Goal: Task Accomplishment & Management: Manage account settings

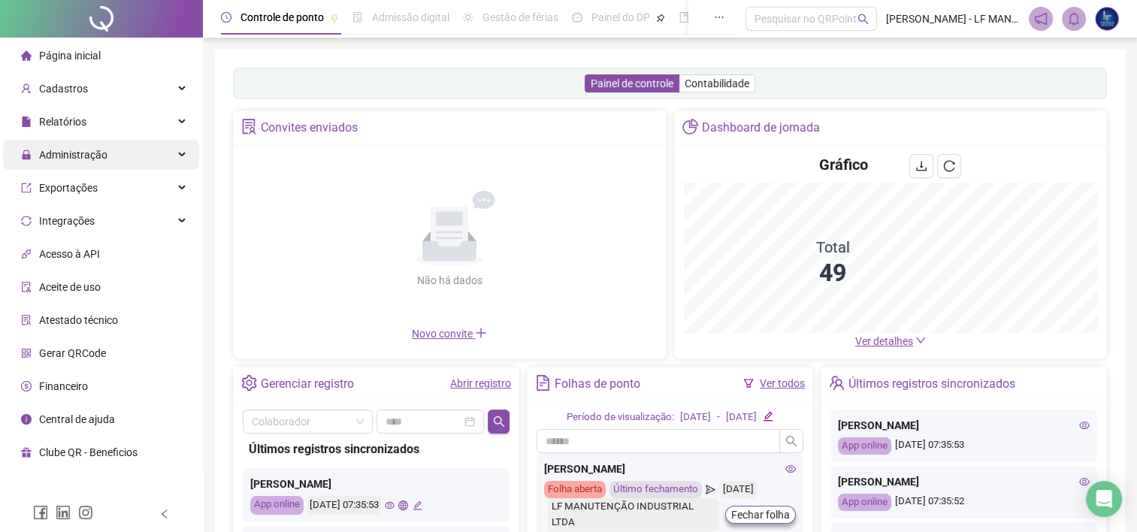
click at [93, 144] on span "Administração" at bounding box center [64, 155] width 86 height 30
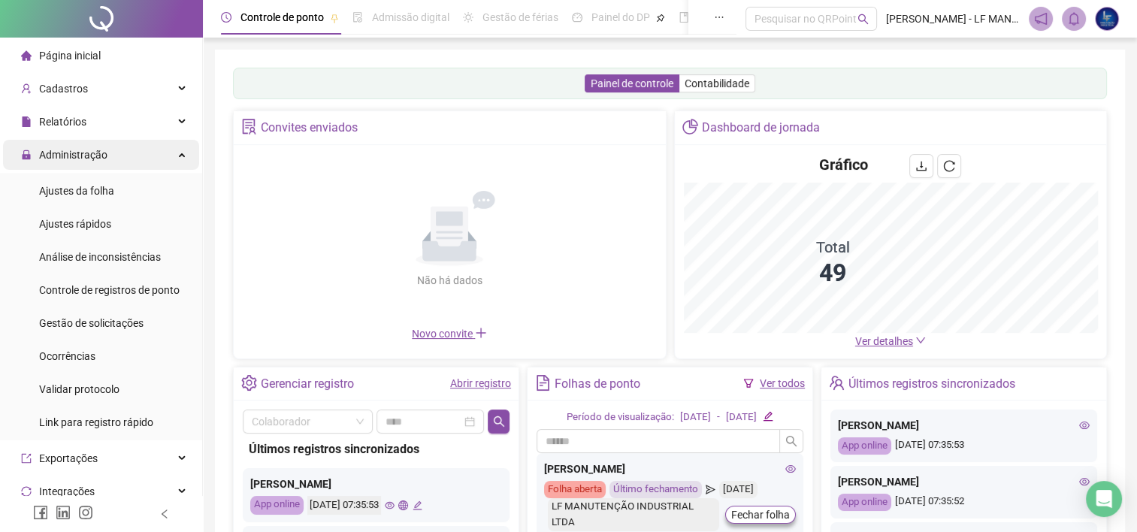
click at [108, 152] on div "Administração" at bounding box center [101, 155] width 196 height 30
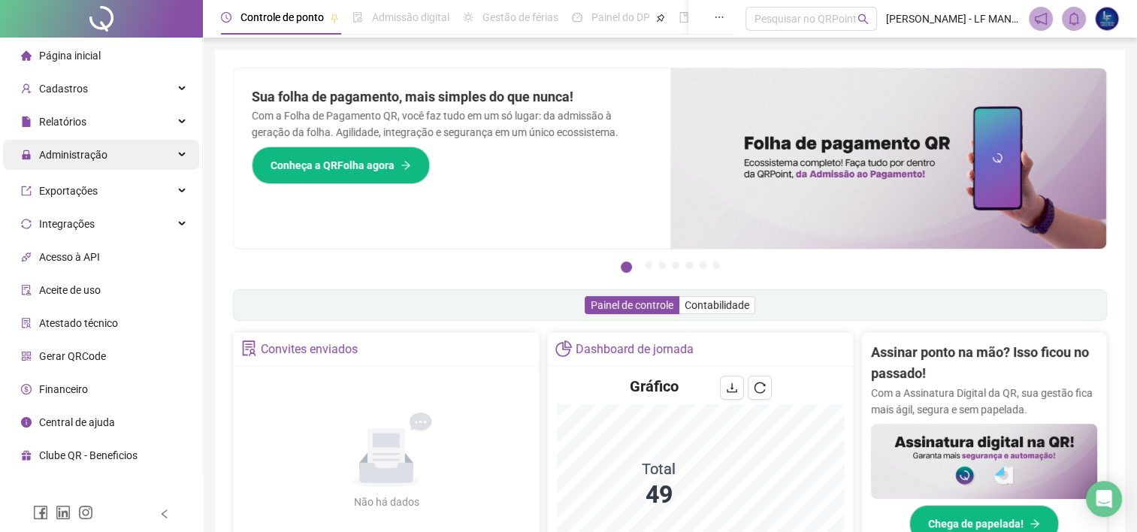
click at [82, 150] on span "Administração" at bounding box center [73, 155] width 68 height 12
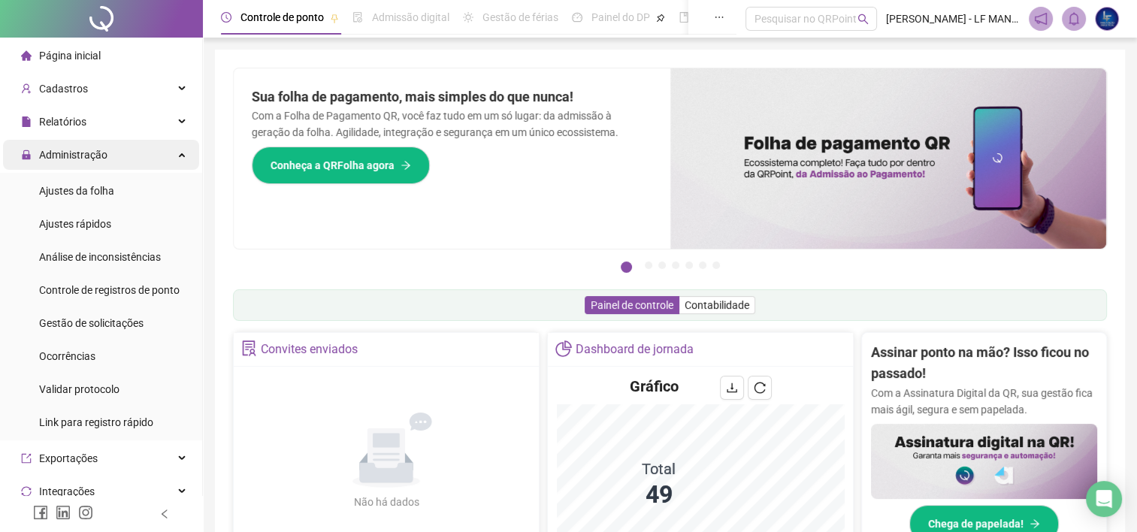
click at [132, 158] on div "Administração" at bounding box center [101, 155] width 196 height 30
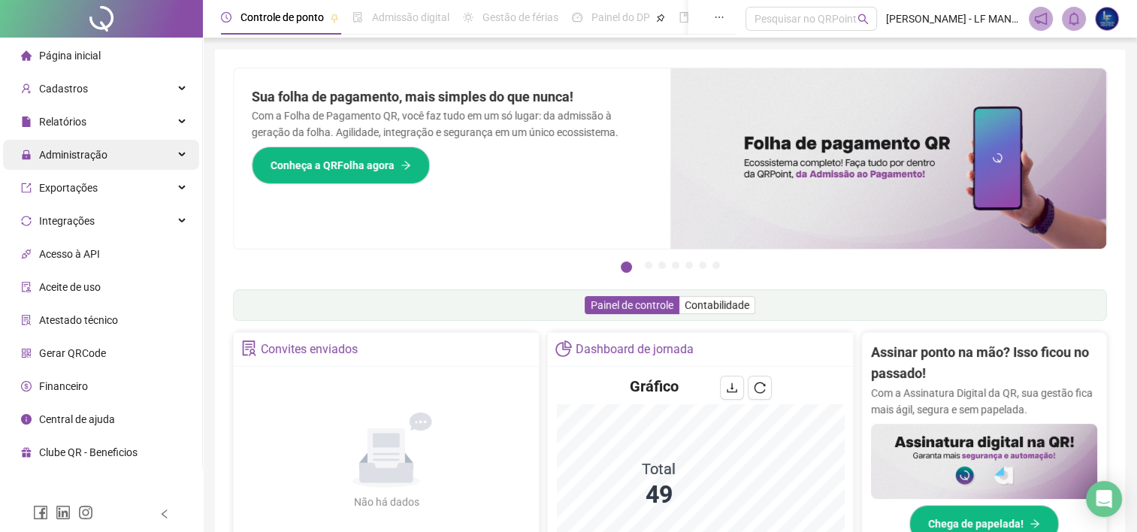
click at [72, 164] on span "Administração" at bounding box center [64, 155] width 86 height 30
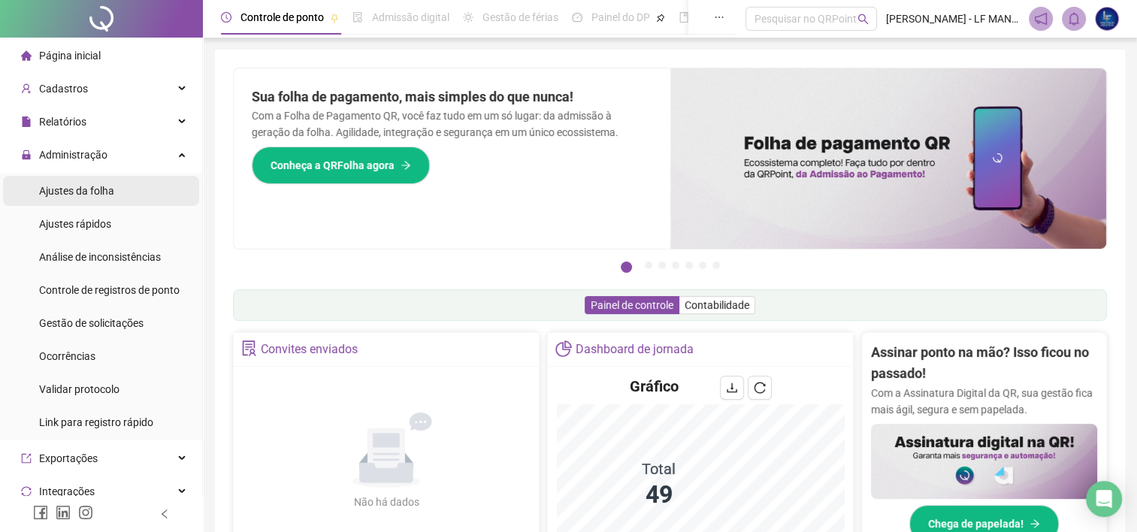
click at [99, 194] on span "Ajustes da folha" at bounding box center [76, 191] width 75 height 12
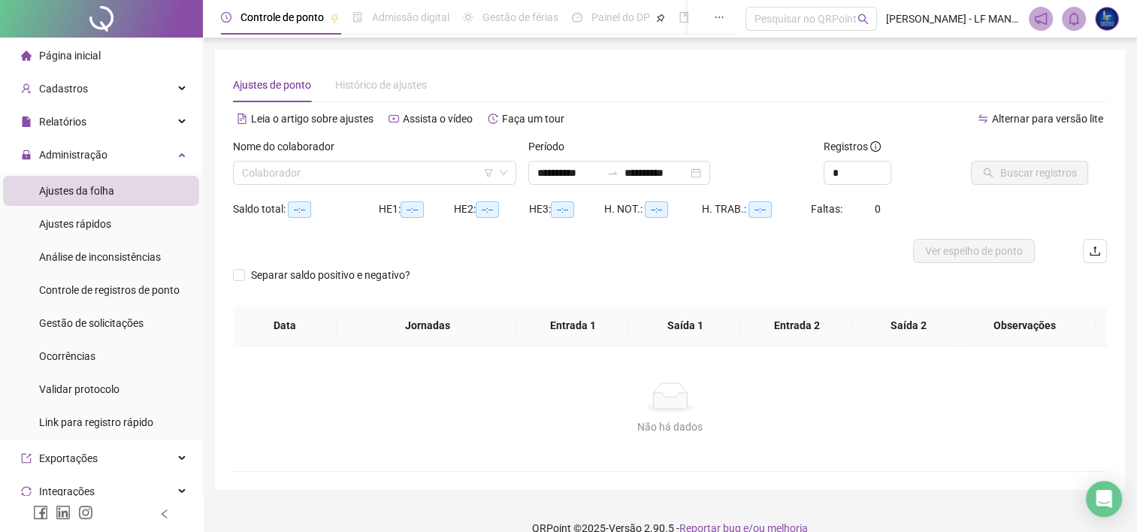
type input "**********"
click at [302, 198] on div "Saldo total: --:--" at bounding box center [306, 209] width 146 height 24
click at [310, 184] on div "Colaborador" at bounding box center [374, 173] width 283 height 24
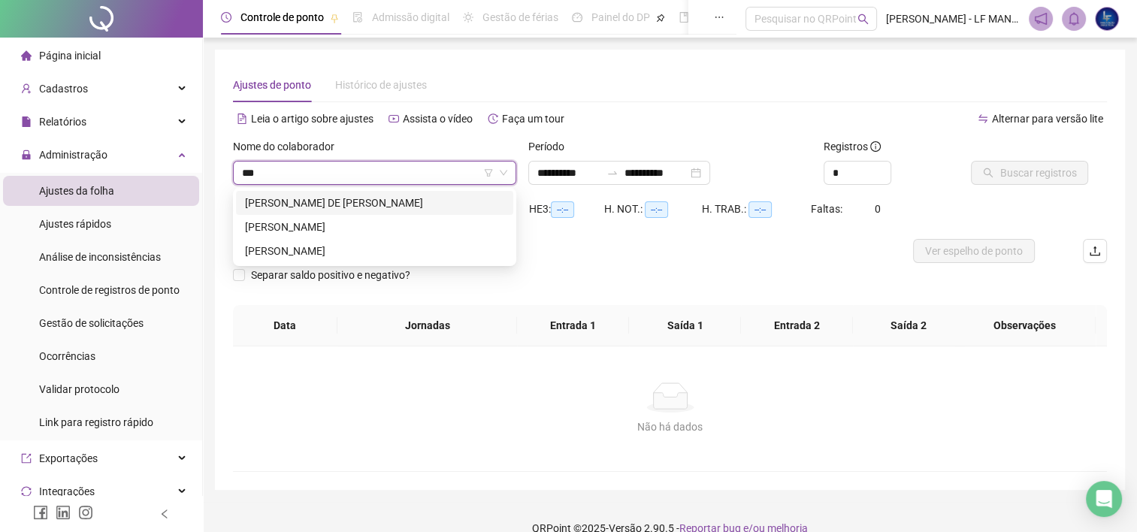
type input "****"
click at [326, 201] on div "[PERSON_NAME] DE [PERSON_NAME]" at bounding box center [374, 203] width 259 height 17
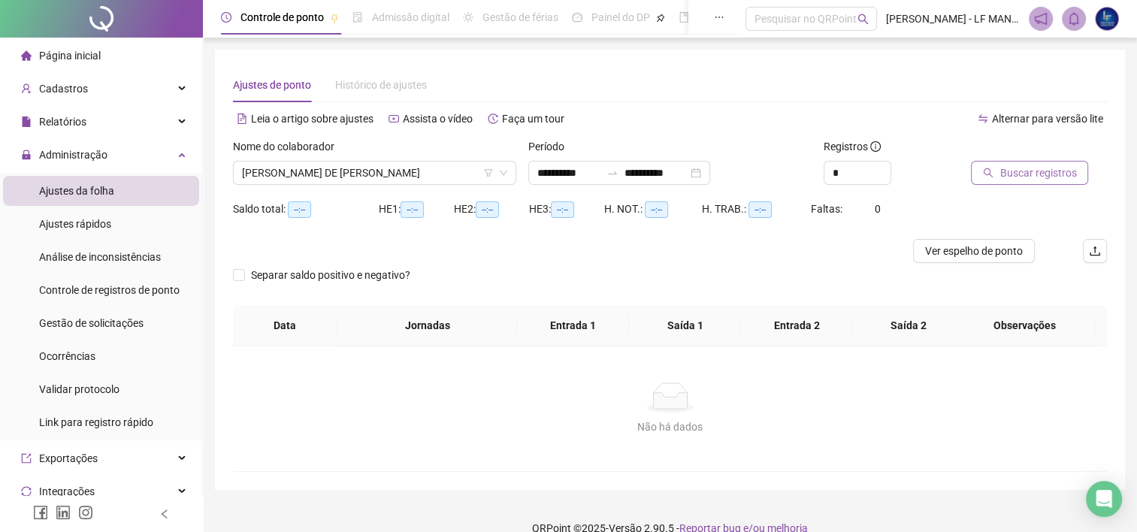
click at [1062, 172] on span "Buscar registros" at bounding box center [1037, 173] width 77 height 17
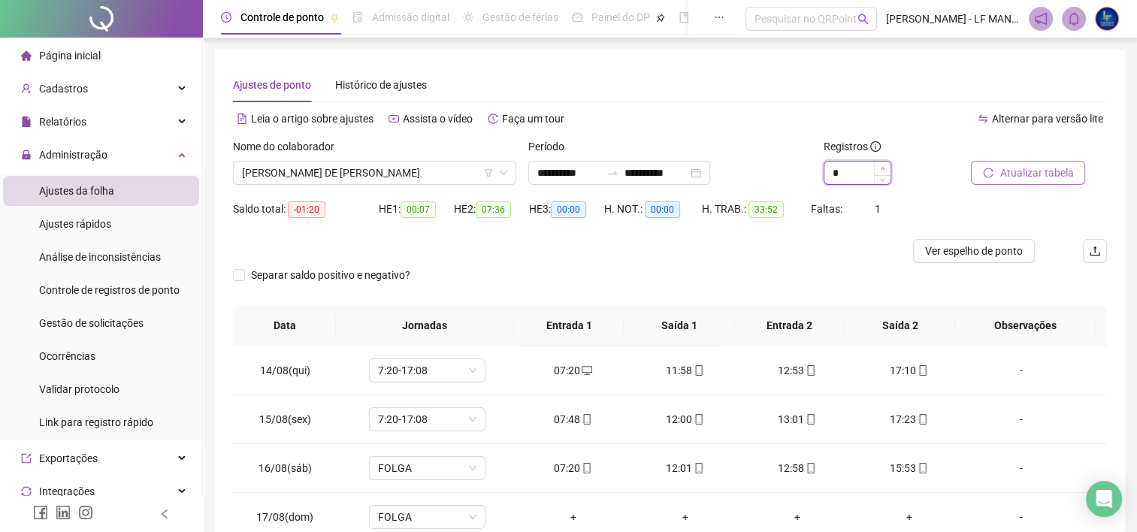
type input "*"
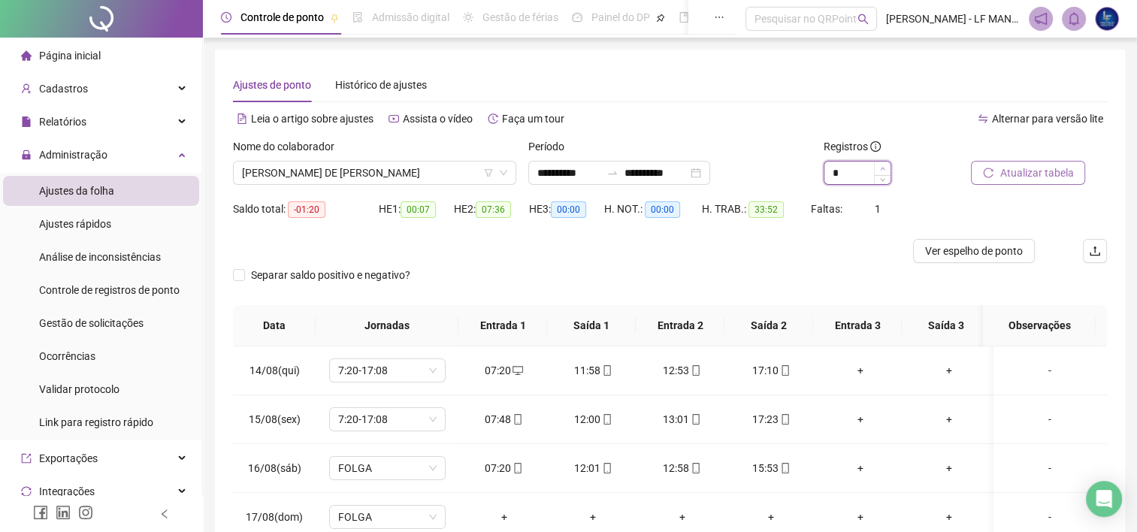
click at [881, 168] on icon "up" at bounding box center [882, 168] width 5 height 3
click at [710, 174] on div "**********" at bounding box center [619, 173] width 182 height 24
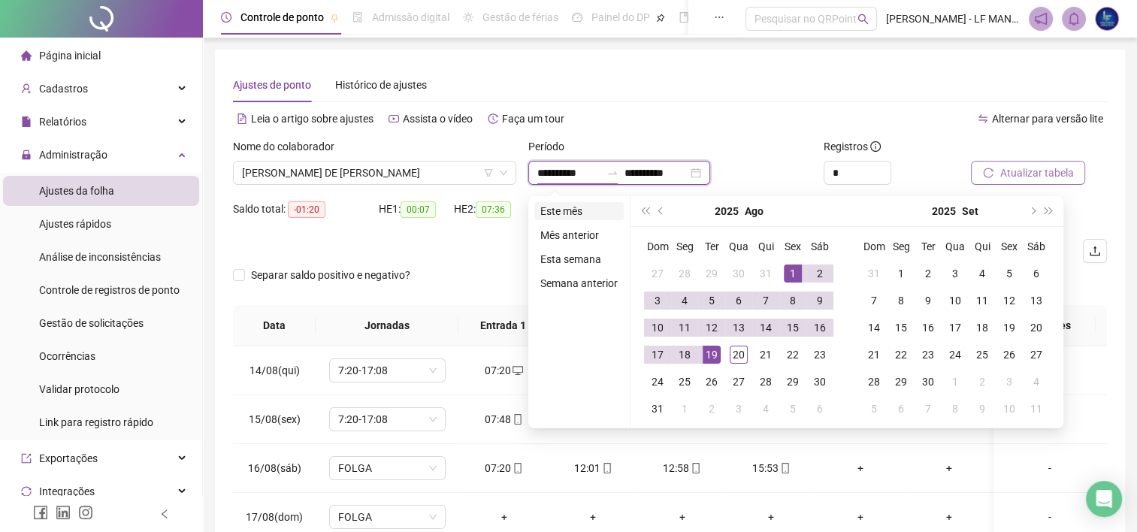
type input "**********"
click at [544, 216] on li "Este mês" at bounding box center [578, 211] width 89 height 18
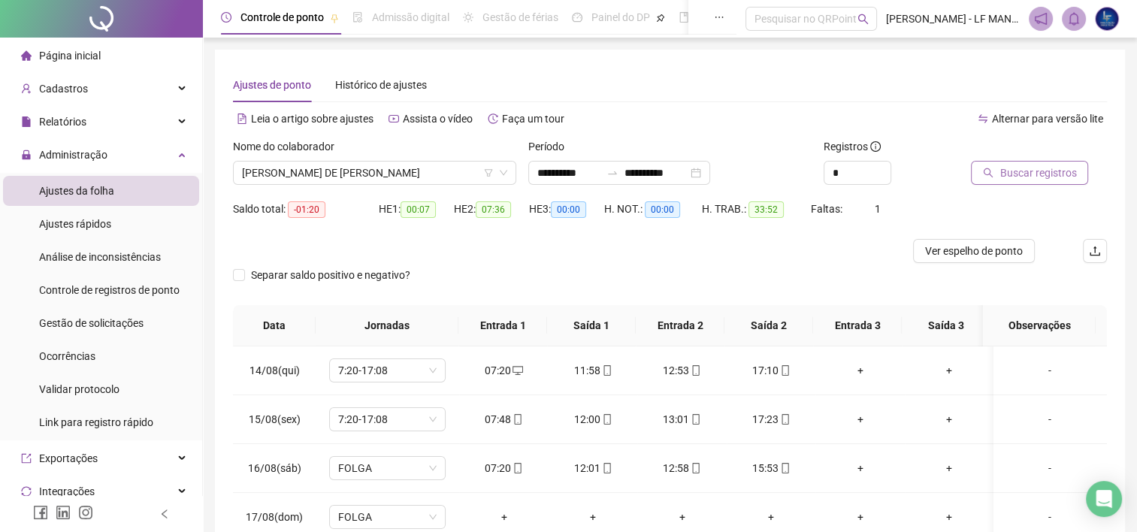
click at [1067, 166] on span "Buscar registros" at bounding box center [1037, 173] width 77 height 17
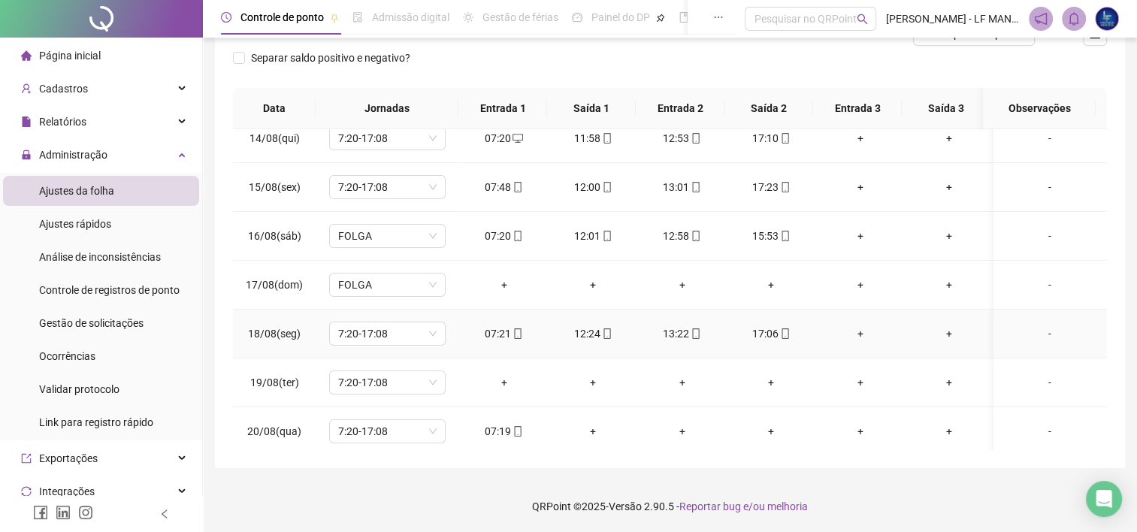
scroll to position [20, 0]
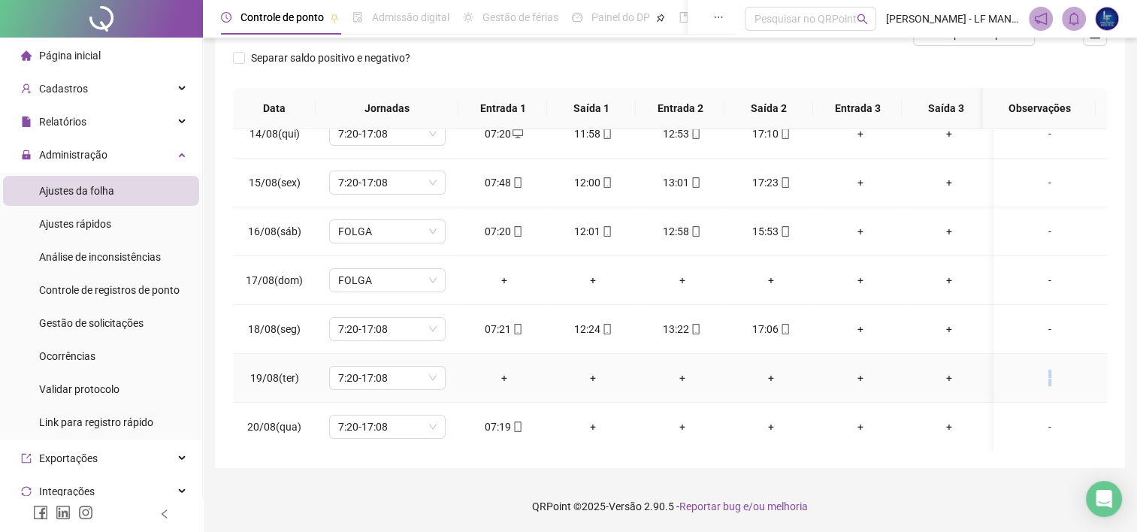
click at [1039, 376] on div "-" at bounding box center [1049, 378] width 89 height 17
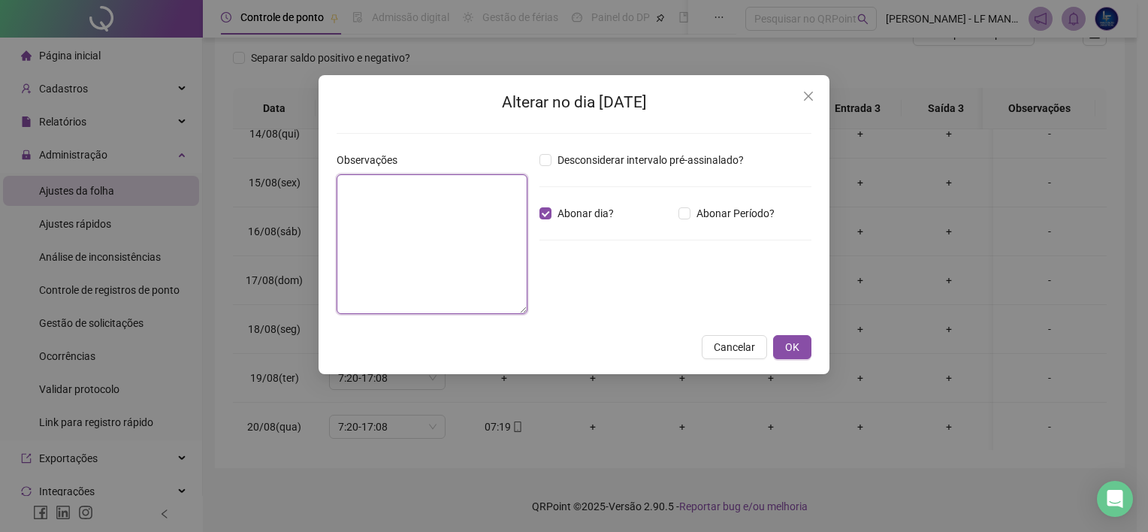
click at [496, 221] on textarea at bounding box center [432, 244] width 191 height 140
type textarea "**********"
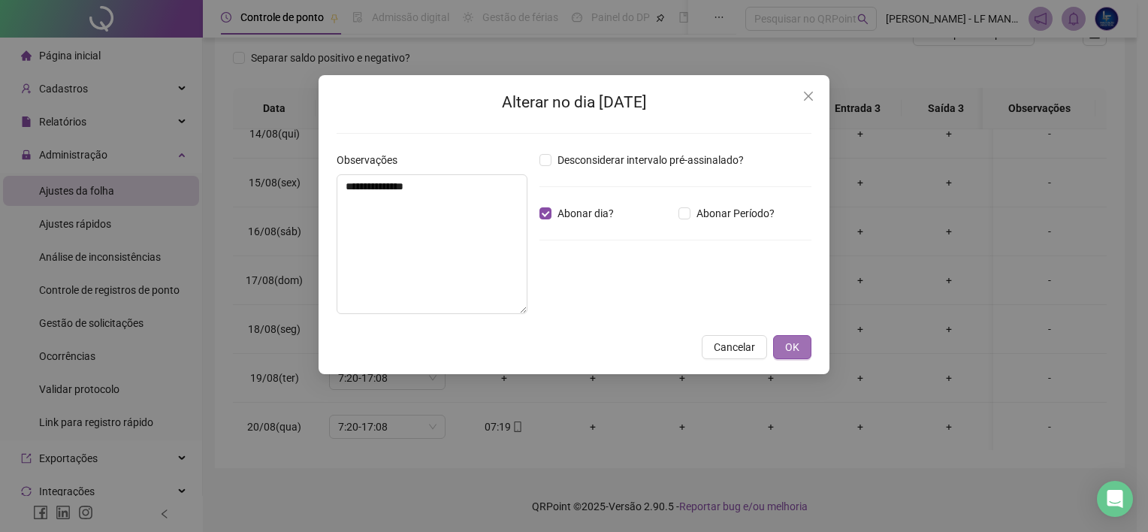
click at [799, 340] on button "OK" at bounding box center [792, 347] width 38 height 24
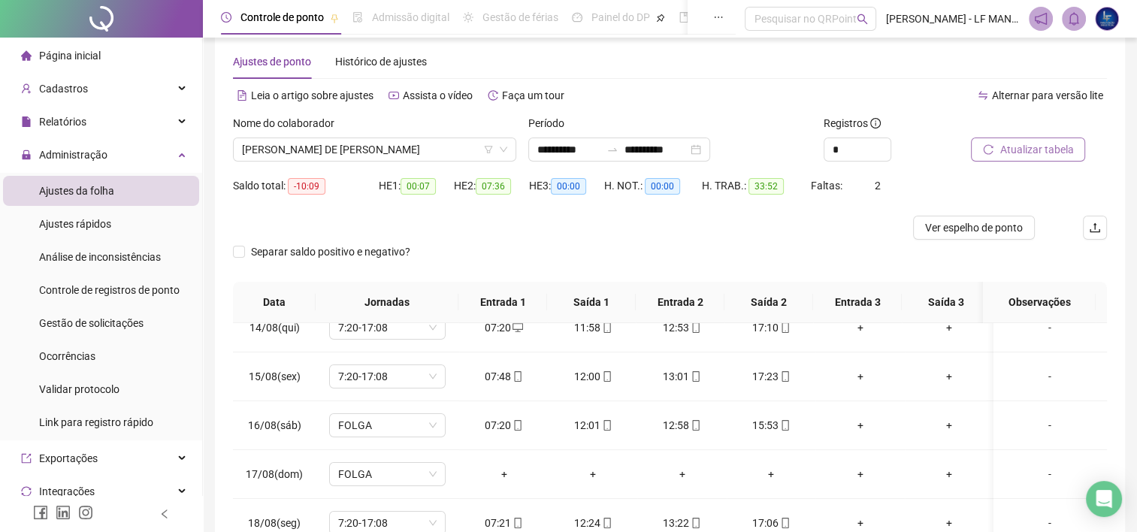
scroll to position [0, 0]
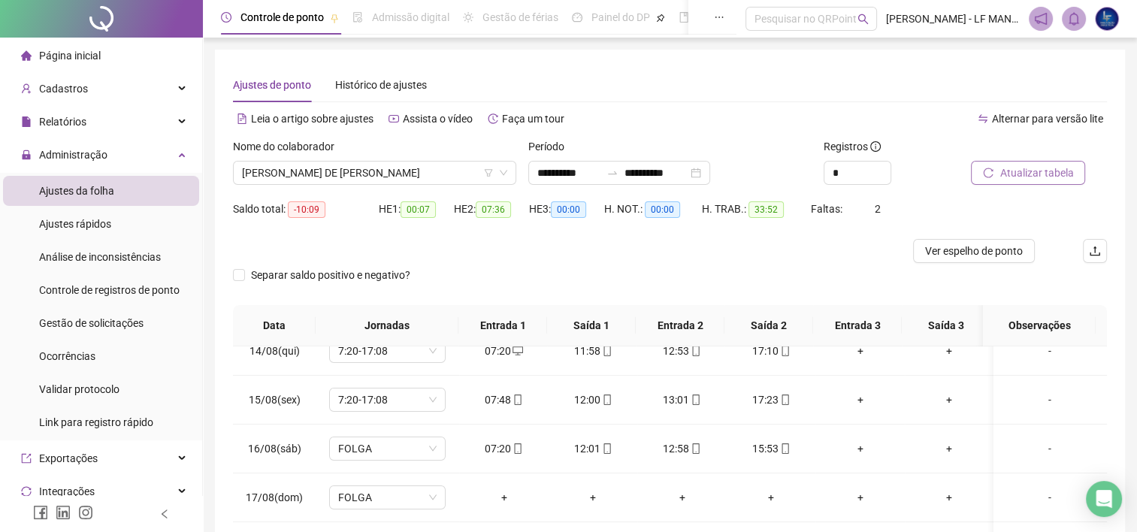
click at [1023, 174] on span "Atualizar tabela" at bounding box center [1036, 173] width 74 height 17
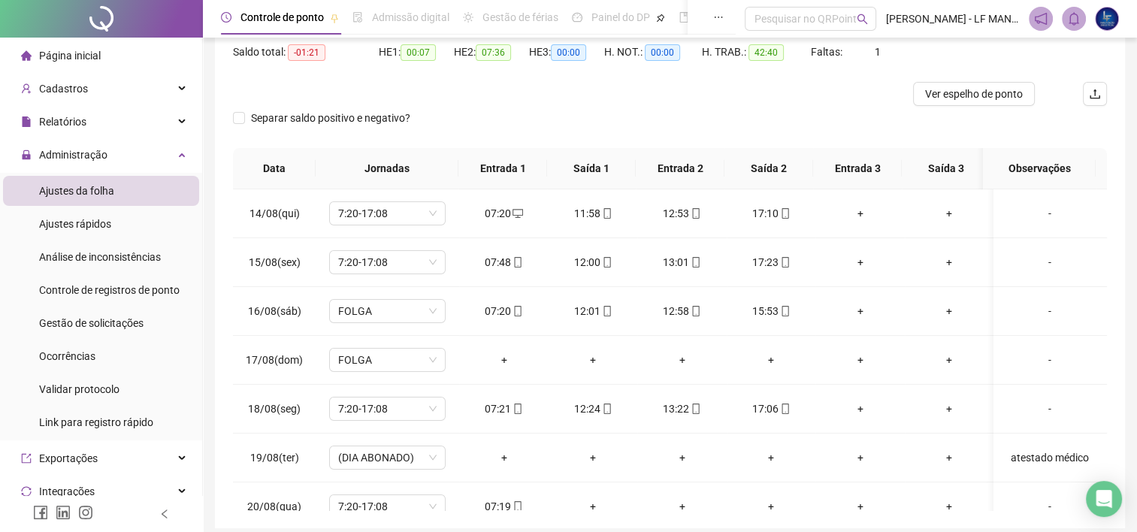
scroll to position [67, 0]
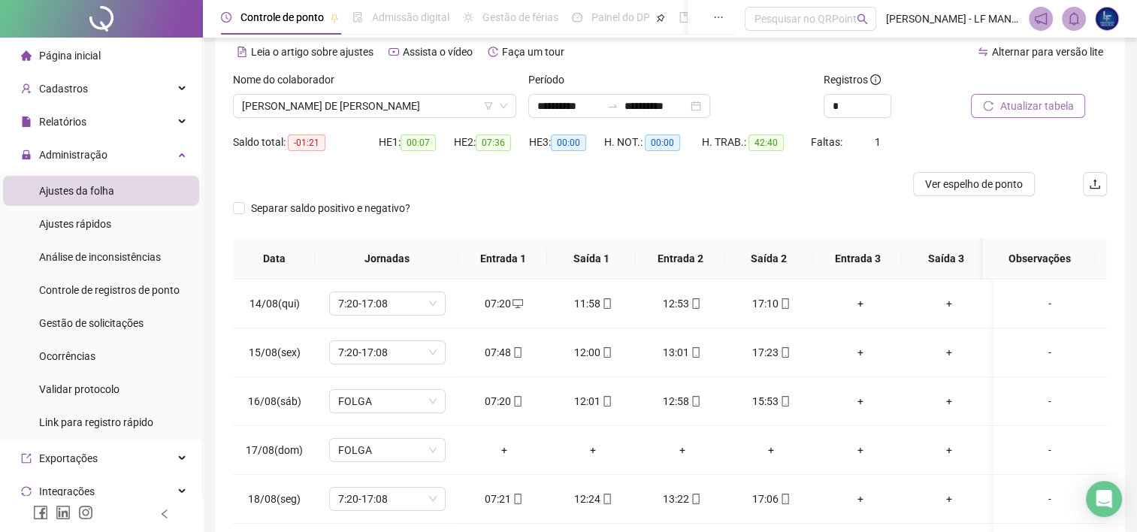
click at [1031, 101] on span "Atualizar tabela" at bounding box center [1036, 106] width 74 height 17
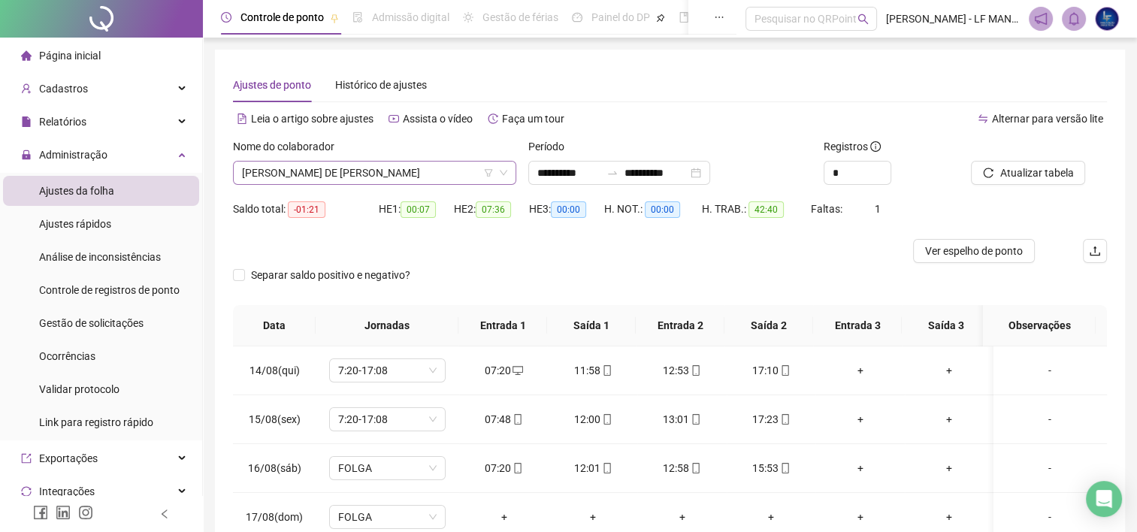
scroll to position [553, 0]
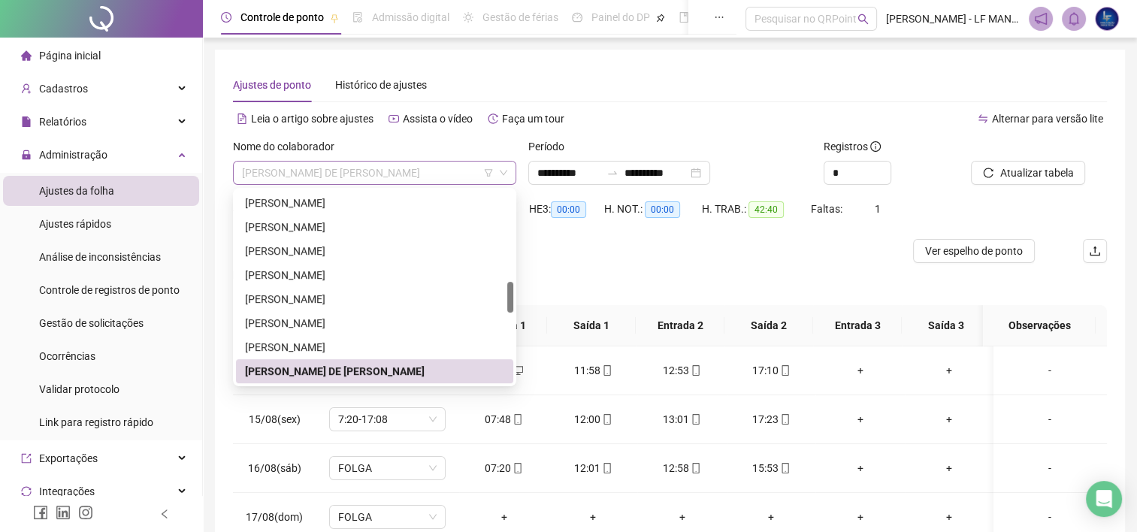
click at [364, 174] on span "[PERSON_NAME] DE [PERSON_NAME]" at bounding box center [374, 173] width 265 height 23
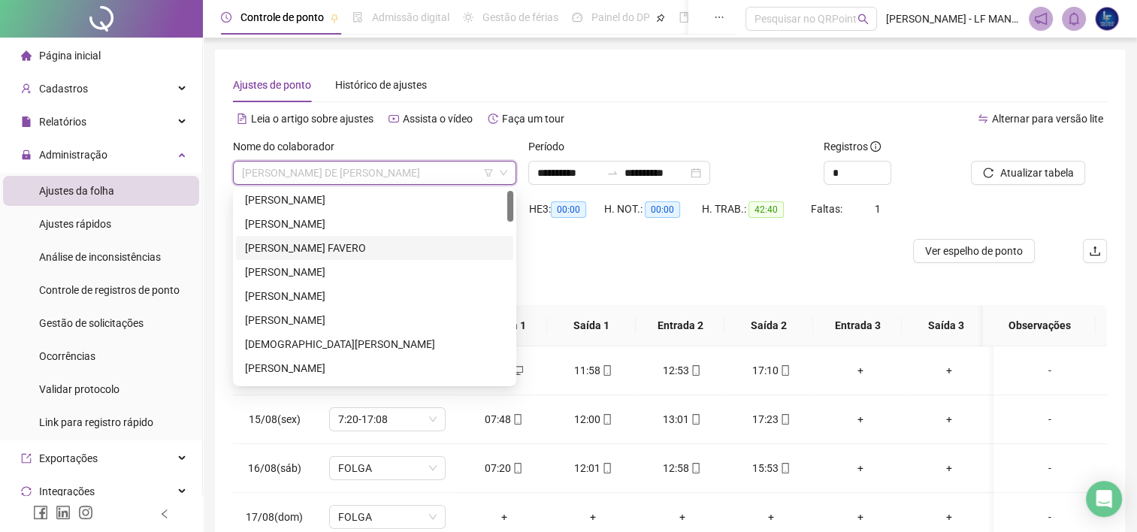
scroll to position [0, 0]
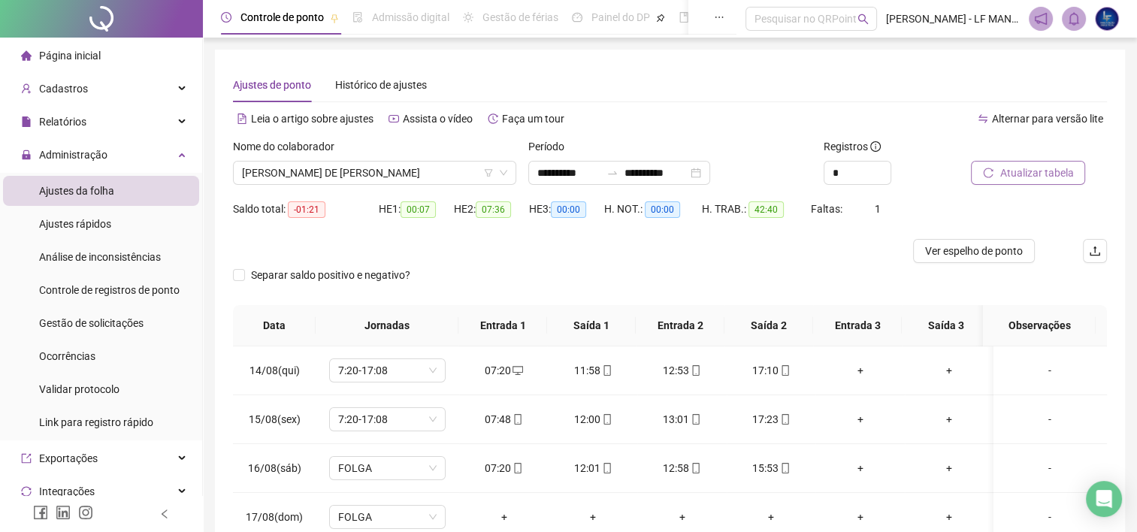
click at [1037, 171] on span "Atualizar tabela" at bounding box center [1036, 173] width 74 height 17
click at [89, 195] on span "Ajustes da folha" at bounding box center [76, 191] width 75 height 12
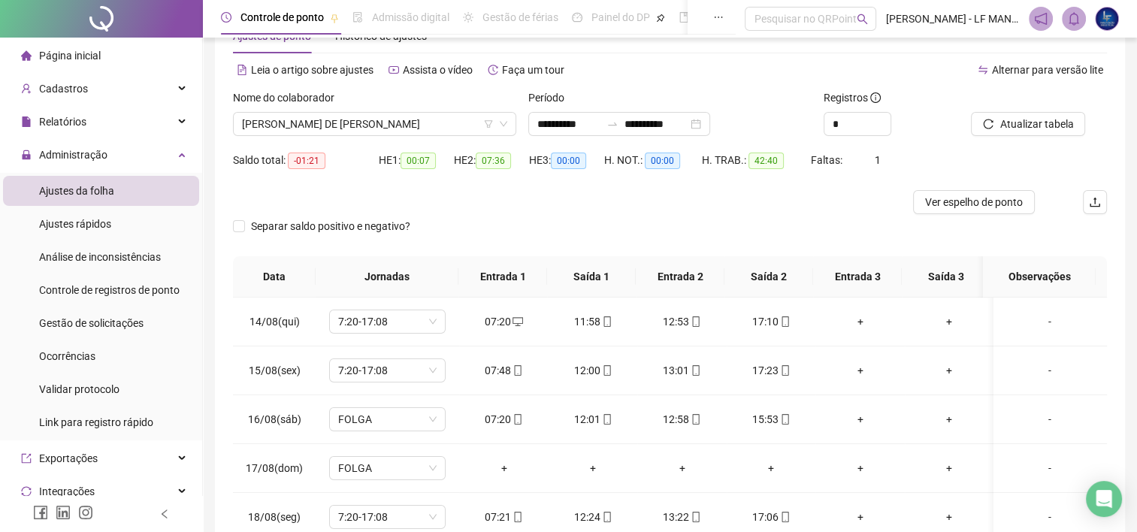
scroll to position [75, 0]
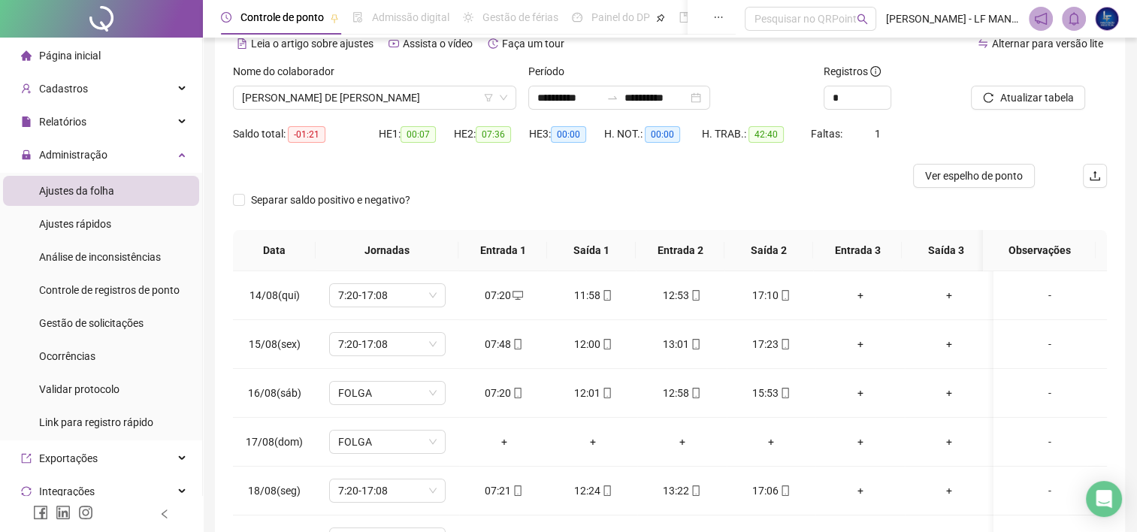
click at [279, 113] on div "Nome do colaborador [PERSON_NAME] DE [PERSON_NAME]" at bounding box center [374, 92] width 295 height 59
click at [291, 104] on span "[PERSON_NAME] DE [PERSON_NAME]" at bounding box center [374, 97] width 265 height 23
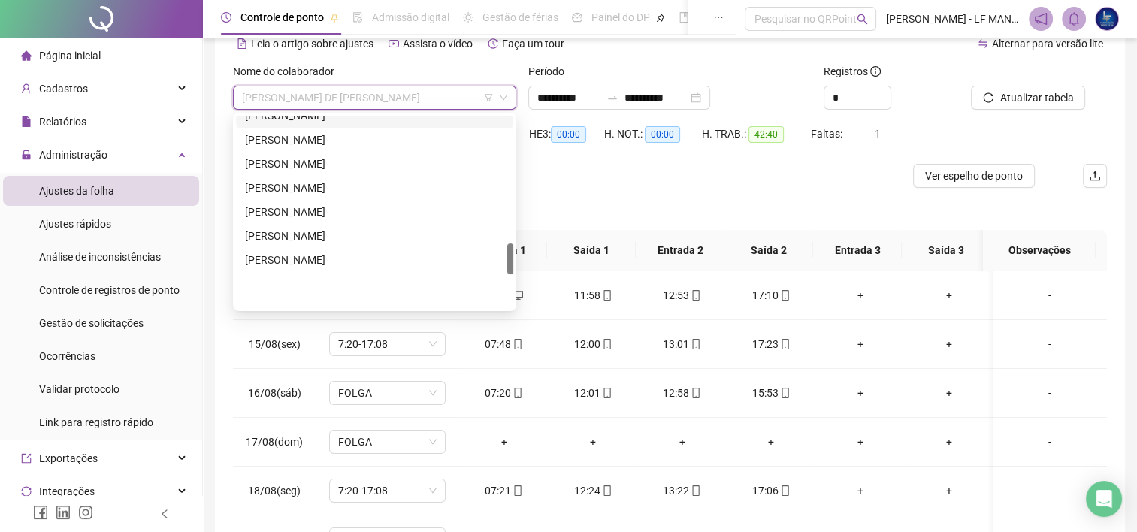
scroll to position [778, 0]
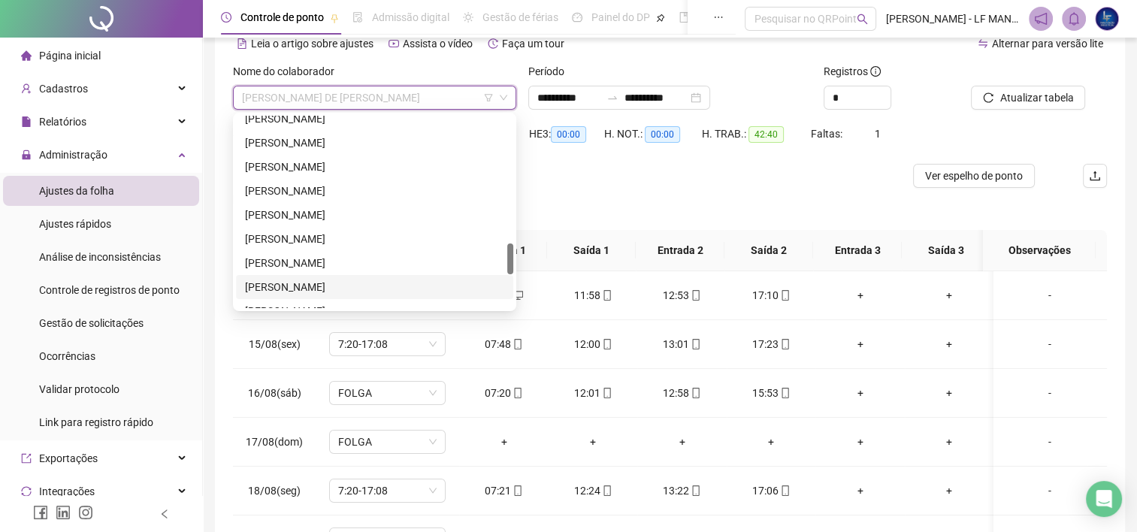
click at [257, 289] on div "[PERSON_NAME]" at bounding box center [374, 287] width 259 height 17
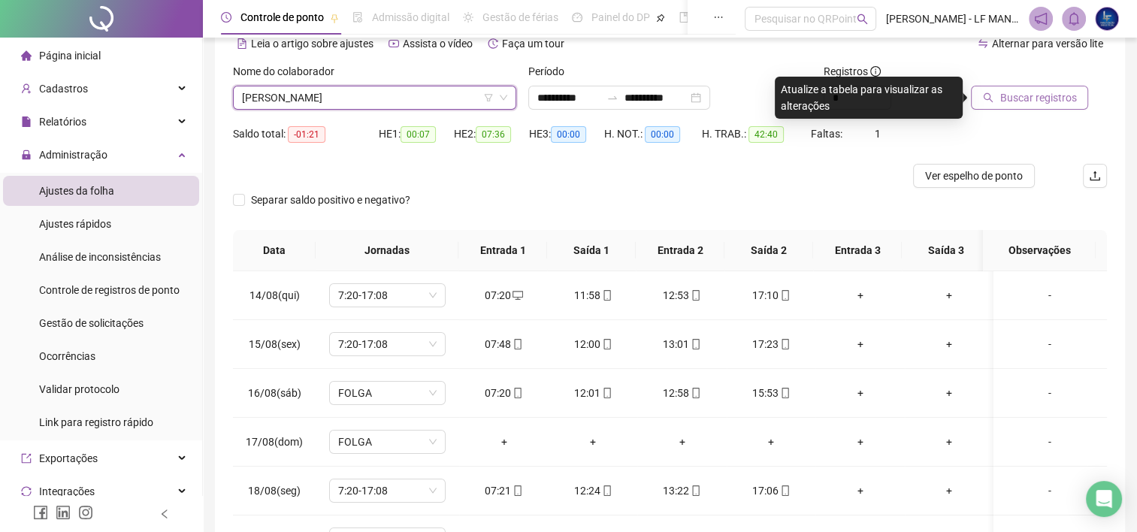
click at [1036, 93] on span "Buscar registros" at bounding box center [1037, 97] width 77 height 17
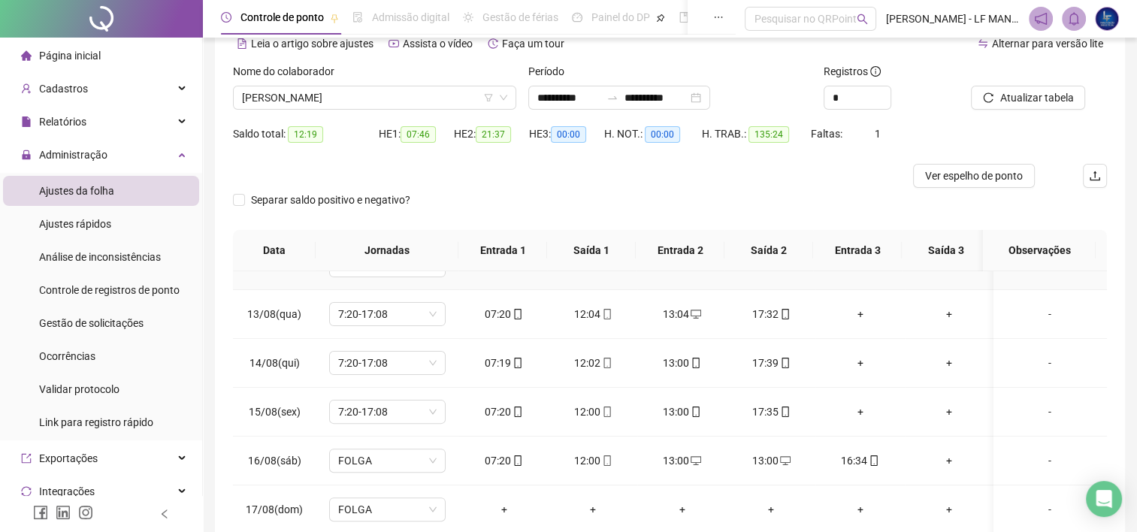
scroll to position [601, 0]
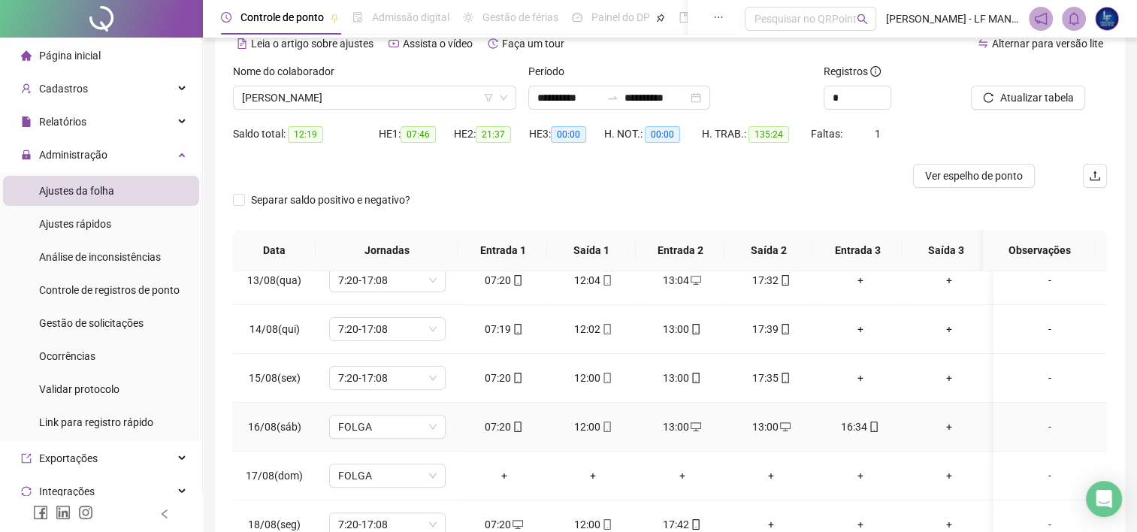
click at [678, 428] on div "13:00" at bounding box center [681, 426] width 65 height 17
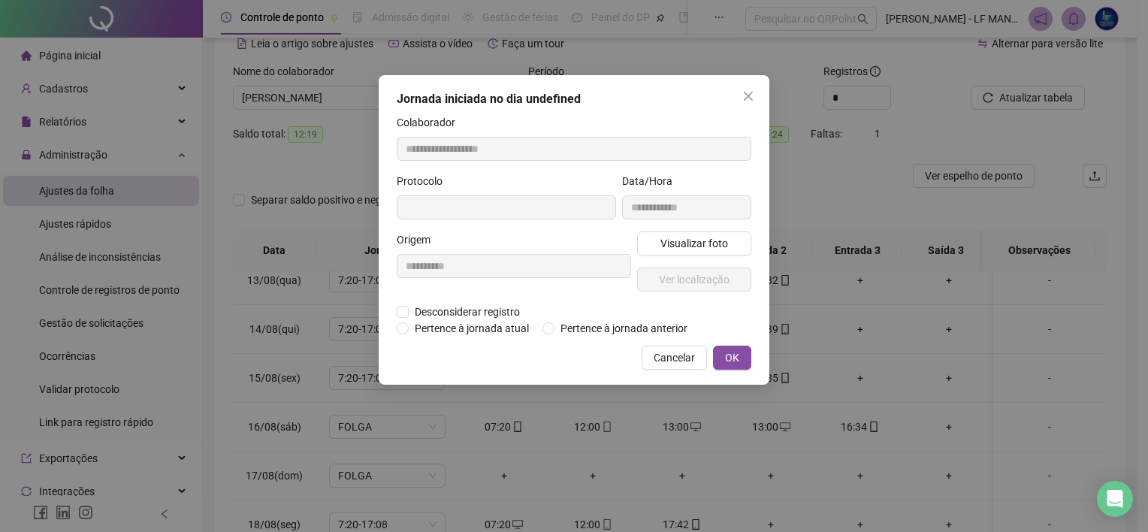
type input "**********"
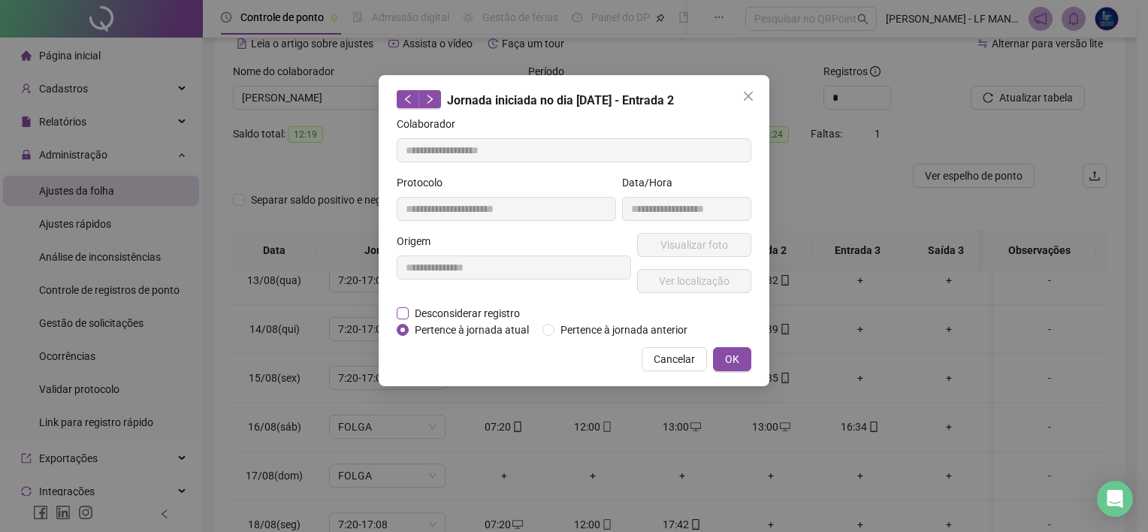
click at [419, 319] on span "Desconsiderar registro" at bounding box center [467, 313] width 117 height 17
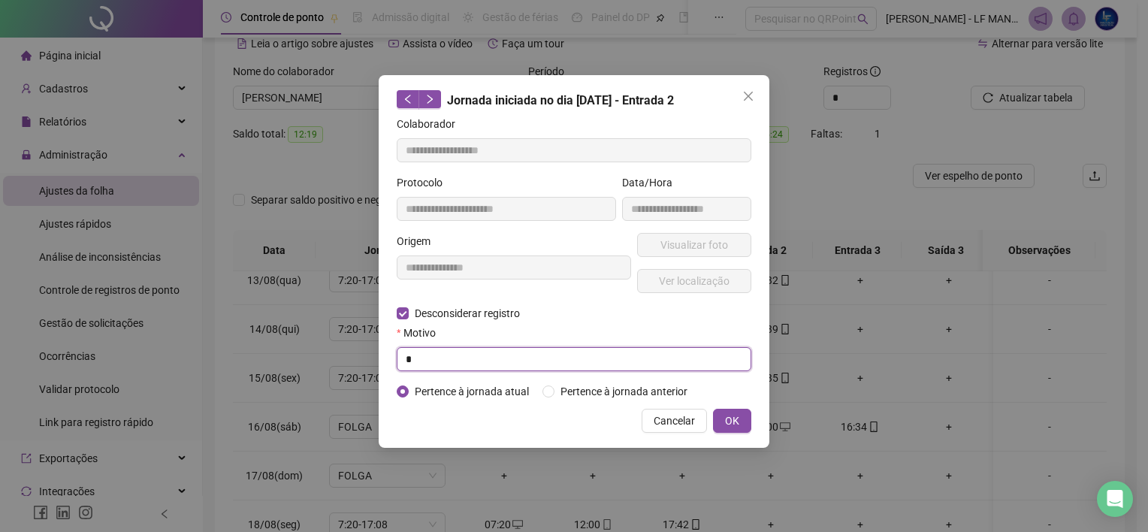
click at [427, 355] on input "*" at bounding box center [574, 359] width 355 height 24
type input "**"
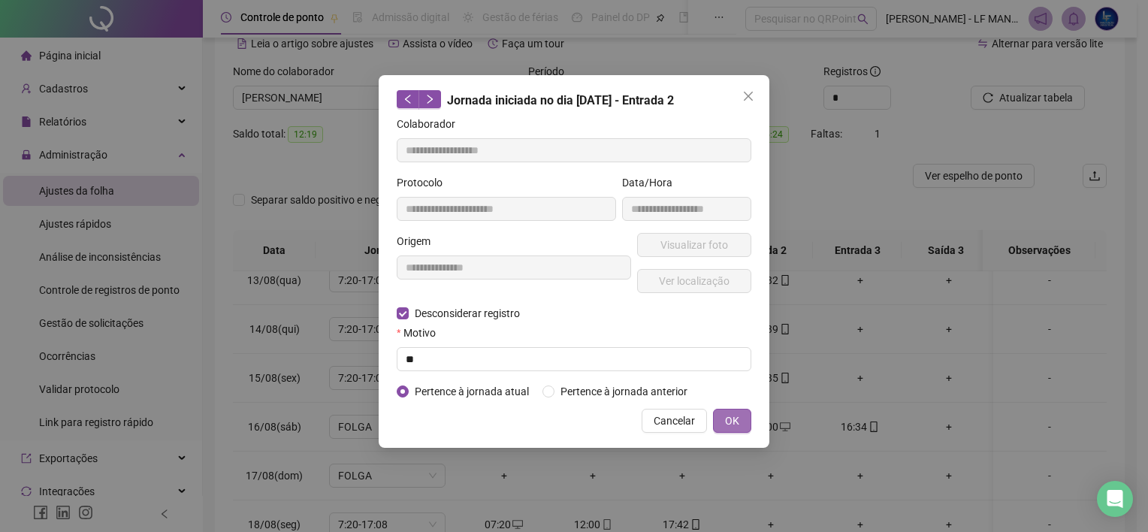
click at [741, 421] on button "OK" at bounding box center [732, 421] width 38 height 24
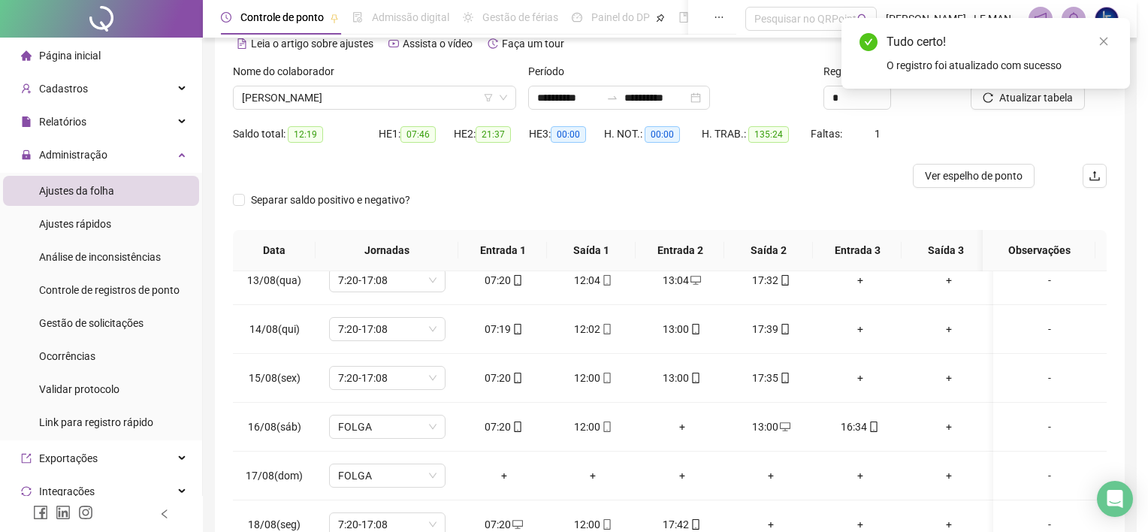
click at [736, 422] on div "**********" at bounding box center [574, 266] width 1148 height 532
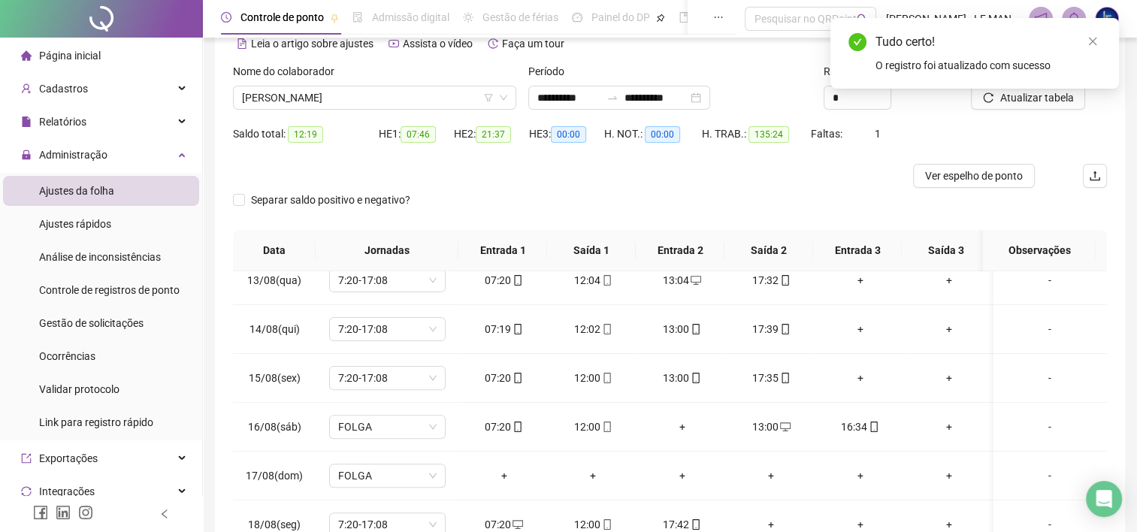
click at [1013, 89] on div "Tudo certo! O registro foi atualizado com sucesso" at bounding box center [974, 53] width 289 height 71
click at [1088, 51] on div "Tudo certo! O registro foi atualizado com sucesso" at bounding box center [974, 53] width 252 height 41
click at [1095, 42] on icon "close" at bounding box center [1092, 41] width 11 height 11
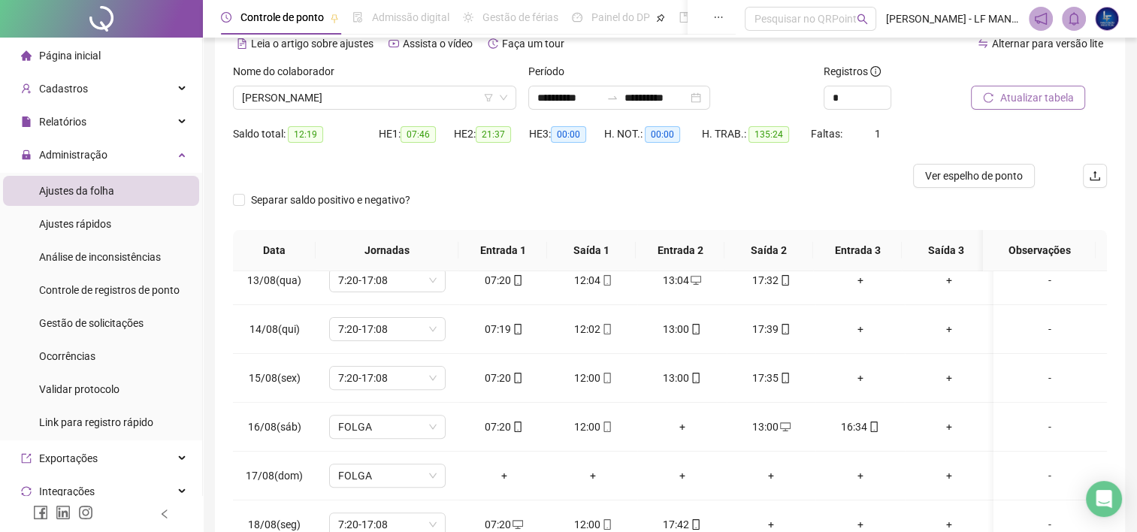
click at [1028, 98] on span "Atualizar tabela" at bounding box center [1036, 97] width 74 height 17
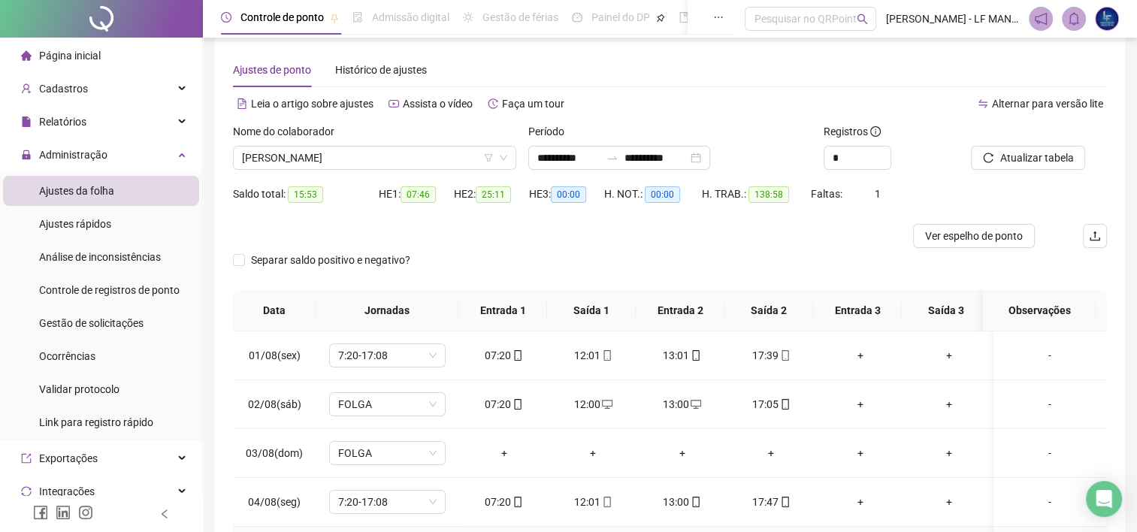
scroll to position [0, 0]
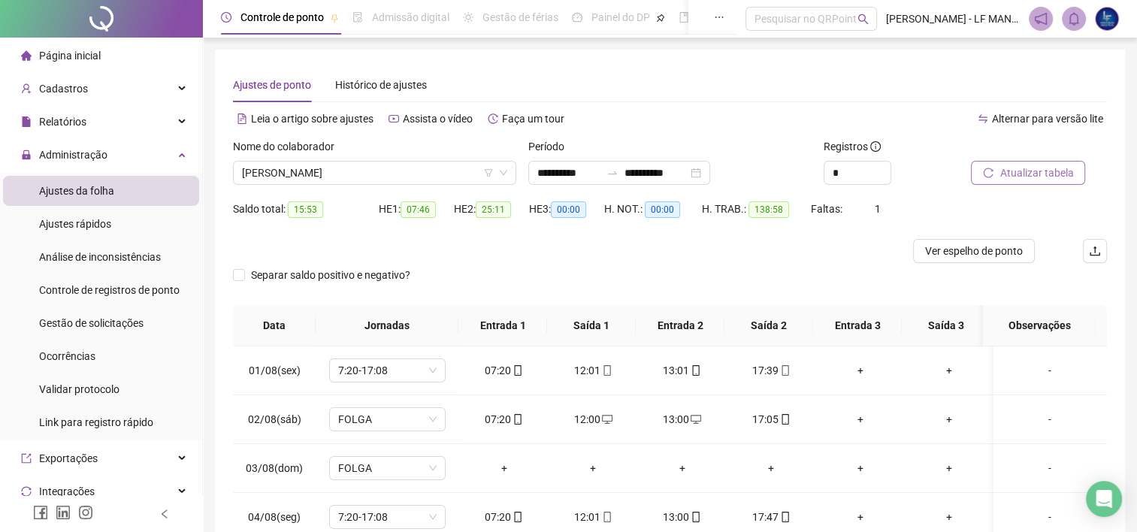
click at [1000, 175] on span "Atualizar tabela" at bounding box center [1036, 173] width 74 height 17
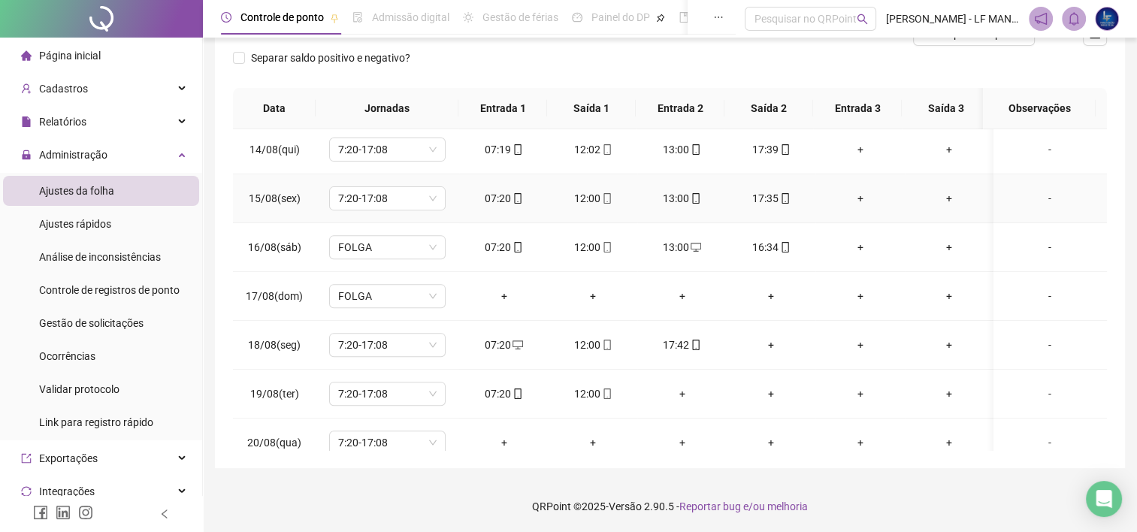
scroll to position [652, 0]
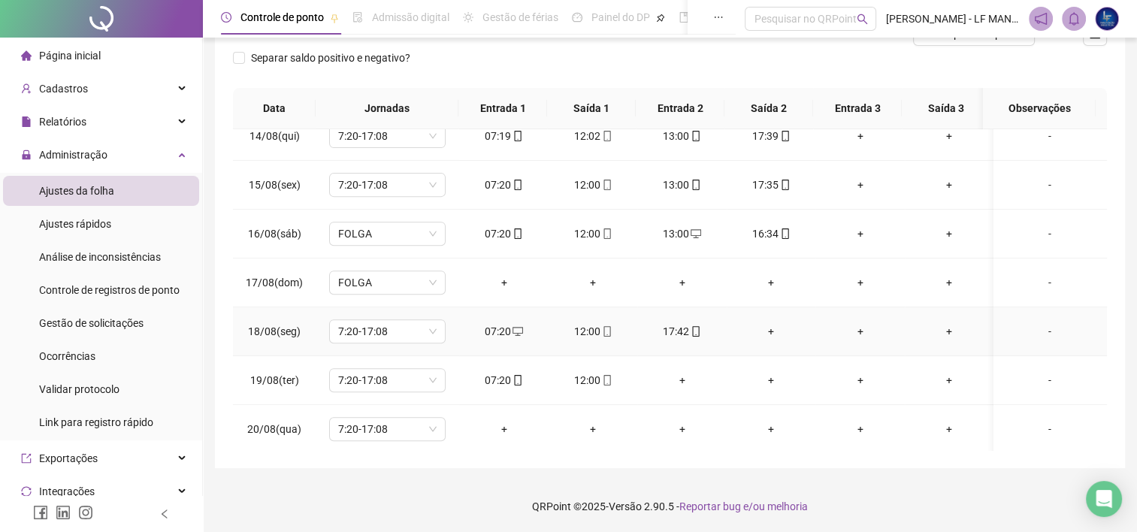
click at [764, 326] on div "+" at bounding box center [771, 331] width 65 height 17
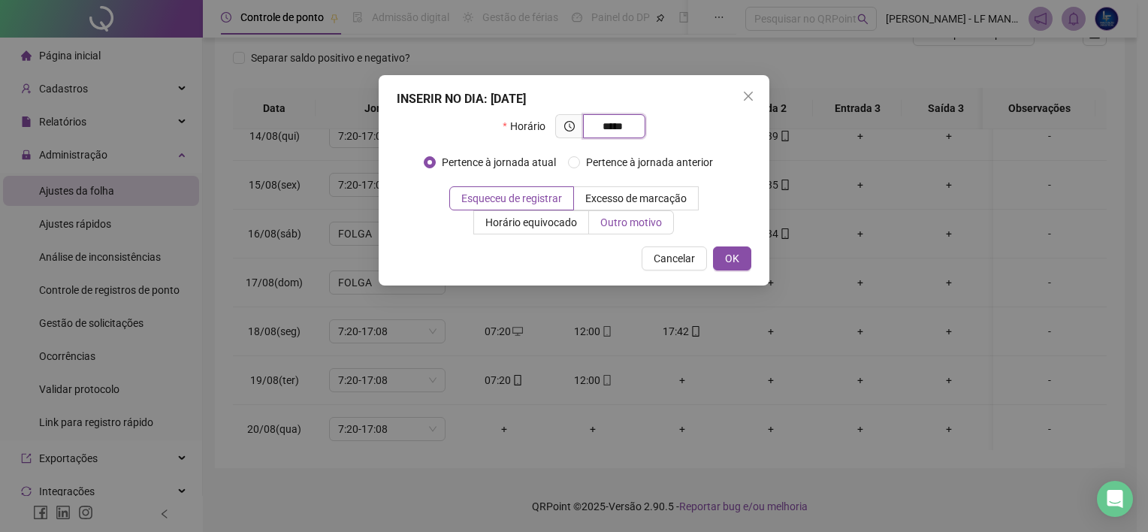
type input "*****"
click at [636, 234] on label "Outro motivo" at bounding box center [631, 222] width 85 height 24
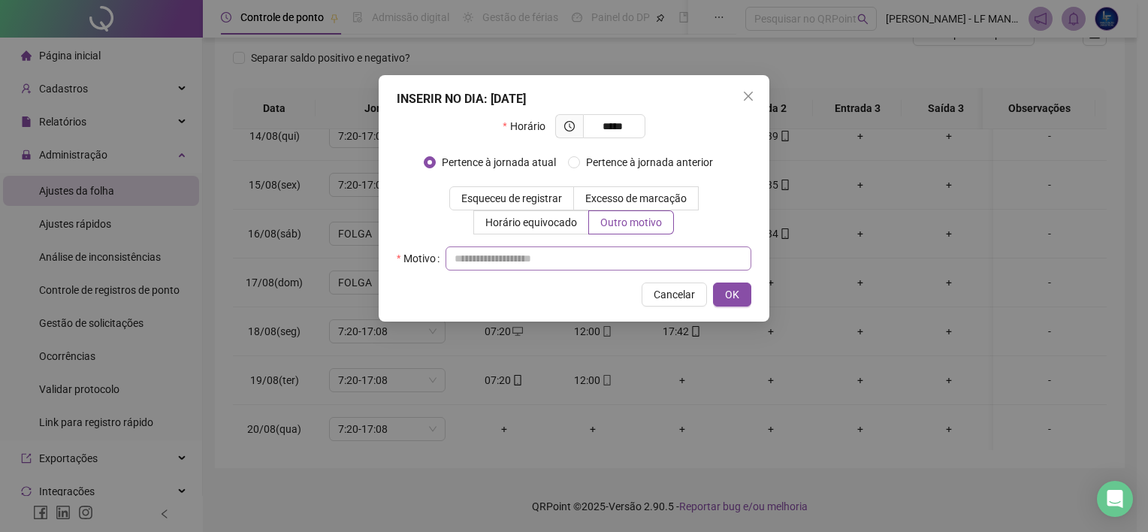
drag, startPoint x: 599, startPoint y: 243, endPoint x: 589, endPoint y: 252, distance: 13.3
click at [599, 244] on div "Horário ***** Pertence à jornada atual [GEOGRAPHIC_DATA] à jornada anterior Esq…" at bounding box center [574, 192] width 355 height 156
click at [587, 257] on input "text" at bounding box center [599, 258] width 306 height 24
type input "**********"
click at [733, 305] on button "OK" at bounding box center [732, 295] width 38 height 24
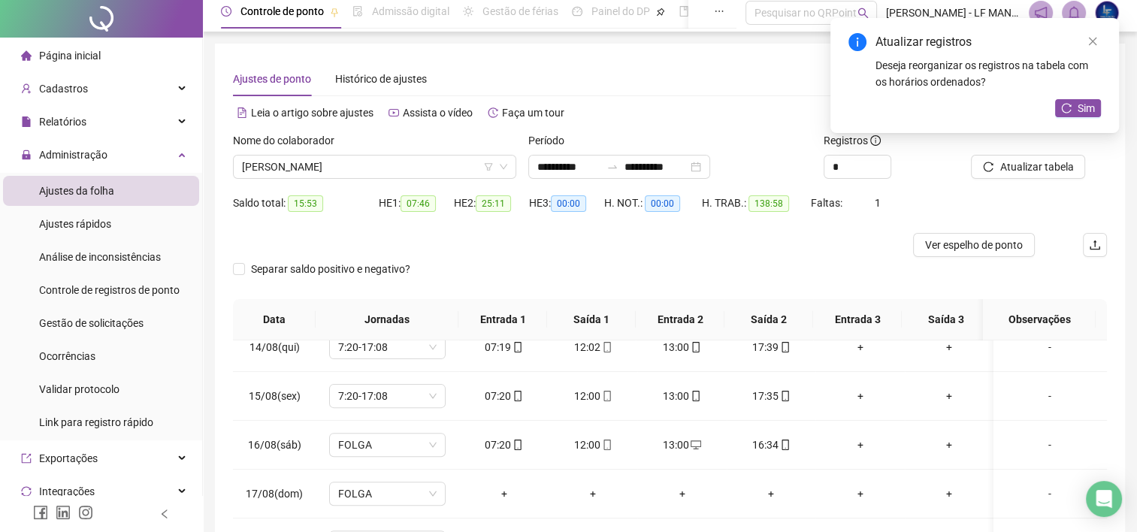
scroll to position [0, 0]
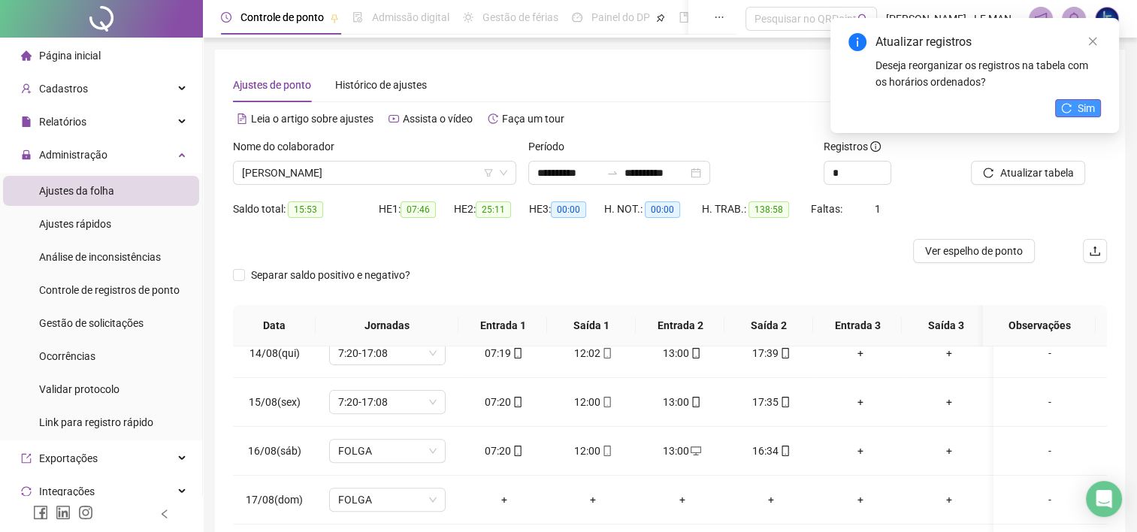
click at [1085, 114] on span "Sim" at bounding box center [1085, 108] width 17 height 17
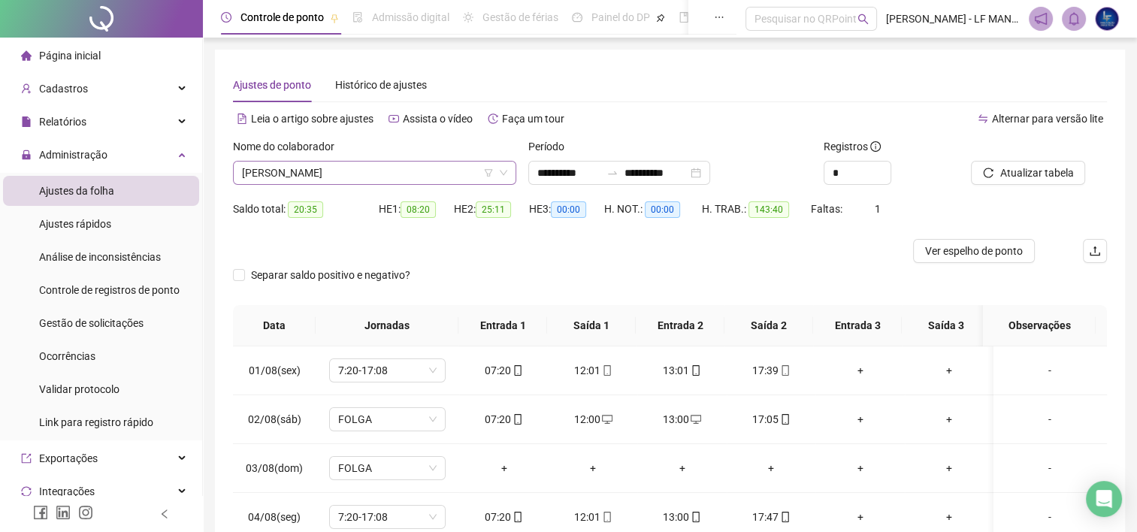
click at [331, 177] on span "[PERSON_NAME]" at bounding box center [374, 173] width 265 height 23
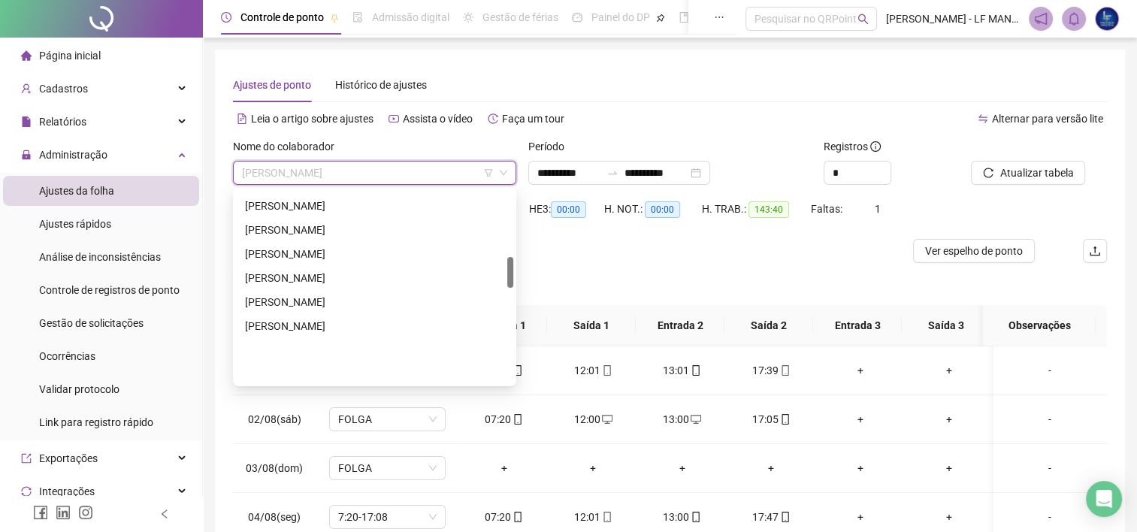
scroll to position [328, 0]
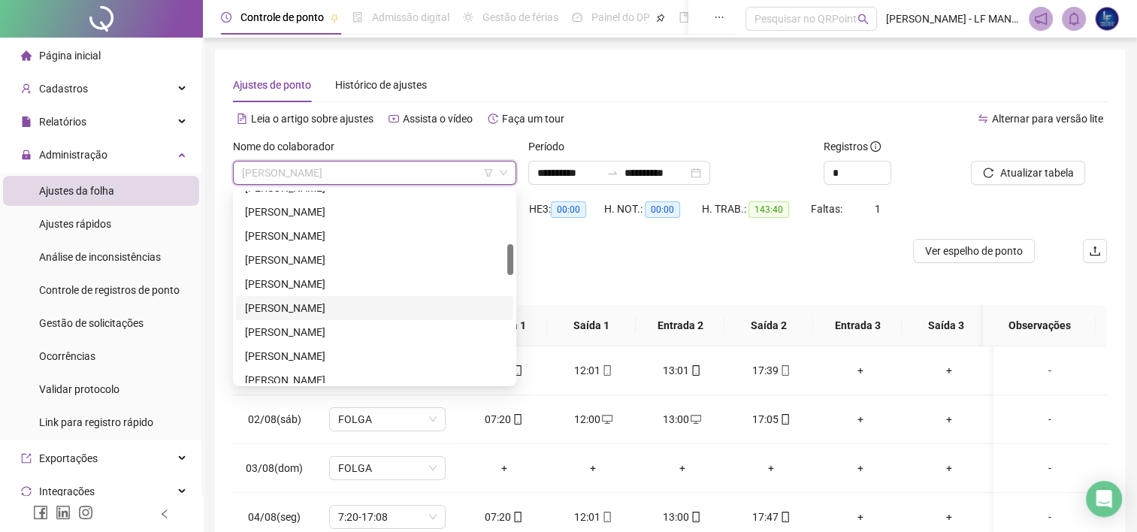
click at [313, 305] on div "[PERSON_NAME]" at bounding box center [374, 308] width 259 height 17
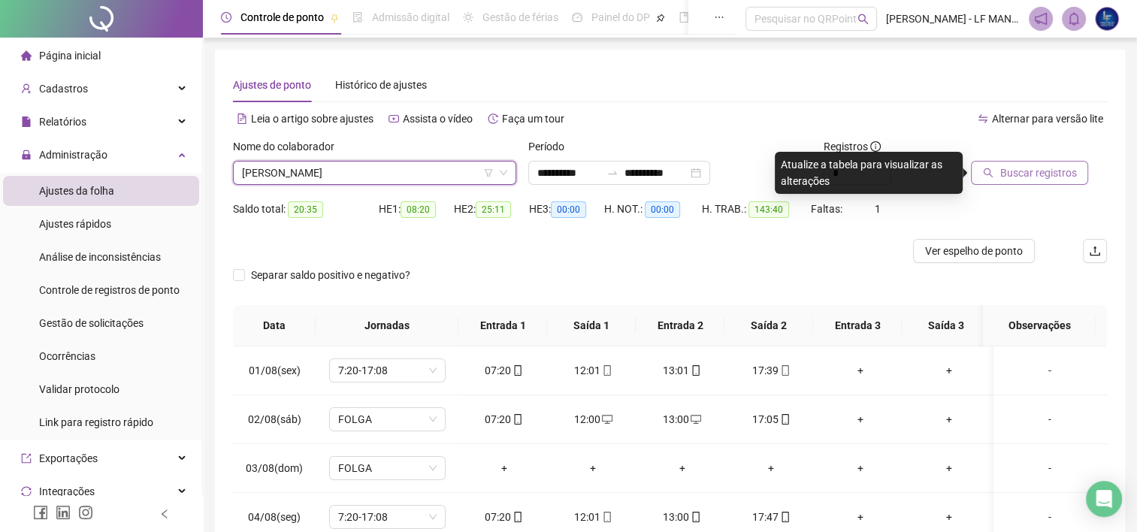
click at [1046, 172] on span "Buscar registros" at bounding box center [1037, 173] width 77 height 17
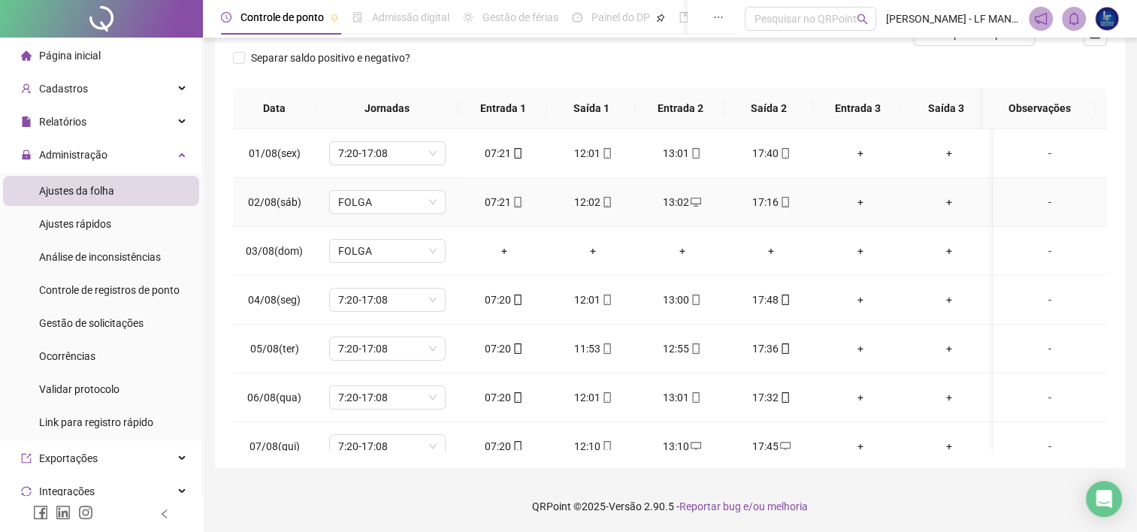
scroll to position [0, 0]
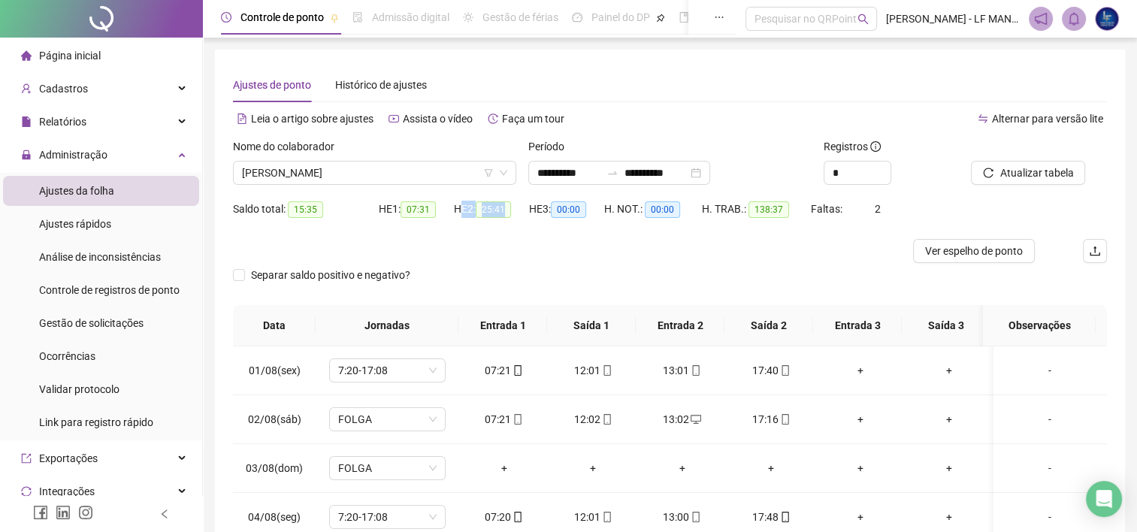
drag, startPoint x: 460, startPoint y: 216, endPoint x: 508, endPoint y: 208, distance: 48.8
click at [508, 208] on div "HE 2: 25:41" at bounding box center [491, 209] width 75 height 17
click at [508, 209] on span "25:41" at bounding box center [493, 209] width 35 height 17
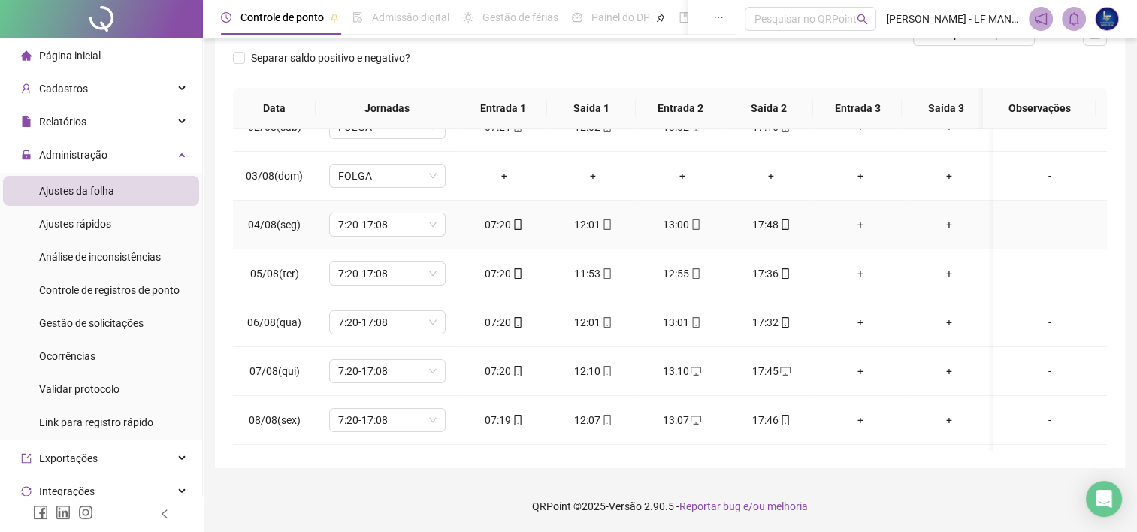
scroll to position [150, 0]
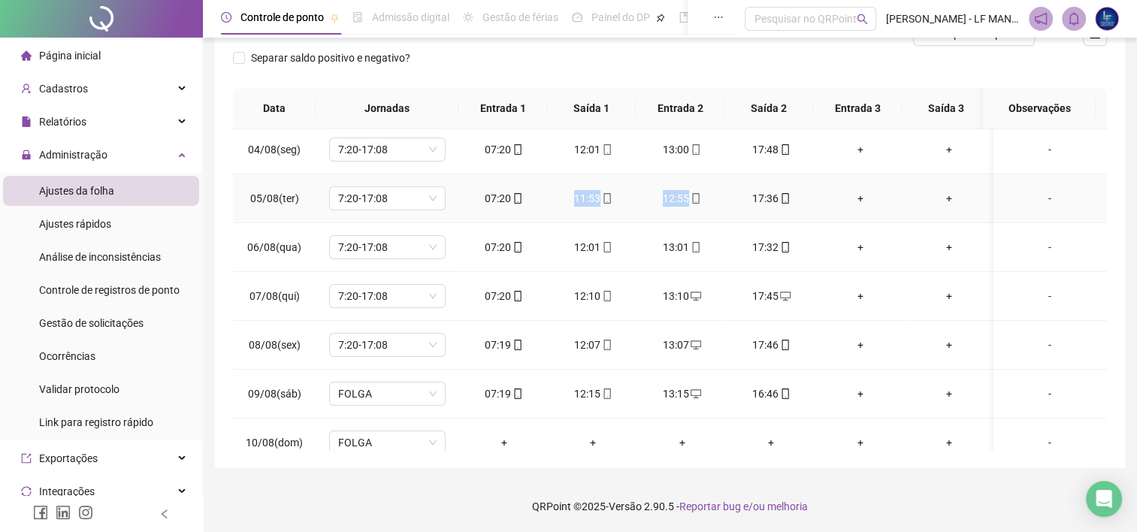
drag, startPoint x: 570, startPoint y: 199, endPoint x: 703, endPoint y: 210, distance: 133.5
click at [703, 210] on tr "05/08(ter) 7:20-17:08 07:20 11:53 12:55 17:36 + + -" at bounding box center [670, 198] width 874 height 49
drag, startPoint x: 573, startPoint y: 243, endPoint x: 698, endPoint y: 245, distance: 124.7
click at [698, 245] on tr "06/08(qua) 7:20-17:08 07:20 12:01 13:01 17:32 + + -" at bounding box center [670, 247] width 874 height 49
drag, startPoint x: 573, startPoint y: 297, endPoint x: 707, endPoint y: 299, distance: 134.5
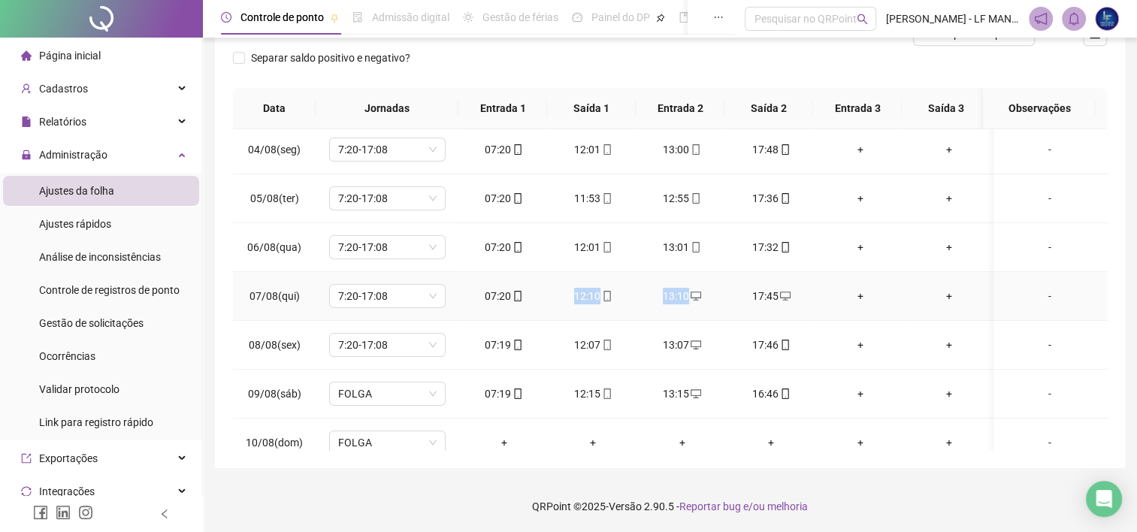
click at [707, 299] on tr "07/08(qui) 7:20-17:08 07:20 12:10 13:10 17:45 + + -" at bounding box center [670, 296] width 874 height 49
drag, startPoint x: 571, startPoint y: 344, endPoint x: 687, endPoint y: 357, distance: 116.4
click at [687, 357] on tr "08/08(sex) 7:20-17:08 07:19 12:07 13:07 17:46 + + -" at bounding box center [670, 345] width 874 height 49
drag, startPoint x: 568, startPoint y: 388, endPoint x: 687, endPoint y: 421, distance: 123.2
click at [687, 421] on tbody "01/08(sex) 7:20-17:08 07:21 12:01 13:01 17:40 + + - 02/08(sáb) FOLGA 07:21 12:0…" at bounding box center [670, 467] width 874 height 977
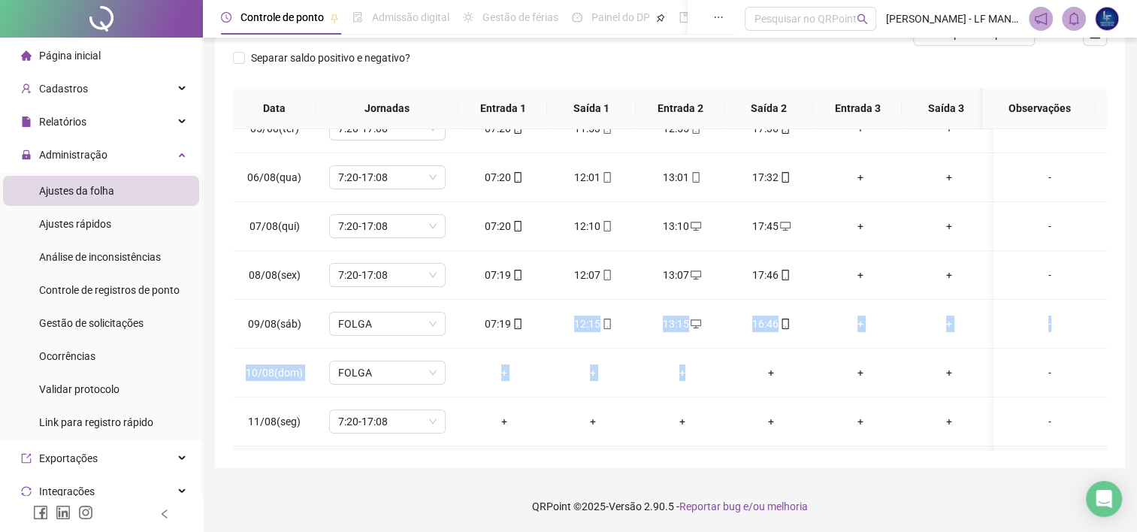
scroll to position [301, 0]
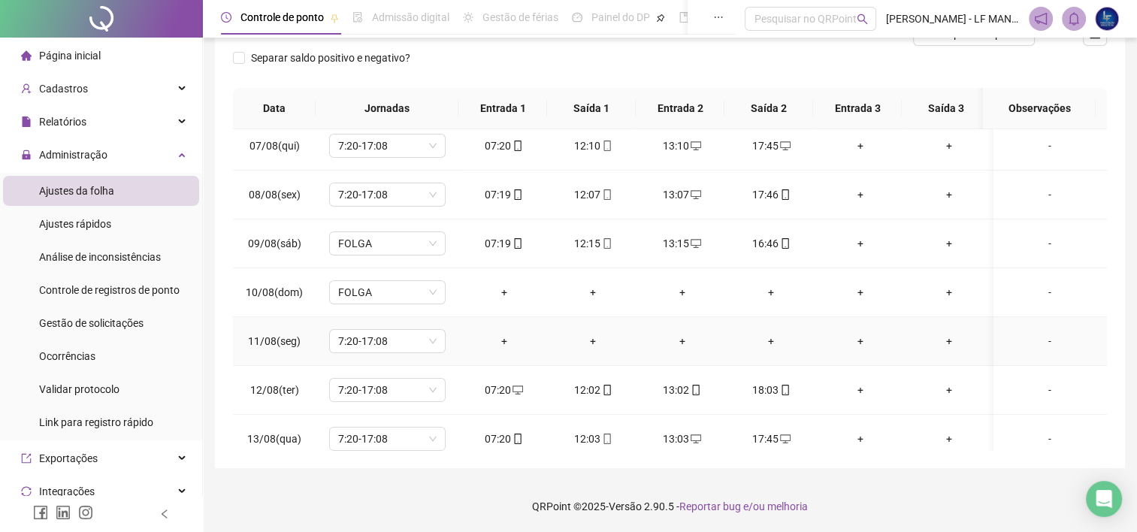
click at [615, 318] on td "+" at bounding box center [592, 341] width 89 height 49
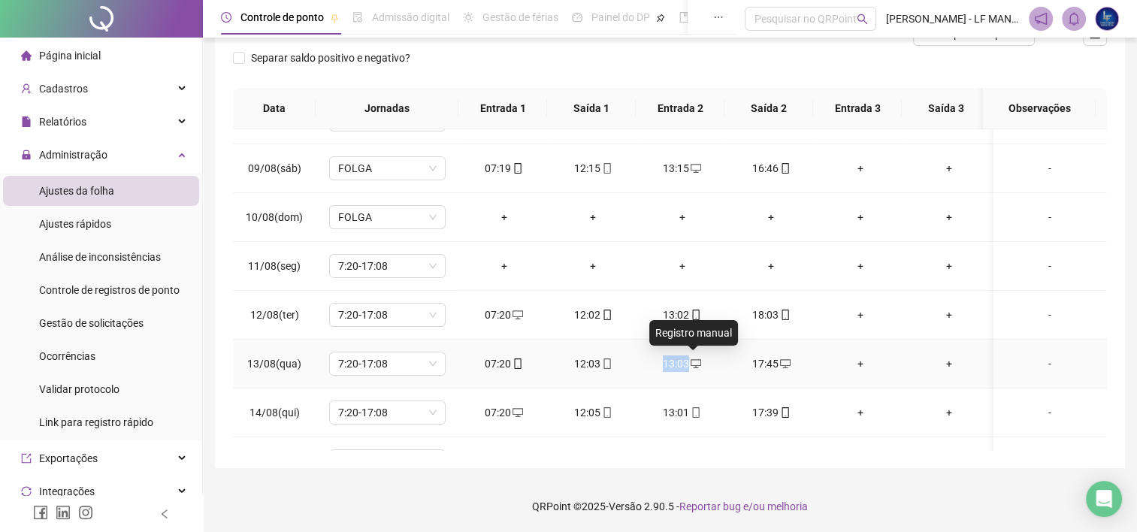
drag, startPoint x: 620, startPoint y: 364, endPoint x: 705, endPoint y: 367, distance: 85.0
click at [705, 367] on tr "13/08(qua) 7:20-17:08 07:20 12:03 13:03 17:45 + + -" at bounding box center [670, 364] width 874 height 49
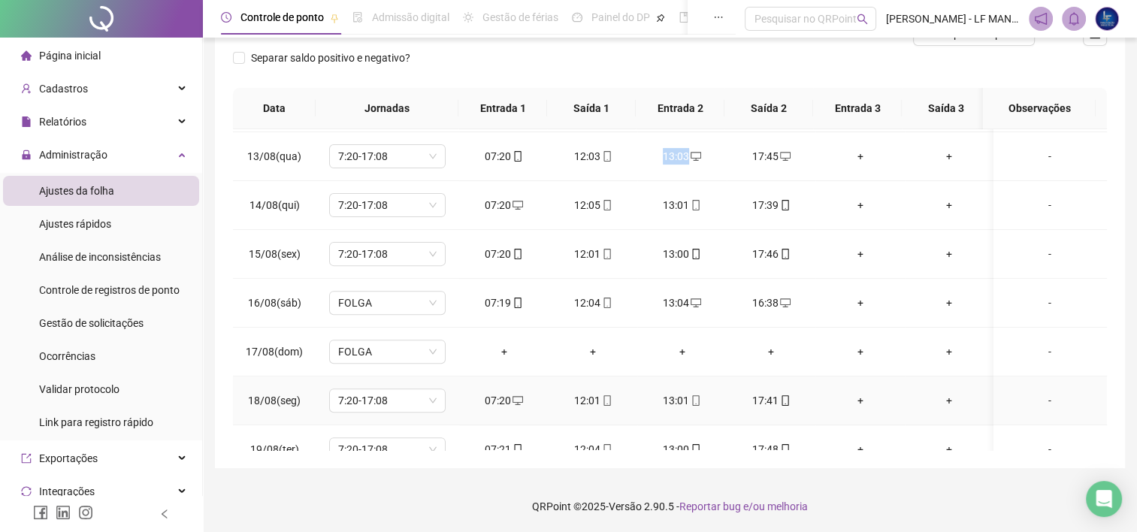
scroll to position [601, 0]
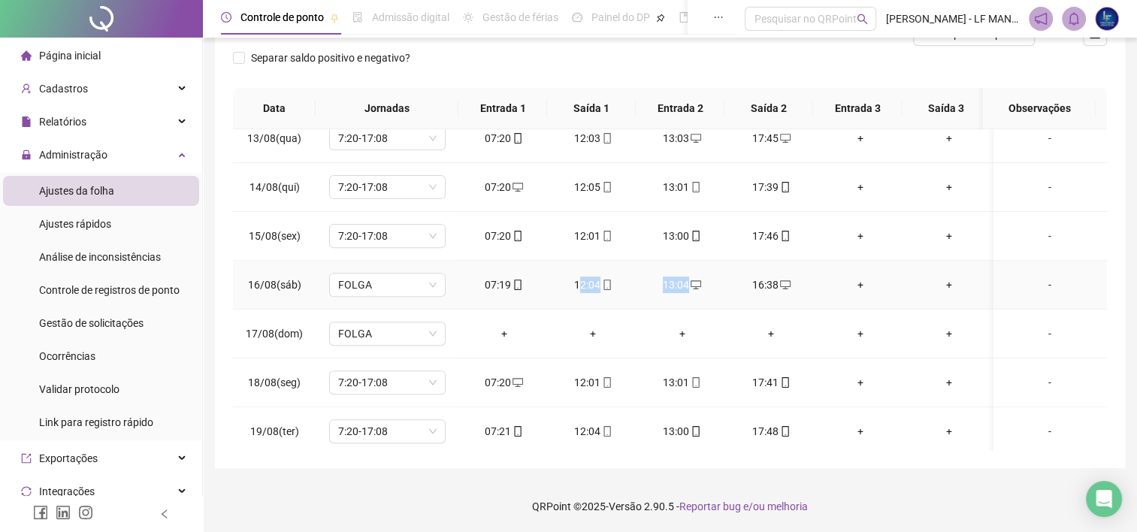
drag, startPoint x: 580, startPoint y: 282, endPoint x: 710, endPoint y: 288, distance: 130.1
click at [710, 288] on tr "16/08(sáb) FOLGA 07:19 12:04 13:04 16:38 + + -" at bounding box center [670, 285] width 874 height 49
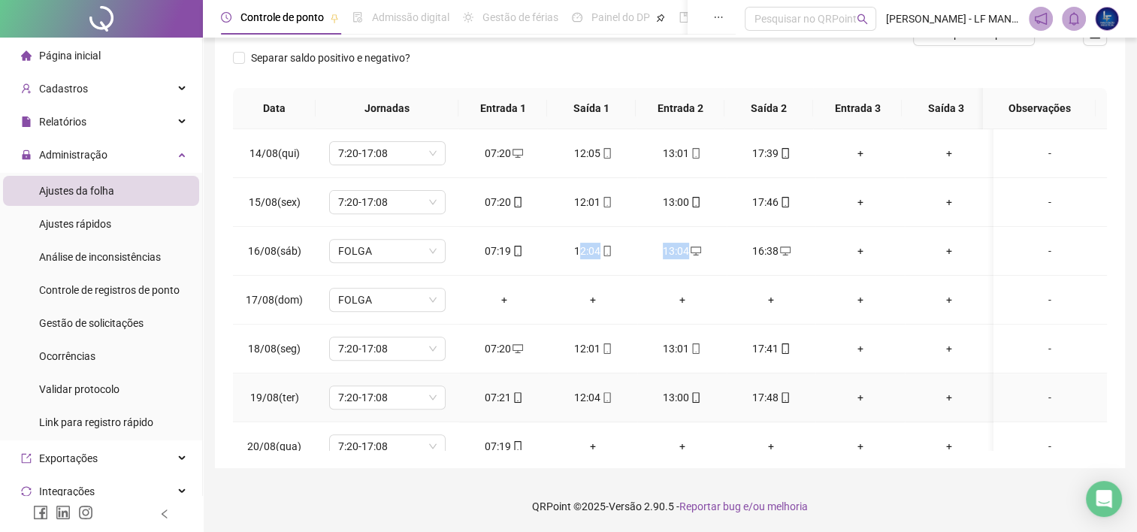
scroll to position [652, 0]
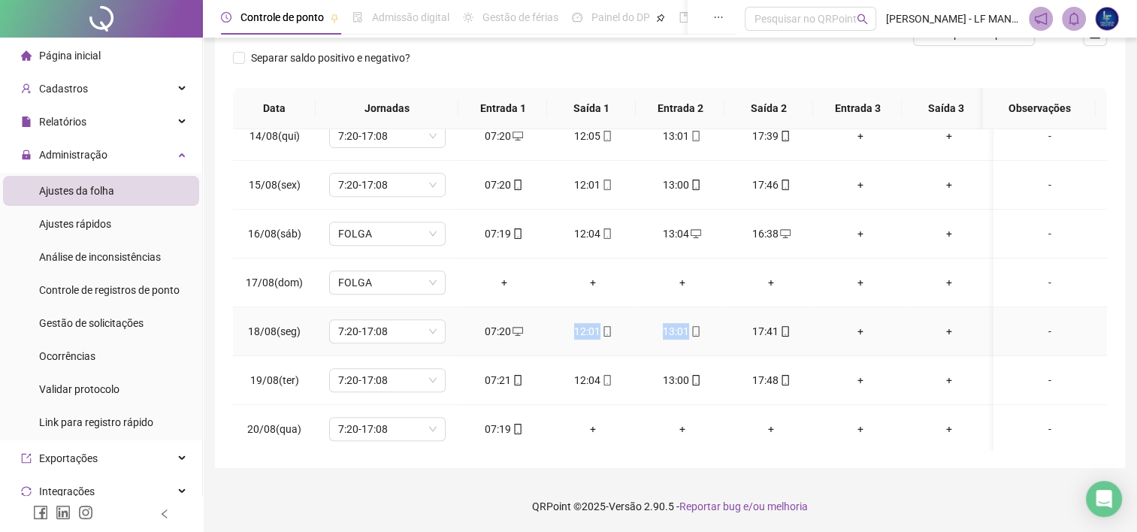
drag, startPoint x: 573, startPoint y: 333, endPoint x: 696, endPoint y: 346, distance: 123.9
click at [696, 346] on tr "18/08(seg) 7:20-17:08 07:20 12:01 13:01 17:41 + + -" at bounding box center [670, 331] width 874 height 49
drag, startPoint x: 598, startPoint y: 379, endPoint x: 709, endPoint y: 371, distance: 111.5
click at [709, 371] on tr "19/08(ter) 7:20-17:08 07:21 12:04 13:00 17:48 + + -" at bounding box center [670, 380] width 874 height 49
drag, startPoint x: 485, startPoint y: 421, endPoint x: 530, endPoint y: 425, distance: 45.3
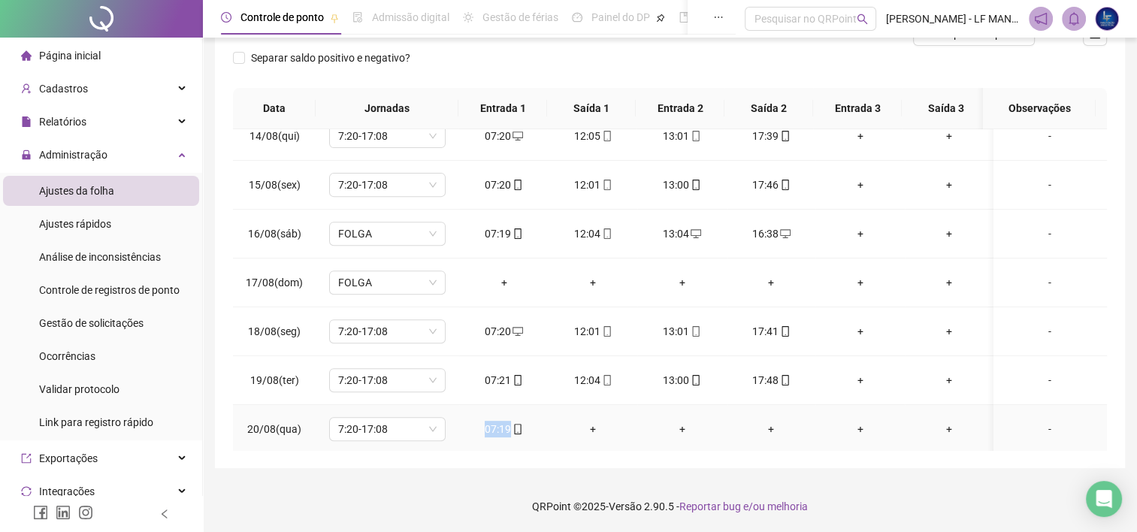
click at [530, 425] on div "07:19" at bounding box center [503, 429] width 65 height 17
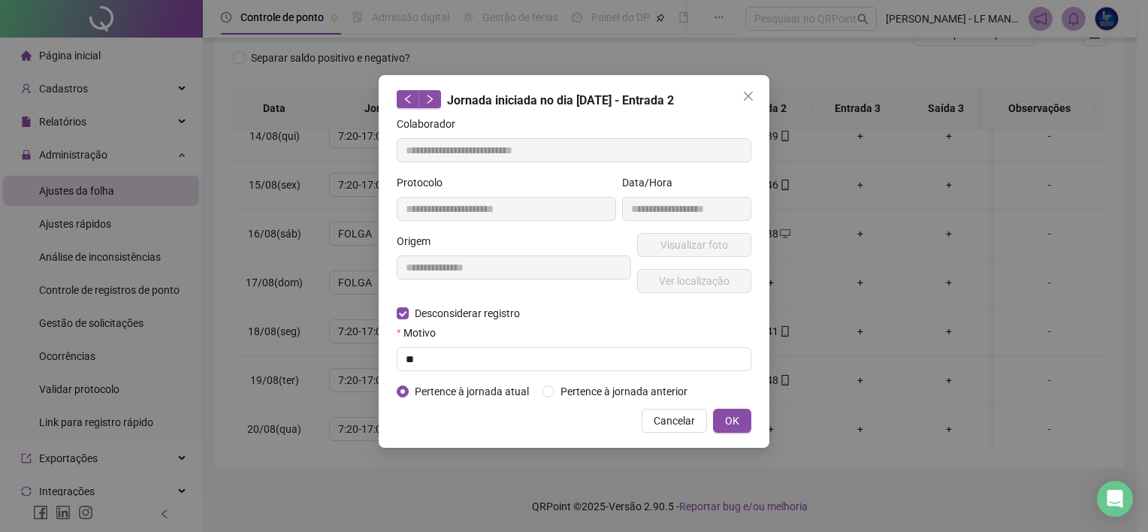
type input "**********"
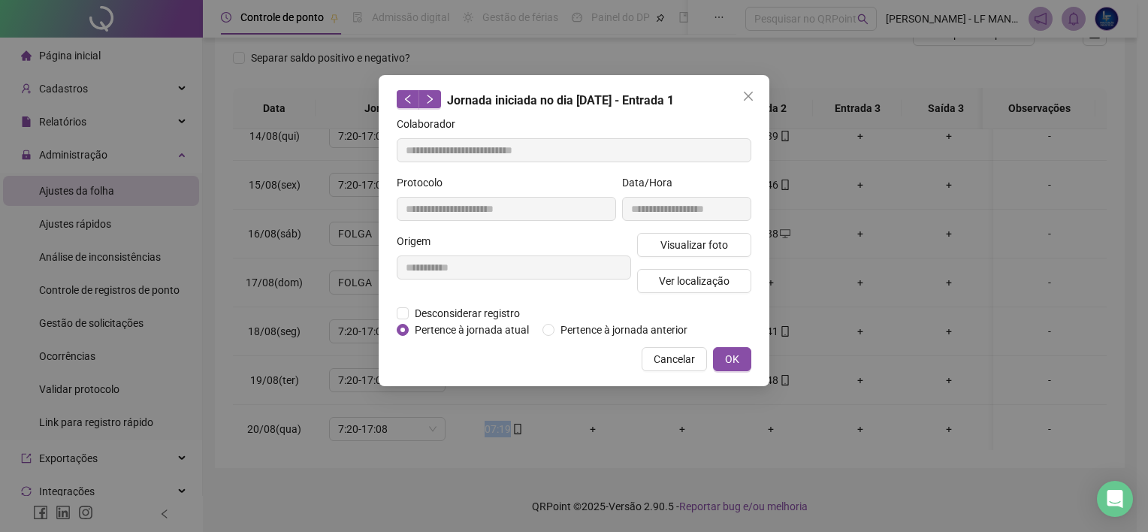
drag, startPoint x: 524, startPoint y: 422, endPoint x: 671, endPoint y: 364, distance: 158.5
click at [671, 364] on span "Cancelar" at bounding box center [674, 359] width 41 height 17
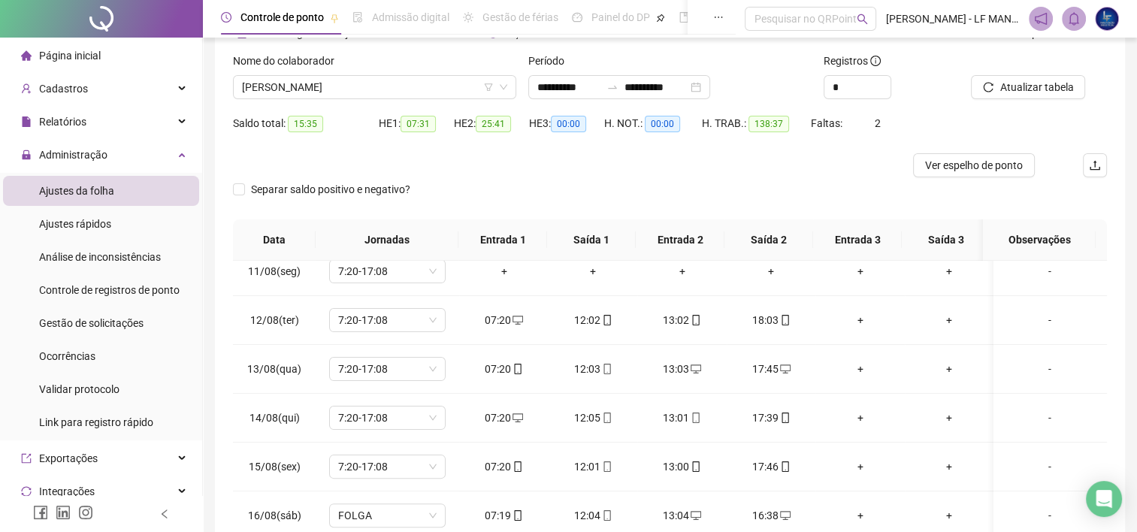
scroll to position [0, 0]
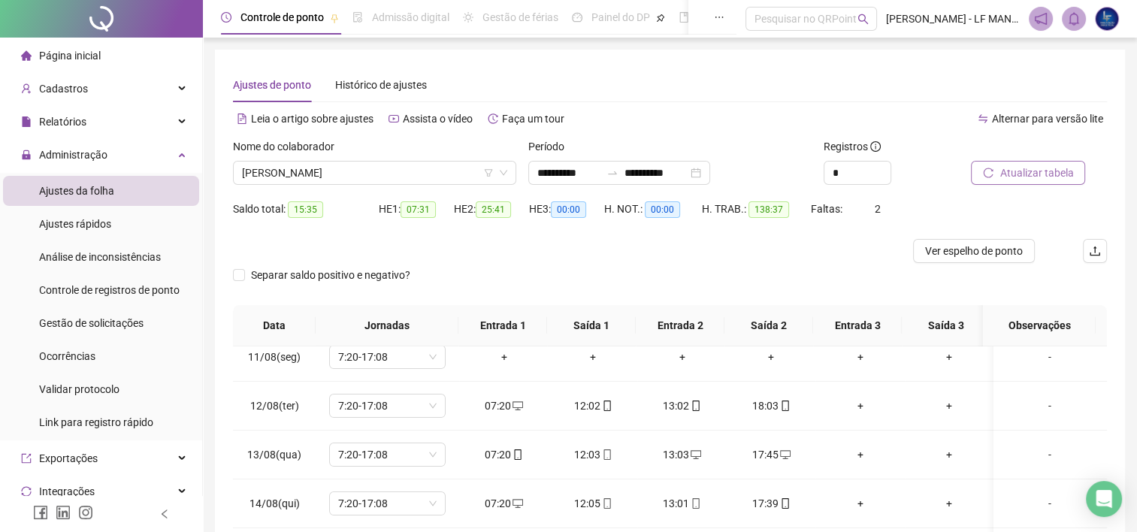
click at [995, 176] on button "Atualizar tabela" at bounding box center [1028, 173] width 114 height 24
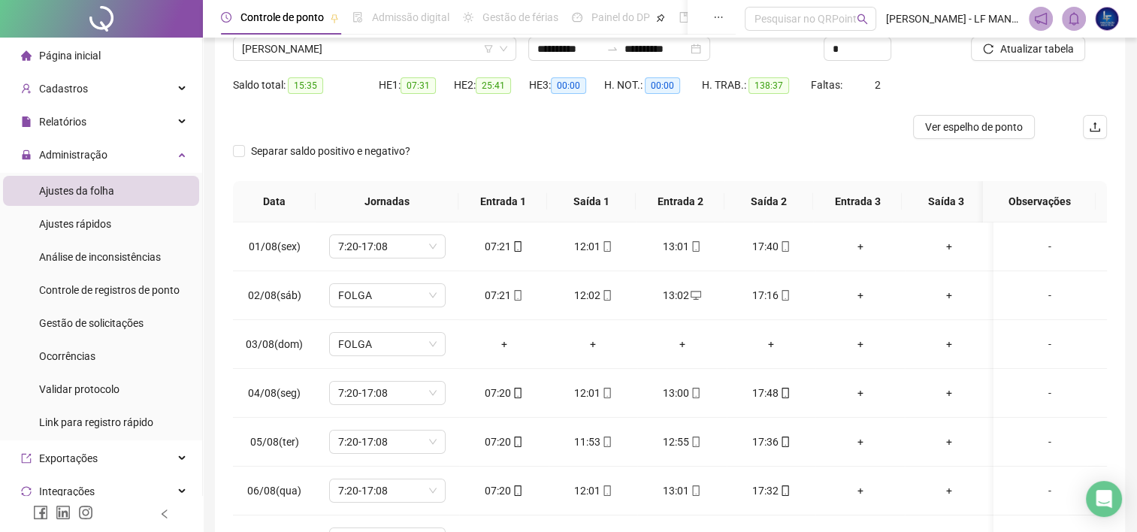
scroll to position [67, 0]
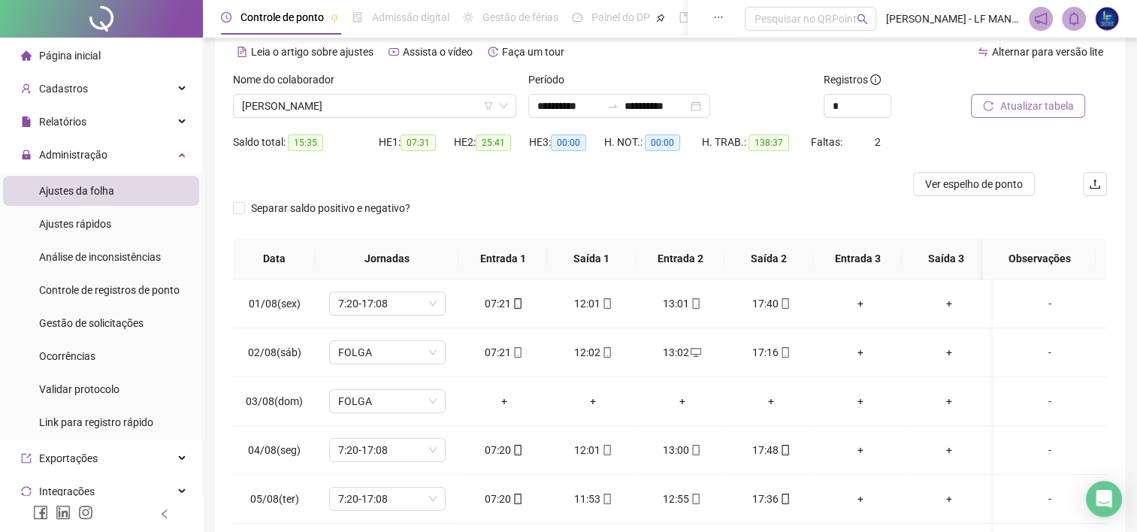
click at [1031, 107] on span "Atualizar tabela" at bounding box center [1036, 106] width 74 height 17
click at [1020, 98] on span "Atualizar tabela" at bounding box center [1036, 106] width 74 height 17
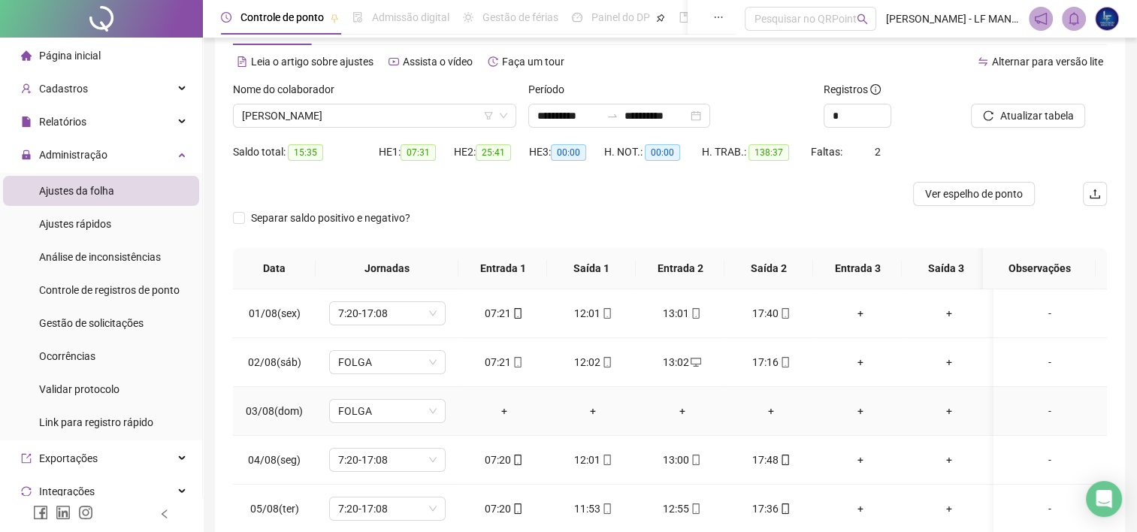
scroll to position [0, 0]
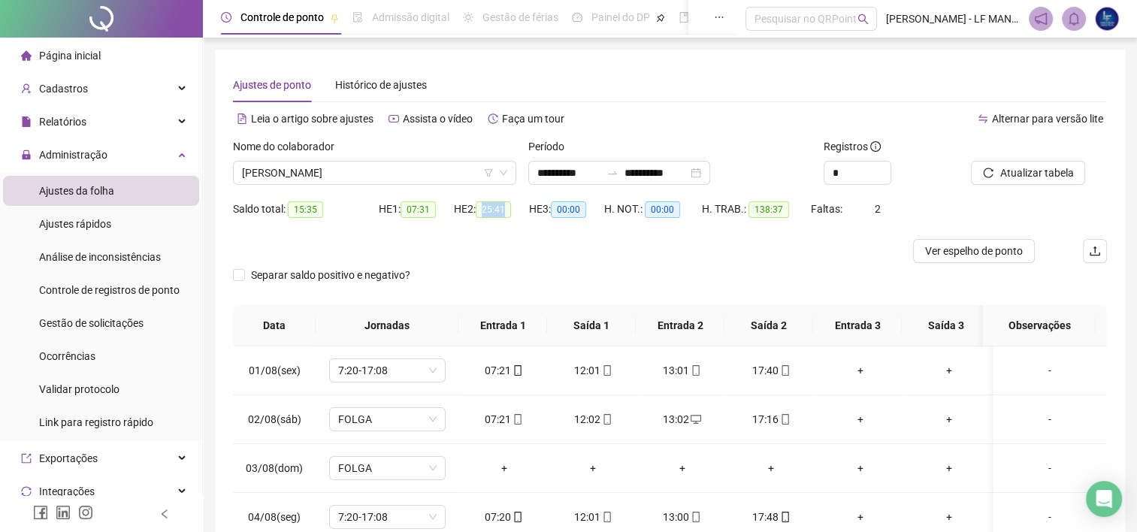
drag, startPoint x: 484, startPoint y: 207, endPoint x: 517, endPoint y: 213, distance: 33.7
click at [517, 213] on div "HE 2: 25:41" at bounding box center [491, 209] width 75 height 17
drag, startPoint x: 517, startPoint y: 213, endPoint x: 509, endPoint y: 219, distance: 10.2
click at [509, 219] on div "HE 2: 25:41" at bounding box center [491, 209] width 75 height 24
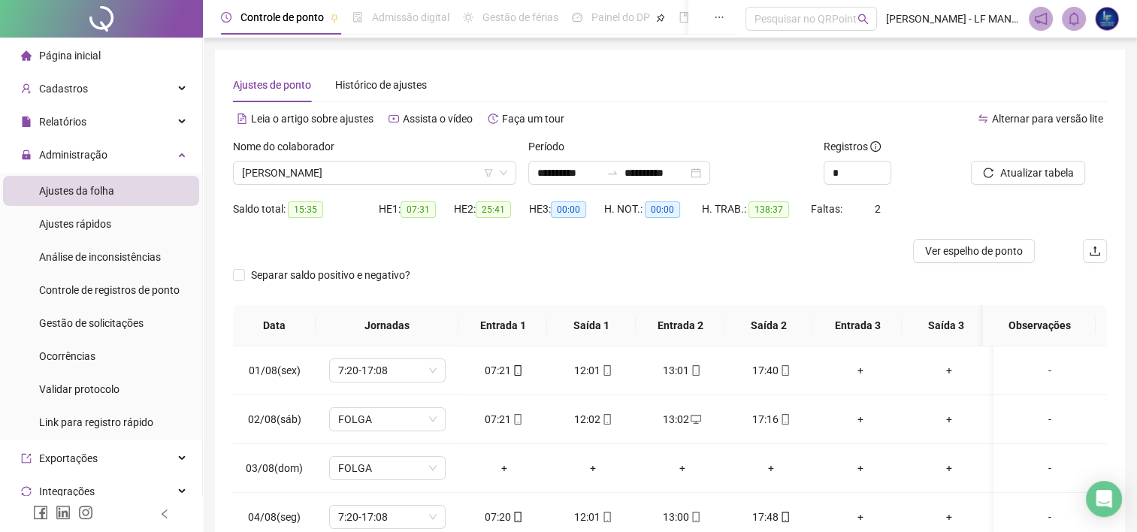
drag, startPoint x: 409, startPoint y: 219, endPoint x: 436, endPoint y: 213, distance: 27.0
click at [436, 213] on div "HE 1: 07:31" at bounding box center [416, 209] width 75 height 24
click at [427, 221] on div "HE 1: 07:31" at bounding box center [416, 218] width 75 height 42
click at [436, 210] on span "07:31" at bounding box center [417, 209] width 35 height 17
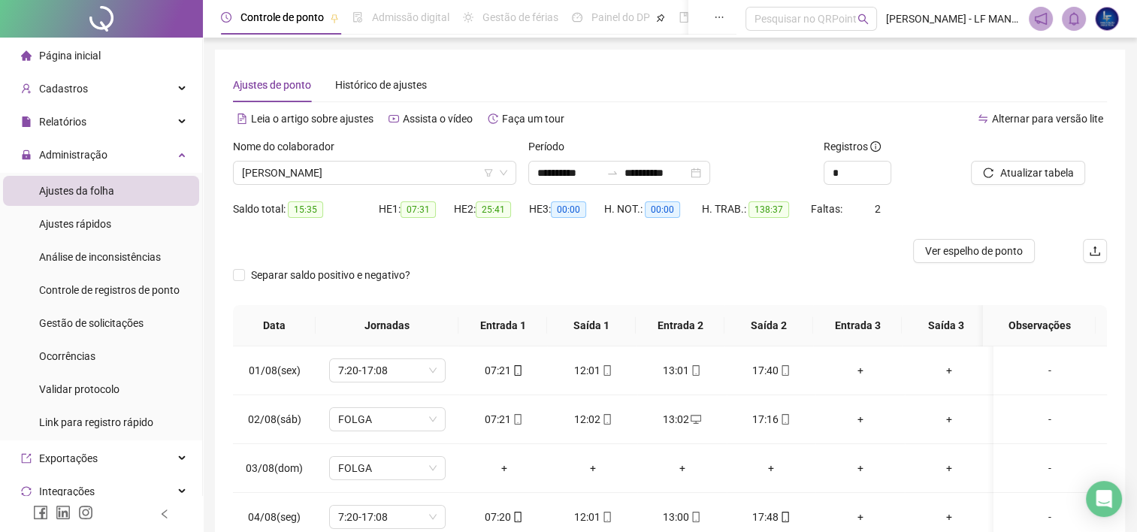
click at [415, 209] on span "07:31" at bounding box center [417, 209] width 35 height 17
click at [421, 204] on span "07:31" at bounding box center [417, 209] width 35 height 17
click at [472, 241] on div at bounding box center [560, 251] width 655 height 24
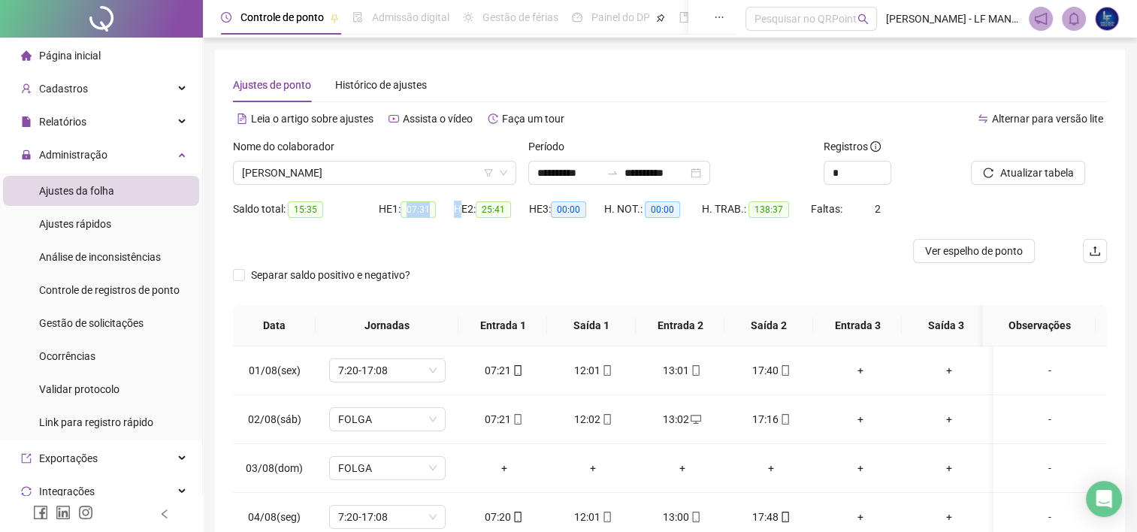
drag, startPoint x: 409, startPoint y: 207, endPoint x: 461, endPoint y: 213, distance: 52.3
click at [461, 213] on div "Saldo total: 15:35 HE 1: 07:31 HE 2: 25:41 HE 3: 00:00 H. NOT.: 00:00 H. TRAB.:…" at bounding box center [670, 218] width 874 height 42
drag, startPoint x: 461, startPoint y: 213, endPoint x: 497, endPoint y: 216, distance: 36.2
click at [497, 216] on span "25:41" at bounding box center [493, 209] width 35 height 17
click at [493, 213] on span "25:41" at bounding box center [493, 209] width 35 height 17
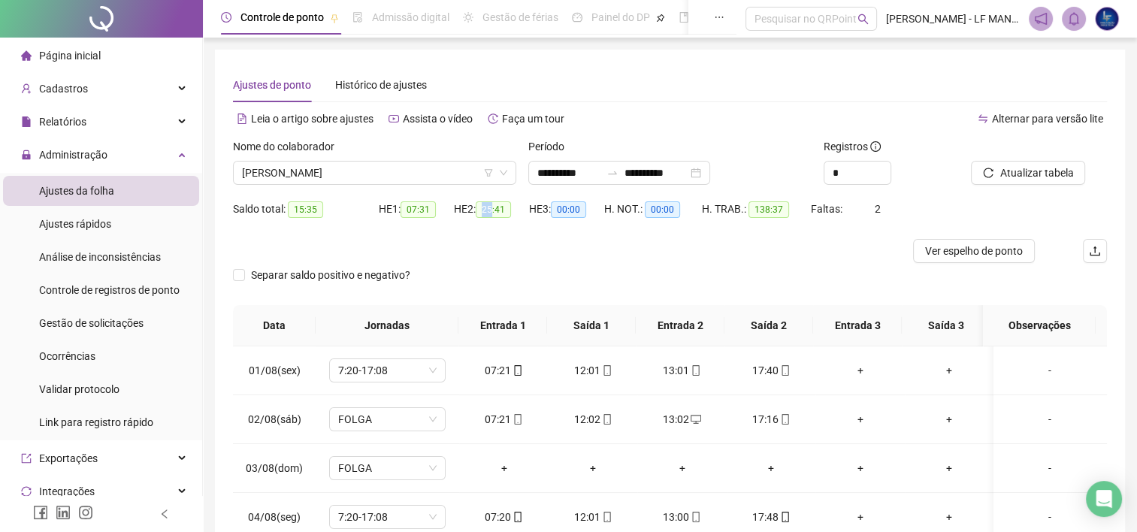
click at [493, 213] on span "25:41" at bounding box center [493, 209] width 35 height 17
click at [497, 210] on span "25:41" at bounding box center [493, 209] width 35 height 17
click at [498, 210] on span "25:41" at bounding box center [493, 209] width 35 height 17
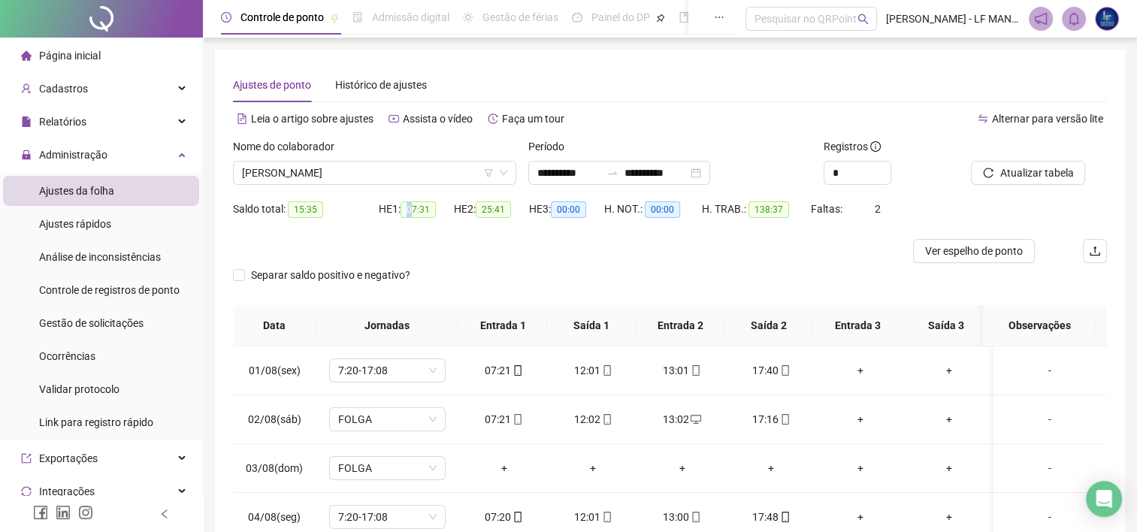
drag, startPoint x: 498, startPoint y: 210, endPoint x: 413, endPoint y: 207, distance: 85.0
click at [413, 207] on span "07:31" at bounding box center [417, 209] width 35 height 17
click at [457, 204] on div "HE 2: 25:41" at bounding box center [491, 209] width 75 height 17
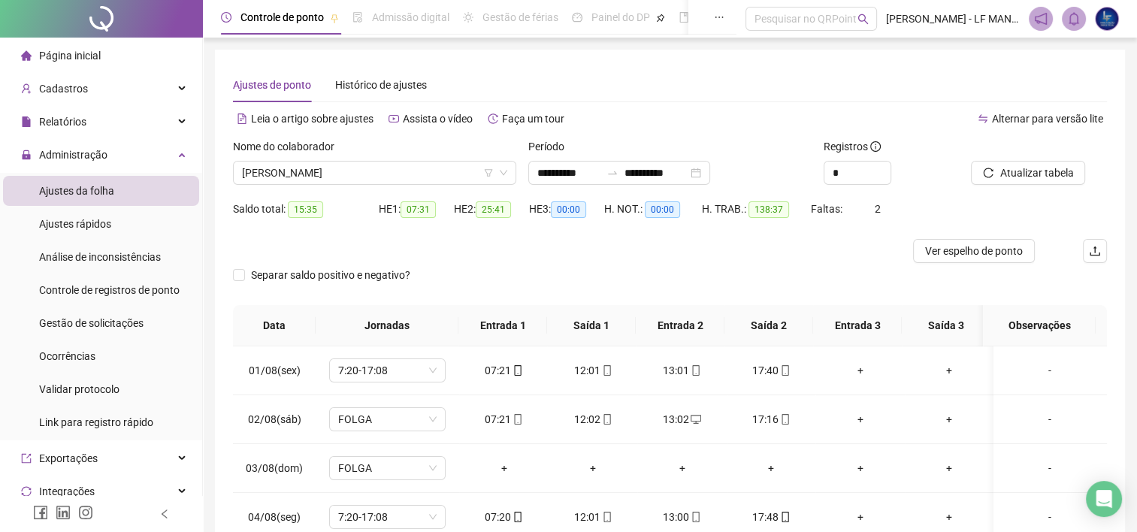
click at [460, 207] on div "HE 2: 25:41" at bounding box center [491, 209] width 75 height 17
drag, startPoint x: 460, startPoint y: 207, endPoint x: 495, endPoint y: 201, distance: 35.7
click at [495, 201] on span "25:41" at bounding box center [493, 209] width 35 height 17
click at [495, 203] on span "25:41" at bounding box center [493, 209] width 35 height 17
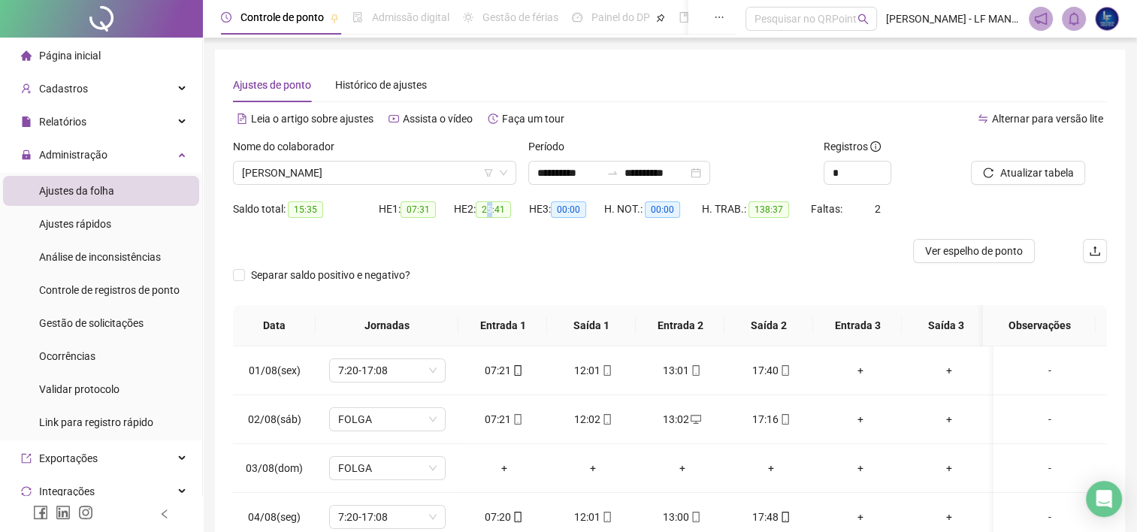
click at [494, 204] on span "25:41" at bounding box center [493, 209] width 35 height 17
drag, startPoint x: 494, startPoint y: 204, endPoint x: 467, endPoint y: 204, distance: 26.3
click at [467, 204] on div "HE 2: 25:41" at bounding box center [491, 209] width 75 height 17
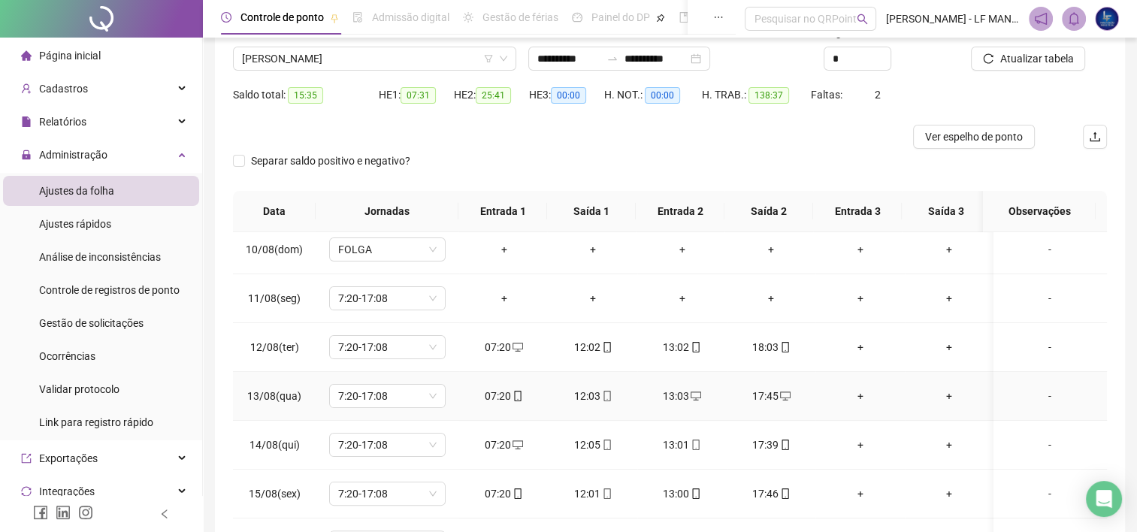
scroll to position [526, 0]
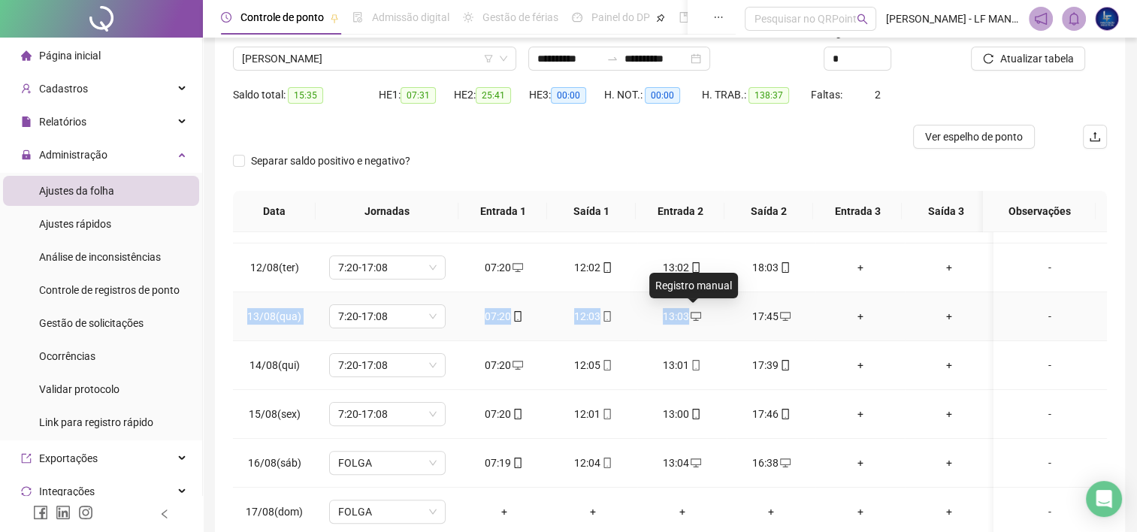
drag, startPoint x: 249, startPoint y: 310, endPoint x: 698, endPoint y: 314, distance: 448.6
click at [698, 314] on tr "13/08(qua) 7:20-17:08 07:20 12:03 13:03 17:45 + + -" at bounding box center [670, 316] width 874 height 49
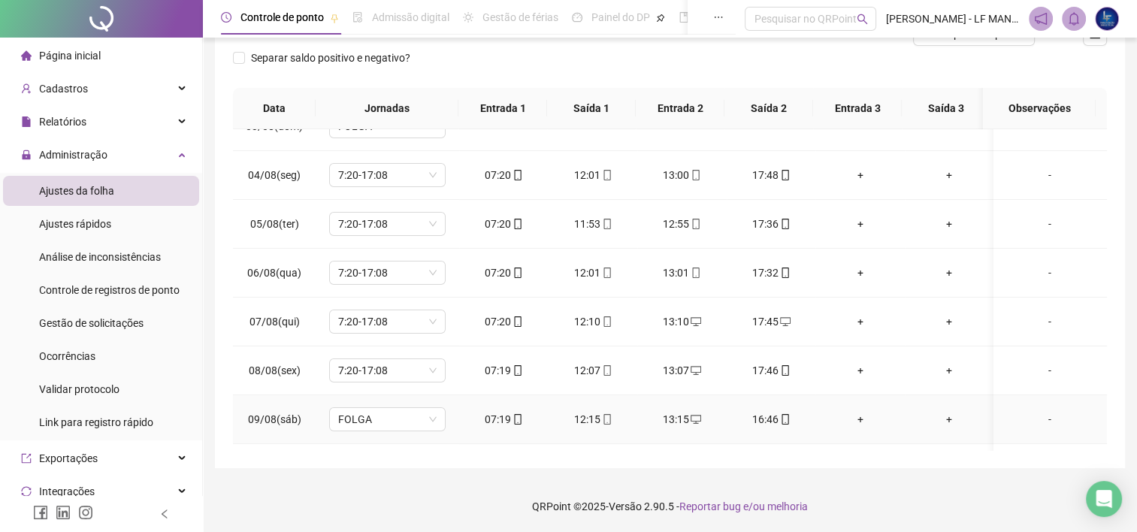
scroll to position [0, 0]
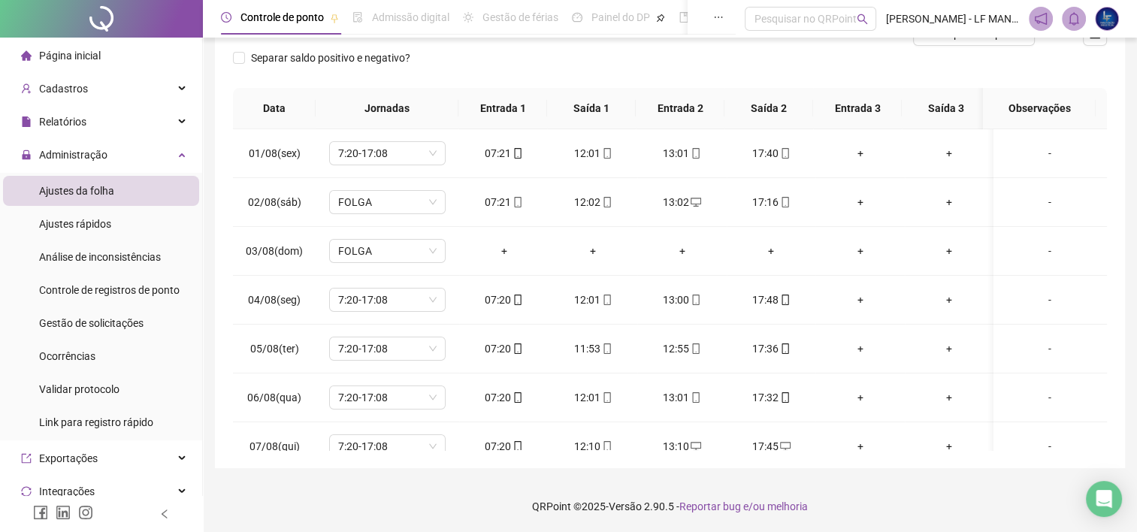
click at [766, 59] on div "Separar saldo positivo e negativo?" at bounding box center [670, 67] width 874 height 42
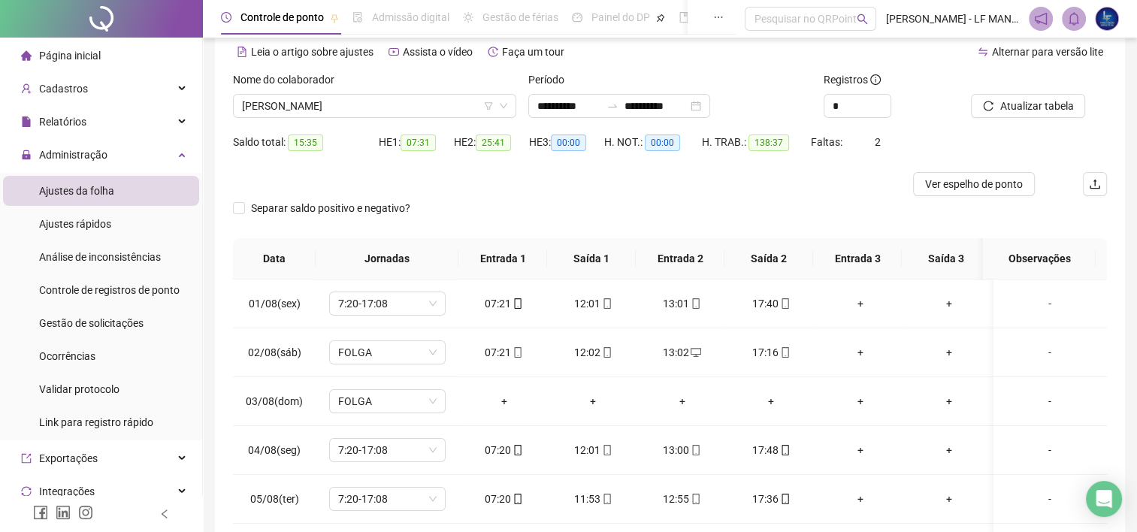
click at [977, 200] on div "Separar saldo positivo e negativo?" at bounding box center [670, 217] width 874 height 42
drag, startPoint x: 989, startPoint y: 186, endPoint x: 983, endPoint y: 180, distance: 9.0
click at [989, 186] on span "Ver espelho de ponto" at bounding box center [974, 184] width 98 height 17
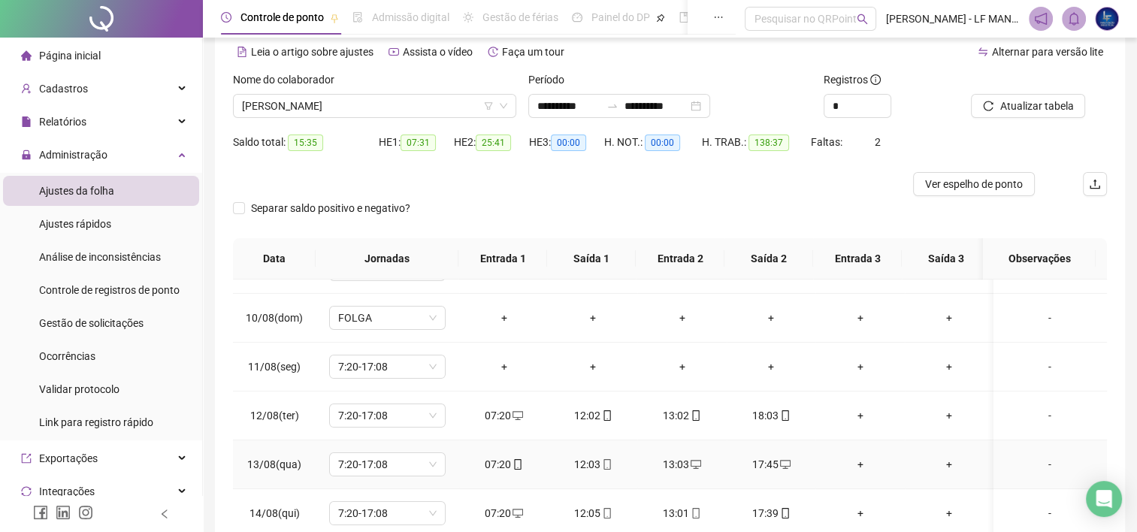
scroll to position [451, 0]
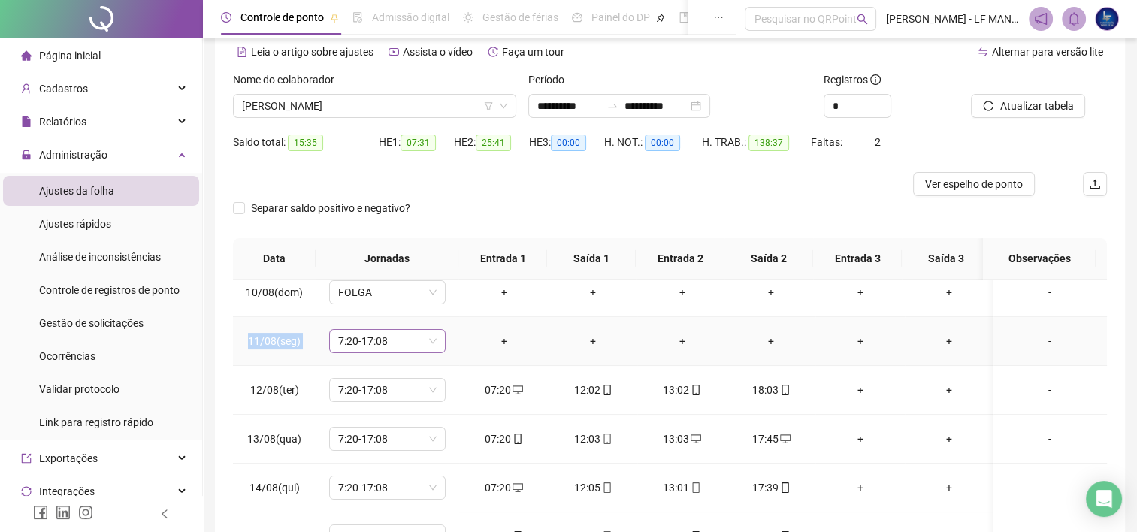
drag, startPoint x: 246, startPoint y: 341, endPoint x: 355, endPoint y: 333, distance: 109.3
click at [355, 333] on tr "11/08(seg) 7:20-17:08 + + + + + + -" at bounding box center [670, 341] width 874 height 49
click at [1044, 337] on div "-" at bounding box center [1049, 341] width 89 height 17
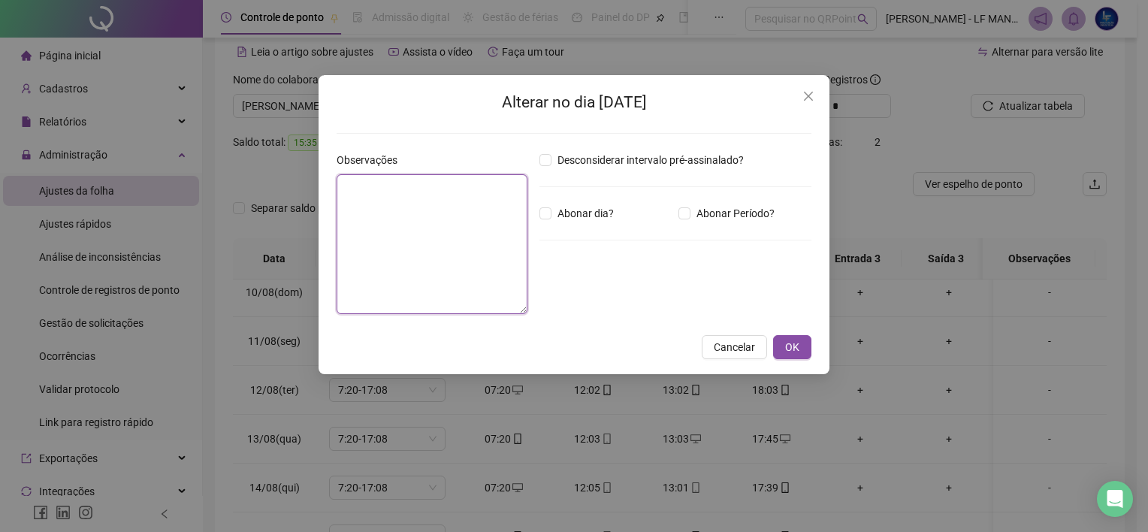
click at [469, 226] on textarea at bounding box center [432, 244] width 191 height 140
type textarea "*****"
click at [781, 338] on button "OK" at bounding box center [792, 347] width 38 height 24
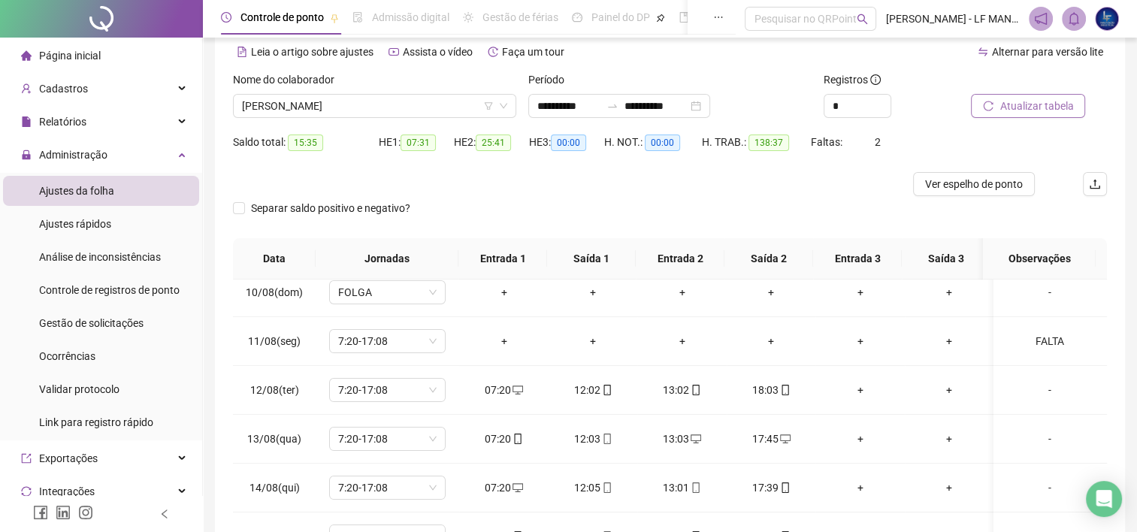
click at [1031, 105] on span "Atualizar tabela" at bounding box center [1036, 106] width 74 height 17
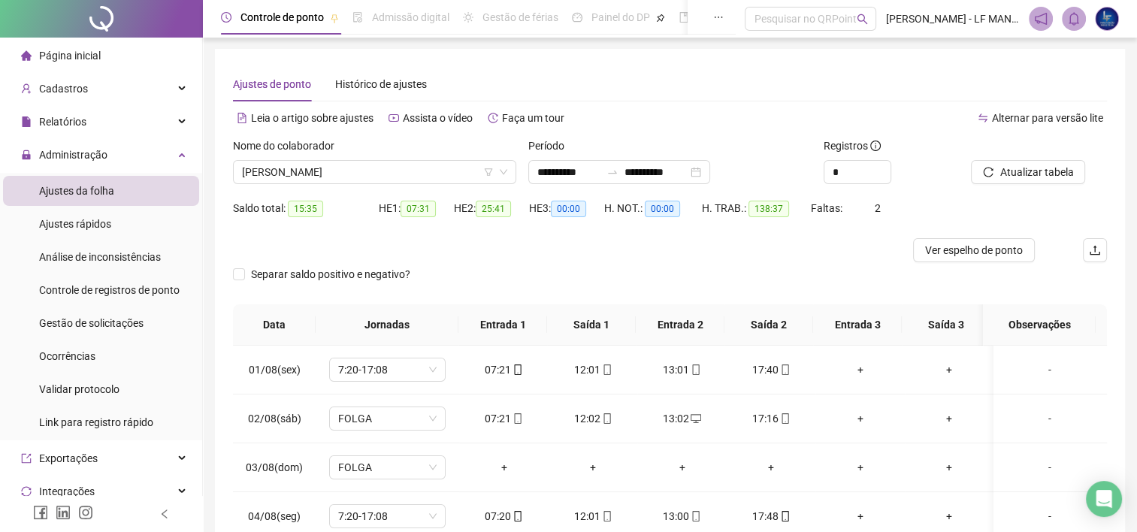
scroll to position [0, 0]
drag, startPoint x: 412, startPoint y: 215, endPoint x: 434, endPoint y: 216, distance: 21.8
click at [434, 216] on span "07:31" at bounding box center [417, 209] width 35 height 17
drag, startPoint x: 434, startPoint y: 216, endPoint x: 514, endPoint y: 222, distance: 80.7
click at [514, 222] on div "HE 2: 25:41" at bounding box center [491, 218] width 75 height 42
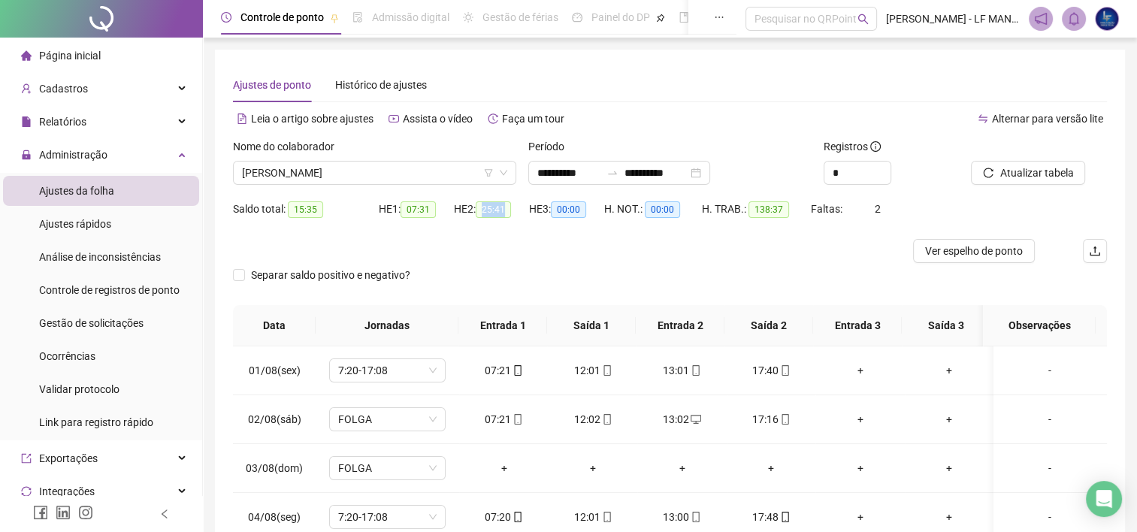
drag, startPoint x: 514, startPoint y: 222, endPoint x: 497, endPoint y: 213, distance: 19.9
click at [497, 213] on span "25:41" at bounding box center [493, 209] width 35 height 17
click at [488, 205] on span "25:41" at bounding box center [493, 209] width 35 height 17
drag, startPoint x: 406, startPoint y: 207, endPoint x: 500, endPoint y: 224, distance: 94.6
click at [500, 224] on div "Saldo total: 15:35 HE 1: 07:31 HE 2: 25:41 HE 3: 00:00 H. NOT.: 00:00 H. TRAB.:…" at bounding box center [670, 218] width 874 height 42
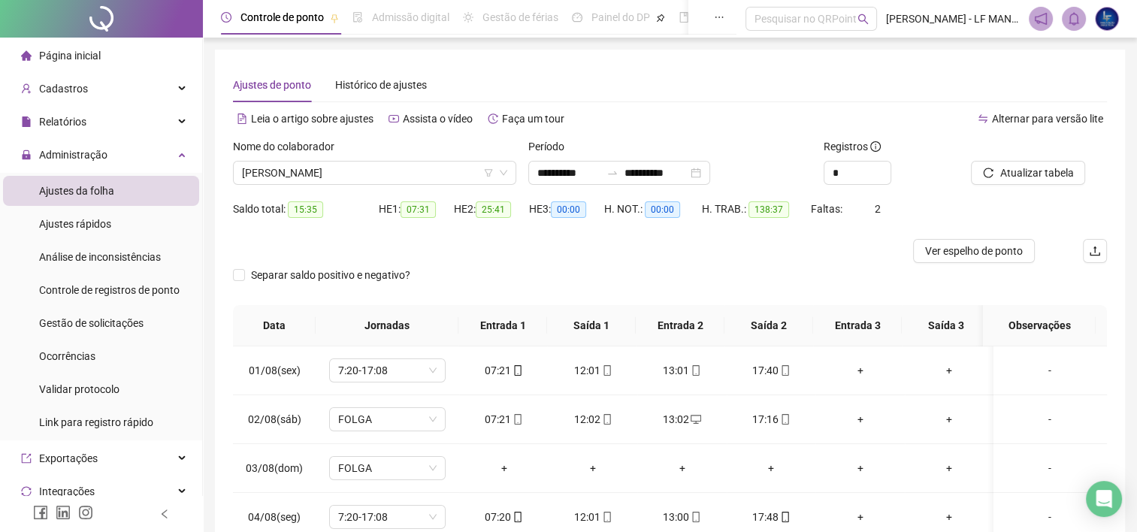
click at [502, 222] on div "HE 2: 25:41" at bounding box center [491, 218] width 75 height 42
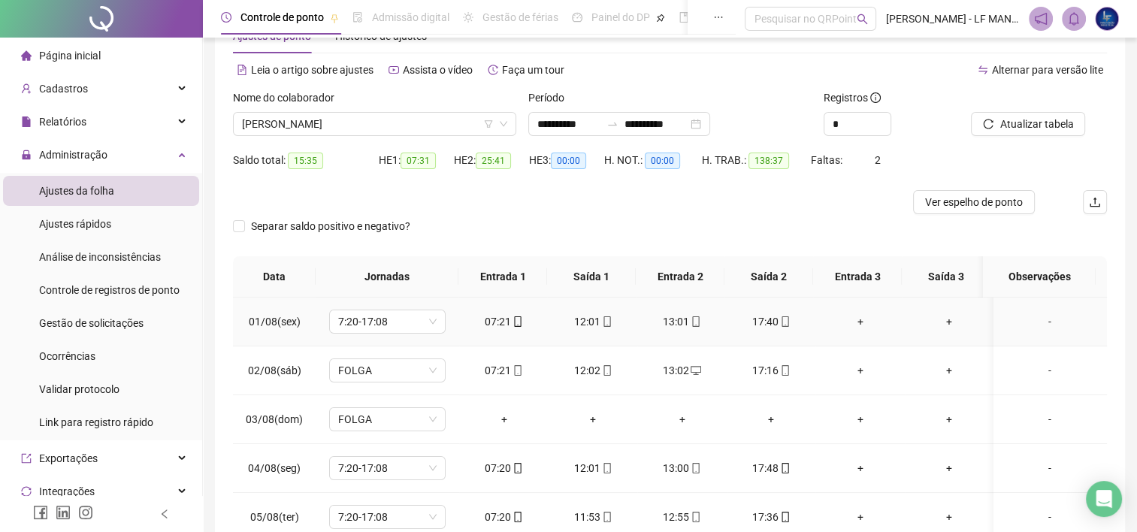
scroll to position [75, 0]
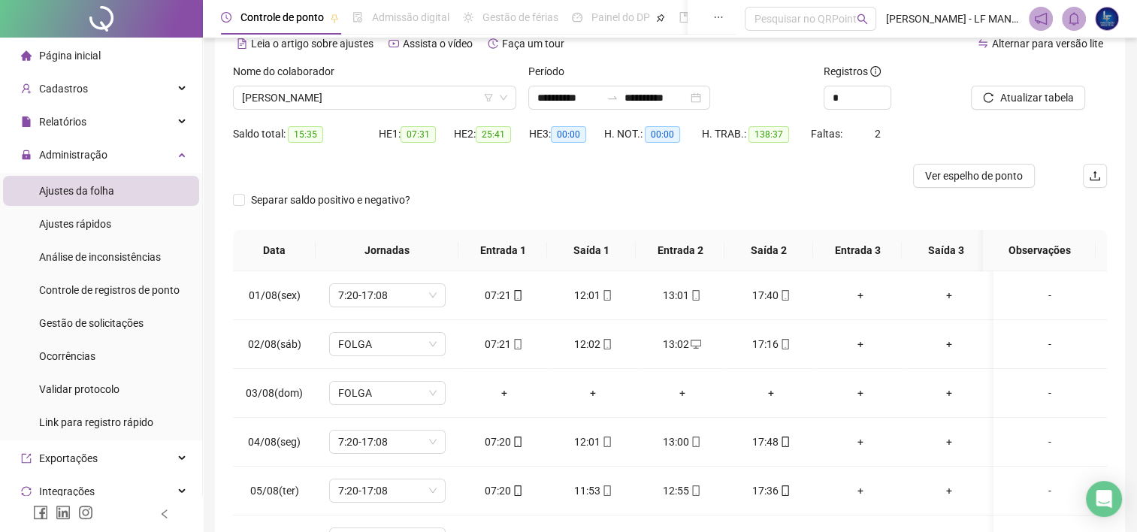
click at [1043, 80] on div at bounding box center [1020, 74] width 98 height 23
click at [1025, 100] on span "Atualizar tabela" at bounding box center [1036, 97] width 74 height 17
drag, startPoint x: 412, startPoint y: 135, endPoint x: 501, endPoint y: 118, distance: 91.1
click at [501, 118] on form "**********" at bounding box center [670, 146] width 874 height 167
drag, startPoint x: 501, startPoint y: 118, endPoint x: 530, endPoint y: 171, distance: 60.2
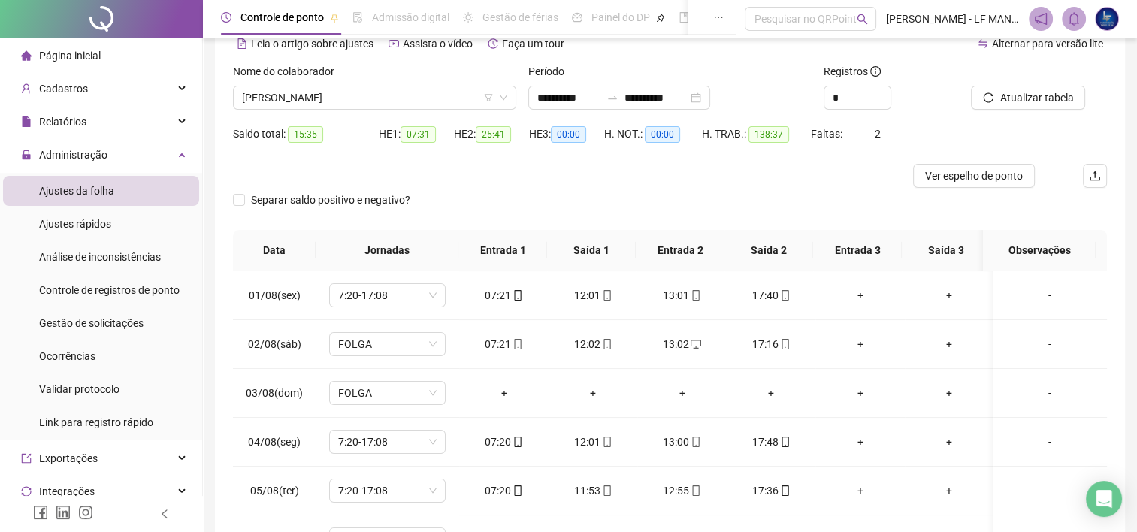
click at [531, 170] on div at bounding box center [560, 176] width 655 height 24
drag, startPoint x: 293, startPoint y: 142, endPoint x: 316, endPoint y: 147, distance: 23.1
click at [316, 147] on div "Saldo total: 15:35" at bounding box center [306, 143] width 146 height 42
drag, startPoint x: 415, startPoint y: 142, endPoint x: 461, endPoint y: 141, distance: 45.1
click at [461, 141] on div "Saldo total: 15:35 HE 1: 07:31 HE 2: 25:41 HE 3: 00:00 H. NOT.: 00:00 H. TRAB.:…" at bounding box center [670, 143] width 874 height 42
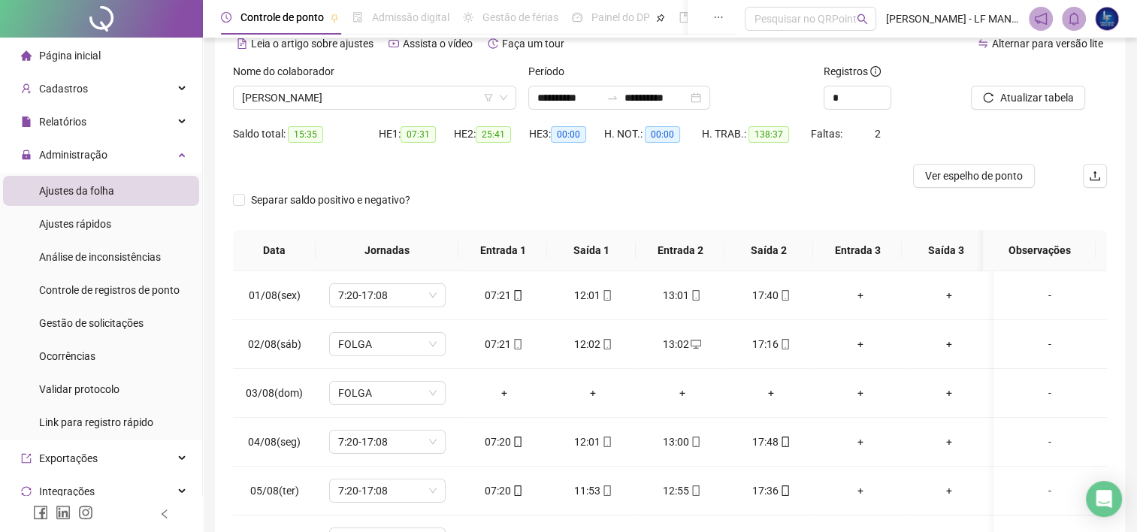
drag, startPoint x: 461, startPoint y: 141, endPoint x: 512, endPoint y: 124, distance: 54.6
click at [512, 124] on div "HE 2: 25:41" at bounding box center [491, 134] width 75 height 24
click at [502, 135] on span "25:41" at bounding box center [493, 134] width 35 height 17
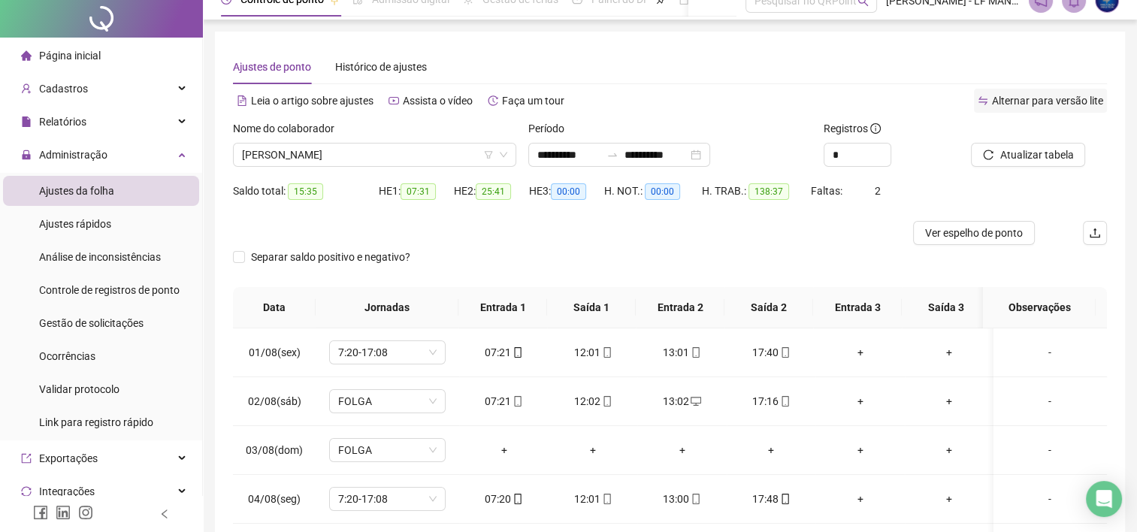
scroll to position [0, 0]
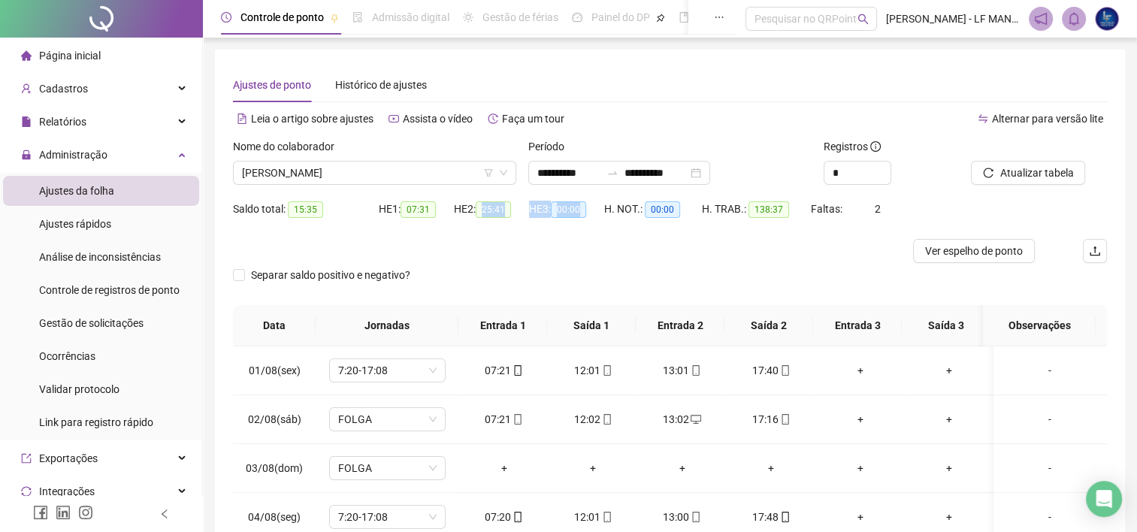
drag, startPoint x: 488, startPoint y: 214, endPoint x: 559, endPoint y: 231, distance: 73.4
click at [559, 231] on div "Saldo total: 15:35 HE 1: 07:31 HE 2: 25:41 HE 3: 00:00 H. NOT.: 00:00 H. TRAB.:…" at bounding box center [670, 218] width 874 height 42
click at [782, 255] on div at bounding box center [560, 251] width 655 height 24
click at [1043, 183] on button "Atualizar tabela" at bounding box center [1028, 173] width 114 height 24
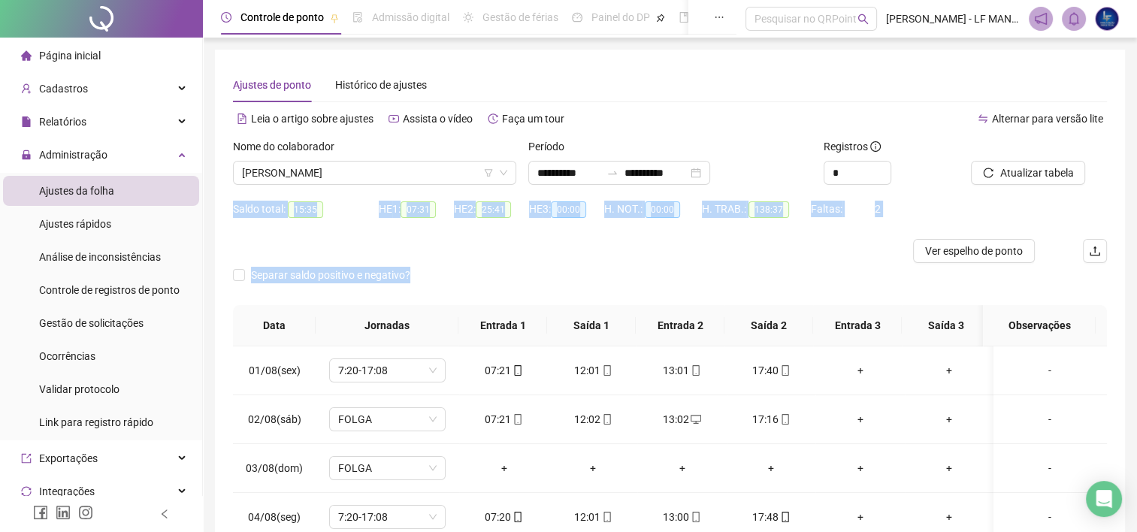
drag, startPoint x: 1127, startPoint y: 167, endPoint x: 1112, endPoint y: 281, distance: 115.2
click at [1112, 281] on div "**********" at bounding box center [670, 375] width 934 height 750
drag, startPoint x: 1112, startPoint y: 281, endPoint x: 999, endPoint y: 206, distance: 136.1
click at [999, 206] on div "Saldo total: 15:35 HE 1: 07:31 HE 2: 25:41 HE 3: 00:00 H. NOT.: 00:00 H. TRAB.:…" at bounding box center [670, 218] width 874 height 42
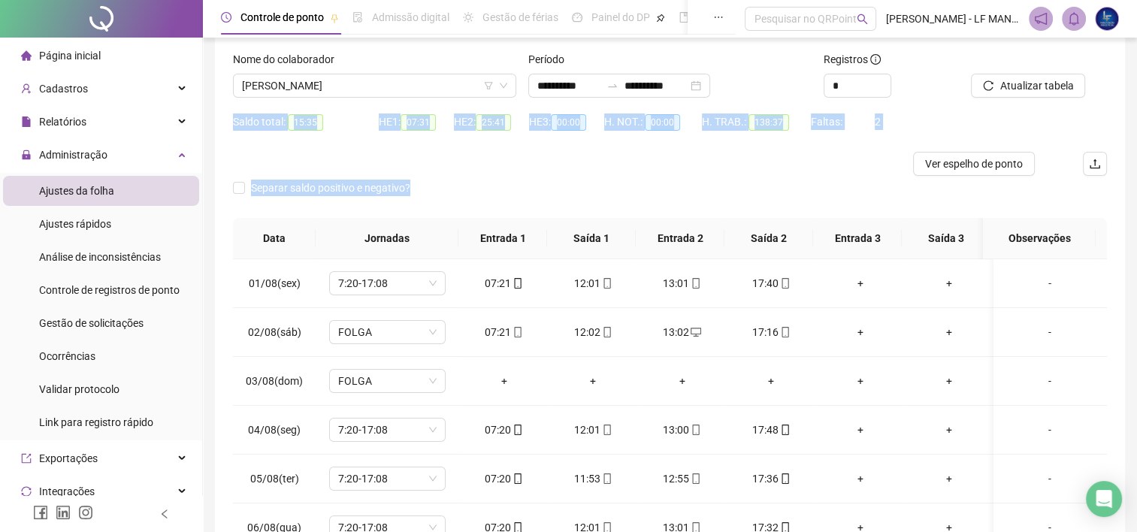
scroll to position [89, 0]
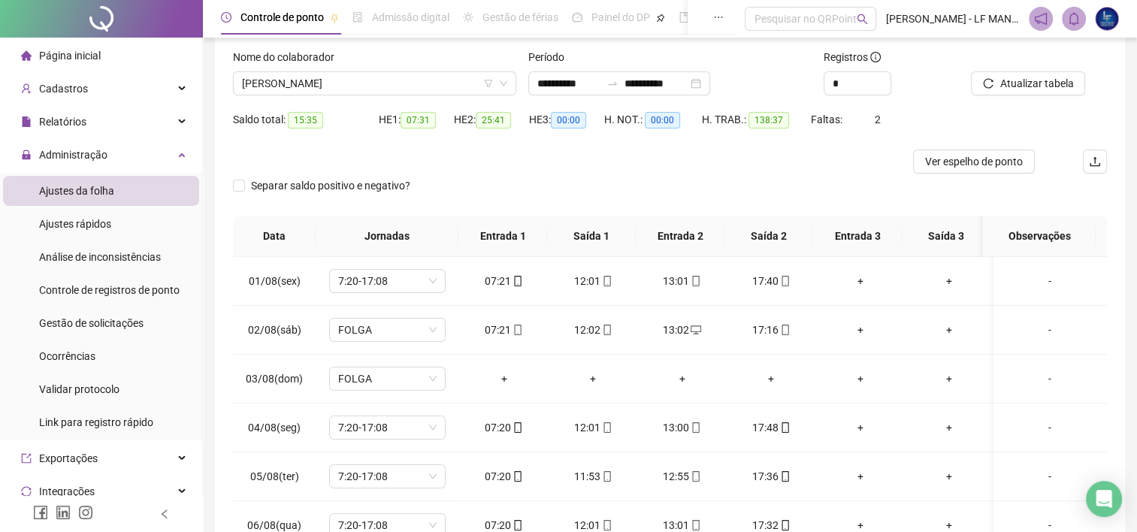
click at [823, 177] on div "Separar saldo positivo e negativo?" at bounding box center [670, 195] width 874 height 42
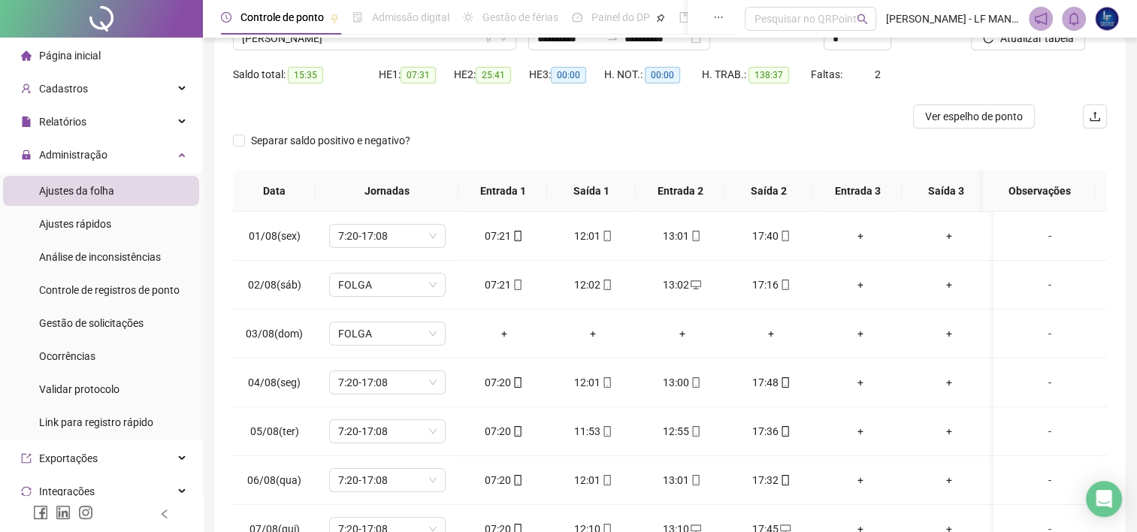
scroll to position [0, 0]
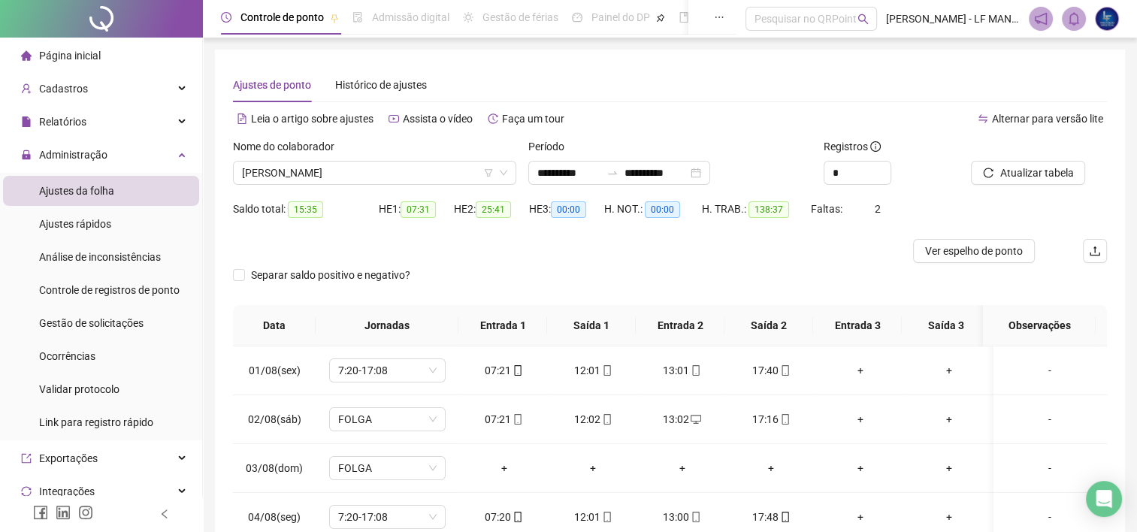
click at [781, 117] on div "Alternar para versão lite" at bounding box center [888, 119] width 437 height 24
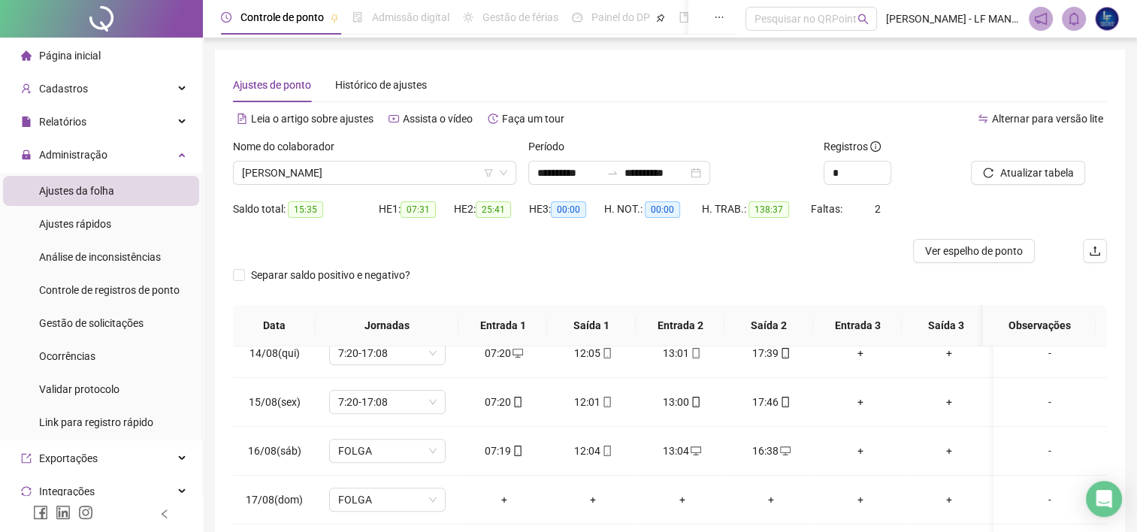
click at [772, 146] on div "Período" at bounding box center [669, 149] width 283 height 23
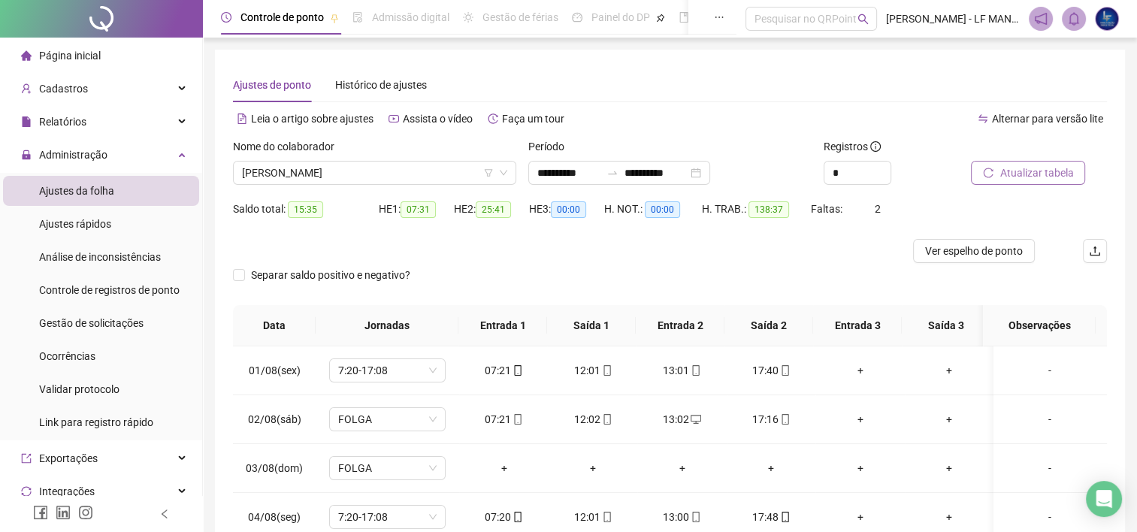
click at [1019, 171] on span "Atualizar tabela" at bounding box center [1036, 173] width 74 height 17
click at [412, 174] on span "[PERSON_NAME]" at bounding box center [374, 173] width 265 height 23
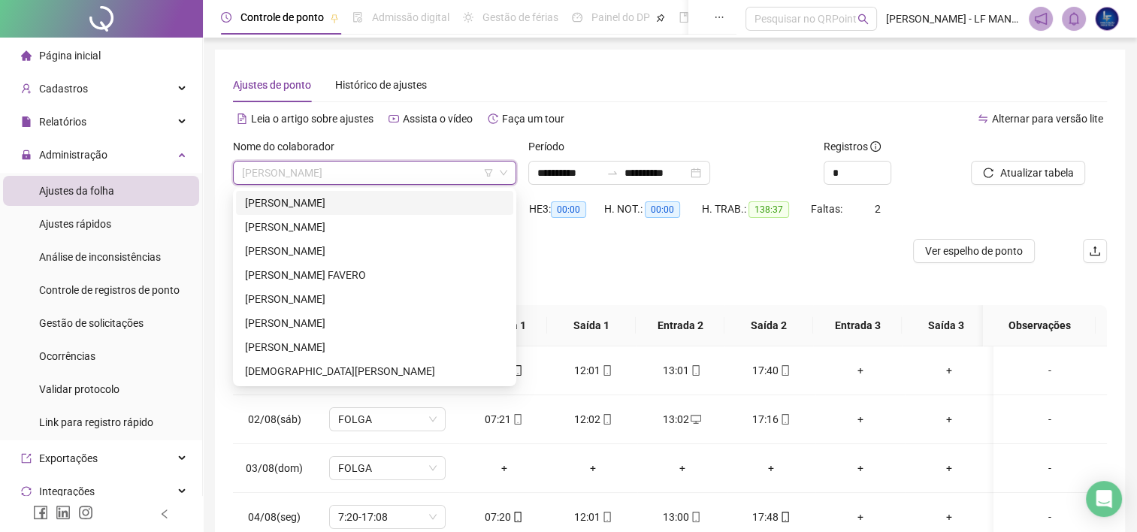
click at [401, 206] on div "[PERSON_NAME]" at bounding box center [374, 203] width 259 height 17
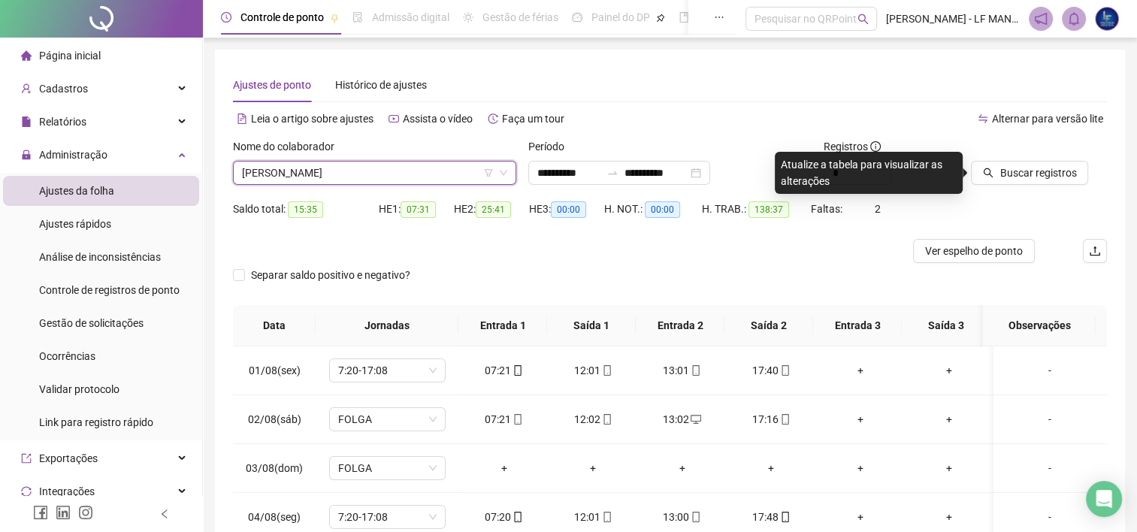
click at [1017, 195] on div "Buscar registros" at bounding box center [1039, 167] width 148 height 59
click at [1033, 174] on span "Buscar registros" at bounding box center [1037, 173] width 77 height 17
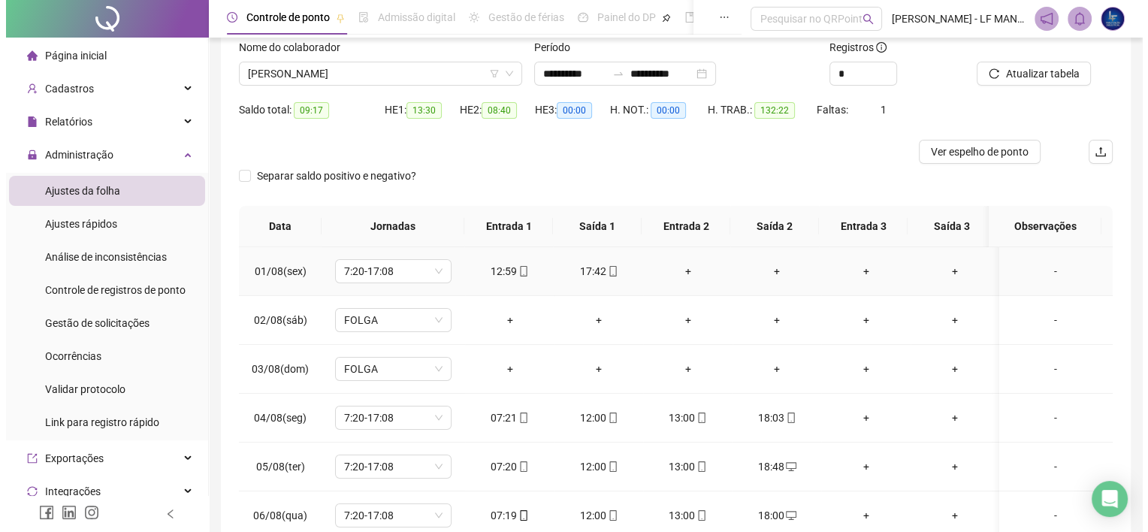
scroll to position [73, 0]
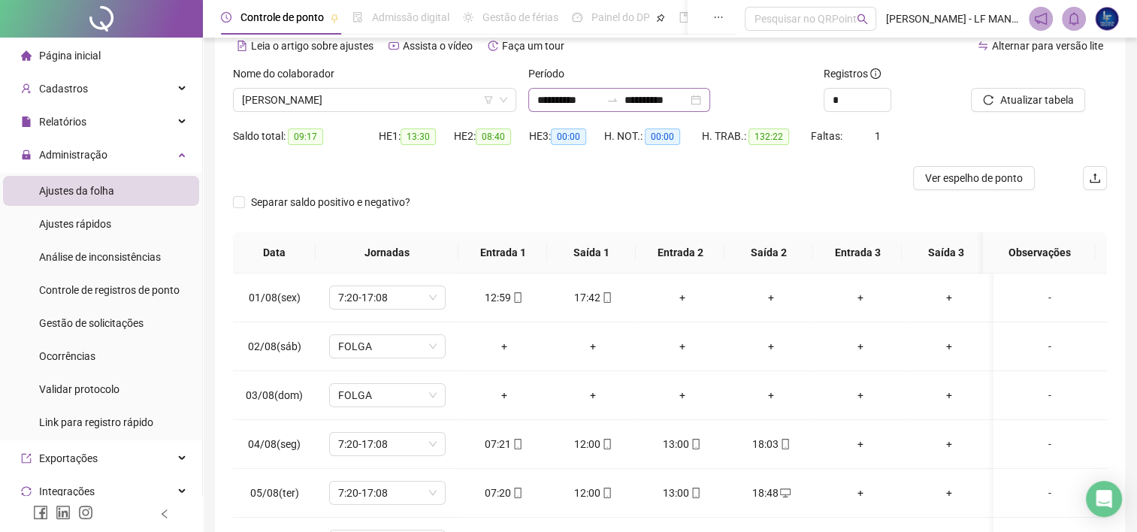
click at [710, 101] on div "**********" at bounding box center [619, 100] width 182 height 24
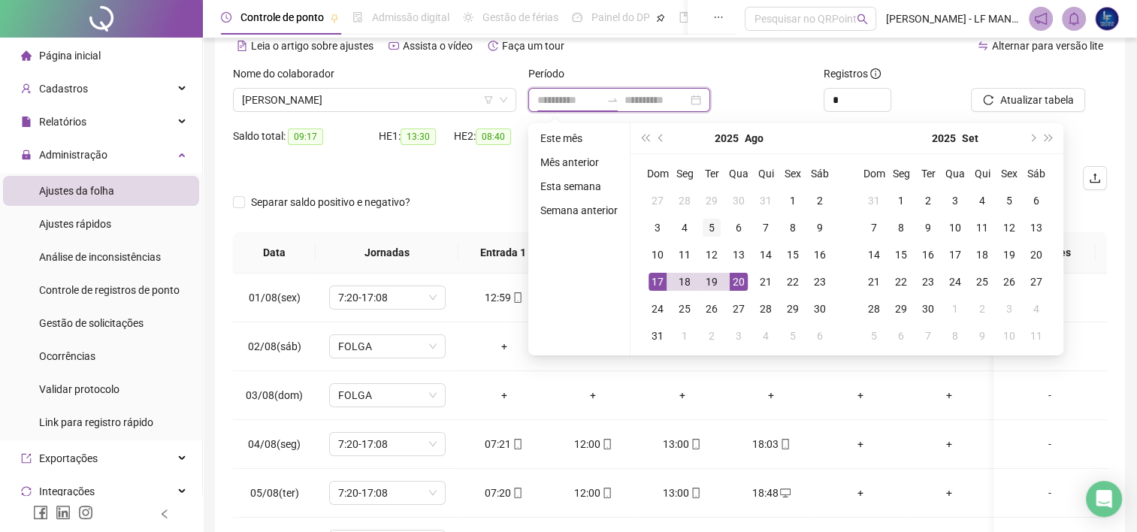
type input "**********"
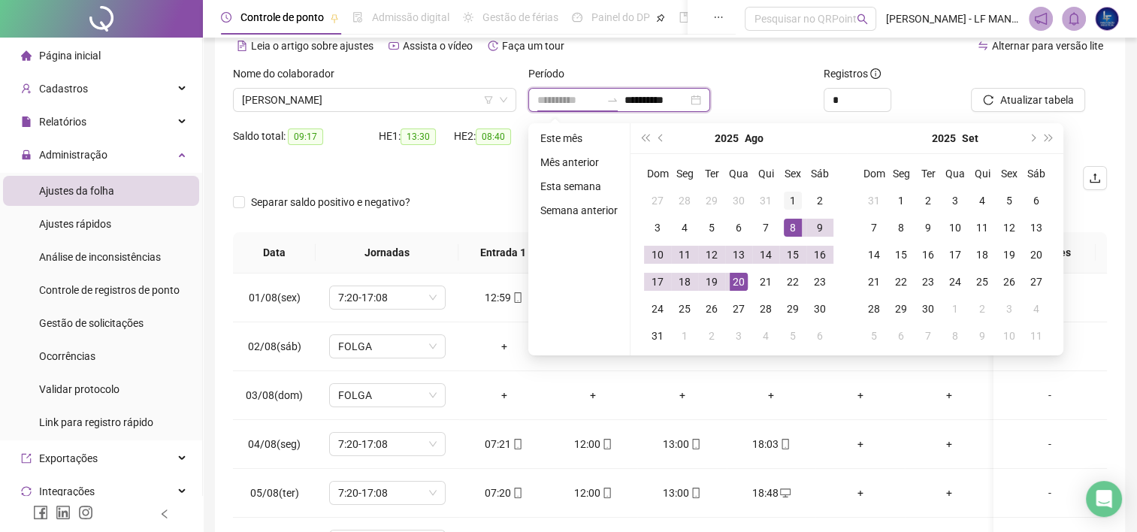
type input "**********"
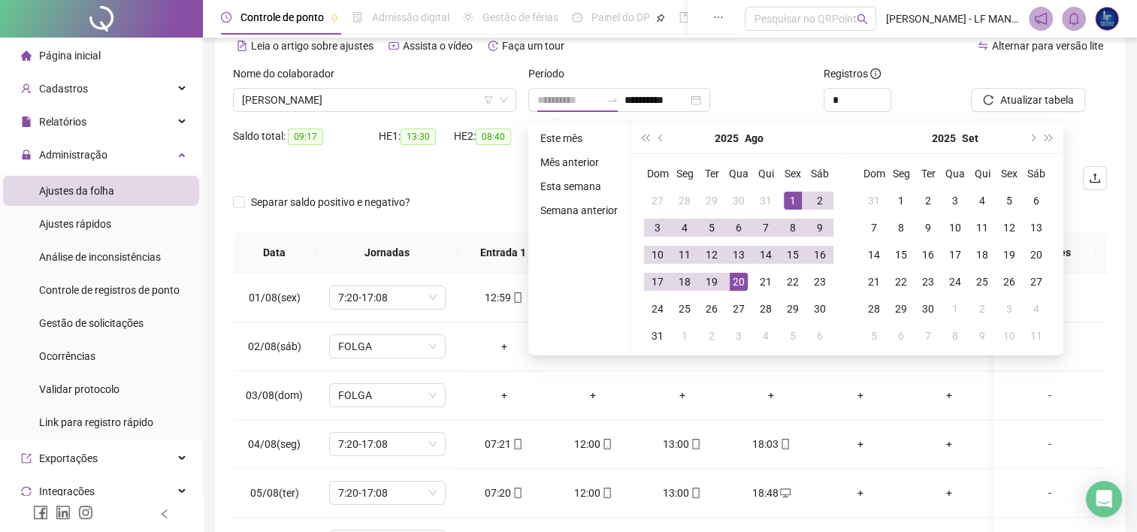
click at [799, 195] on div "1" at bounding box center [793, 201] width 18 height 18
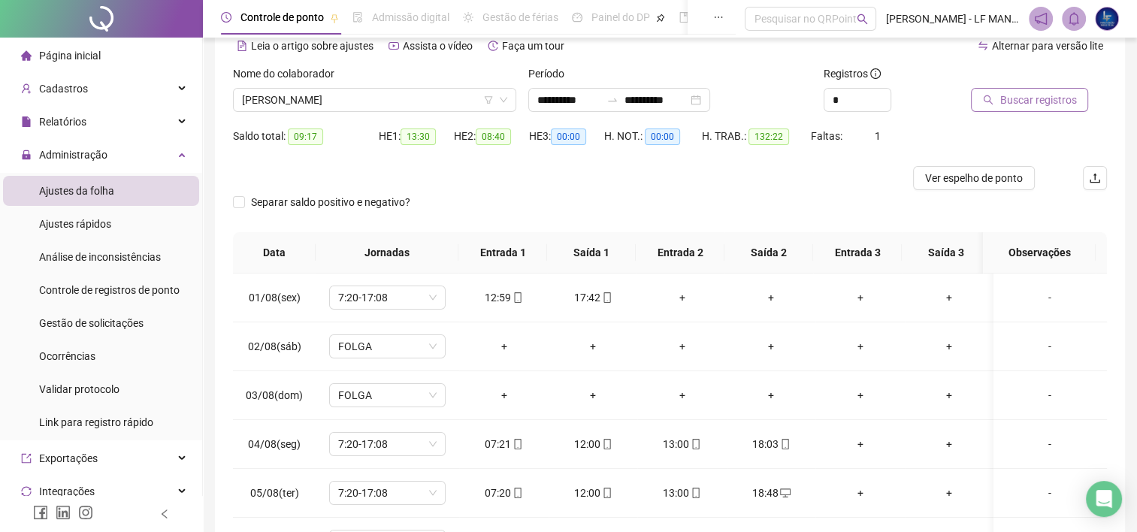
click at [1020, 101] on span "Buscar registros" at bounding box center [1037, 100] width 77 height 17
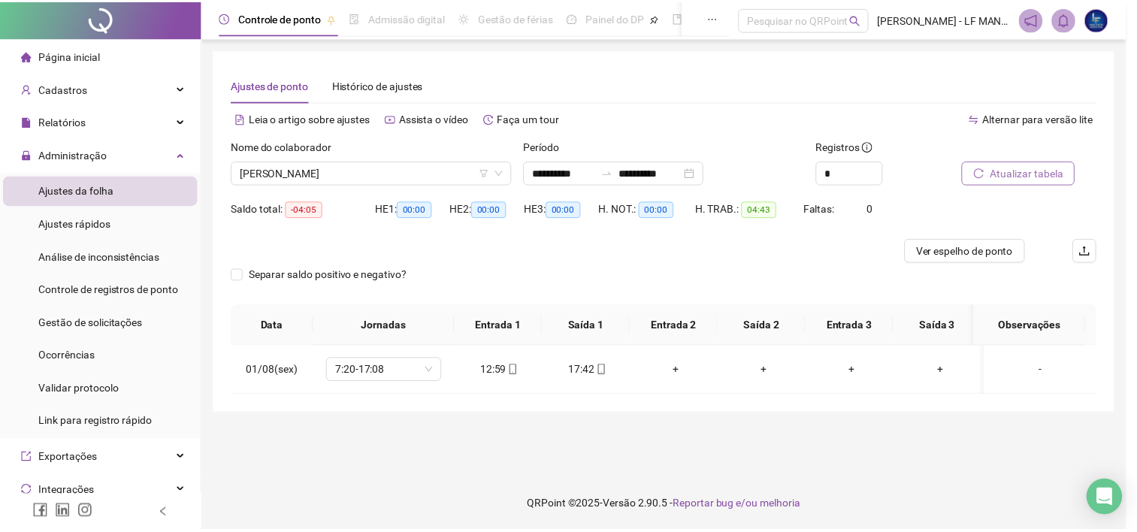
scroll to position [0, 0]
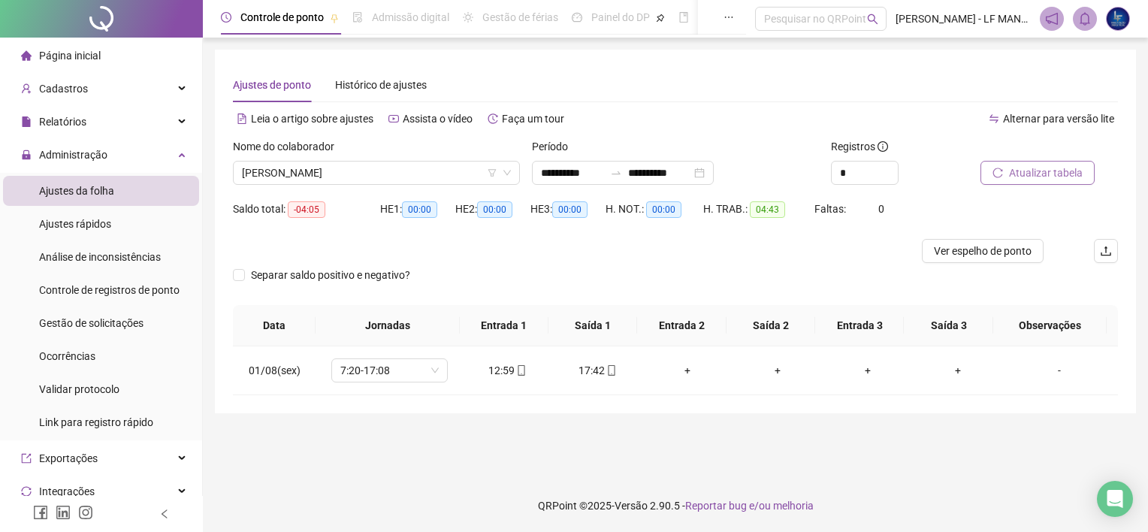
click at [1060, 180] on span "Atualizar tabela" at bounding box center [1046, 173] width 74 height 17
click at [1014, 252] on span "Ver espelho de ponto" at bounding box center [983, 251] width 98 height 17
click at [760, 204] on span "04:43" at bounding box center [767, 209] width 35 height 17
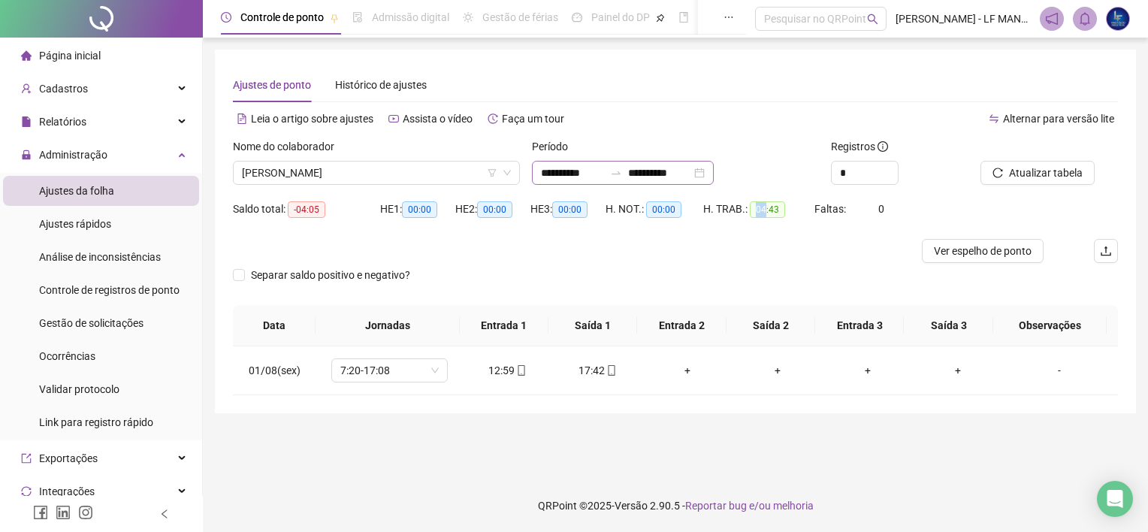
drag, startPoint x: 760, startPoint y: 204, endPoint x: 727, endPoint y: 168, distance: 48.4
click at [714, 166] on div "**********" at bounding box center [623, 173] width 182 height 24
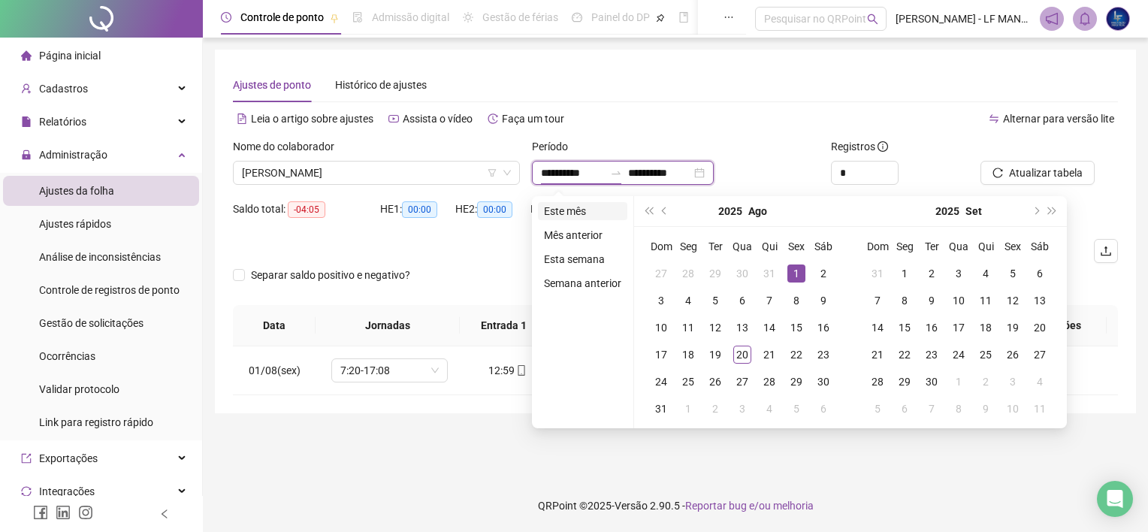
type input "**********"
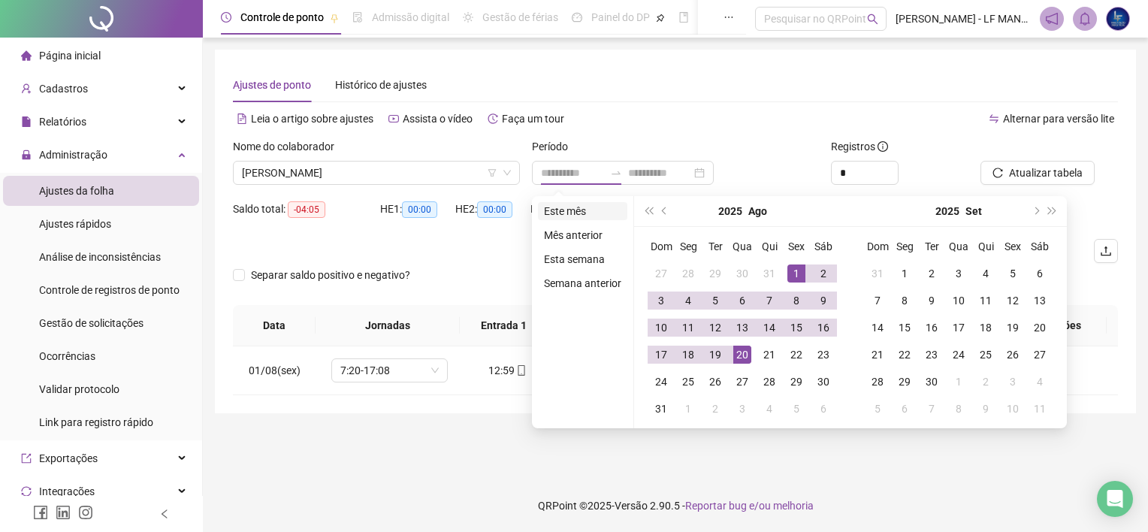
click at [566, 207] on li "Este mês" at bounding box center [582, 211] width 89 height 18
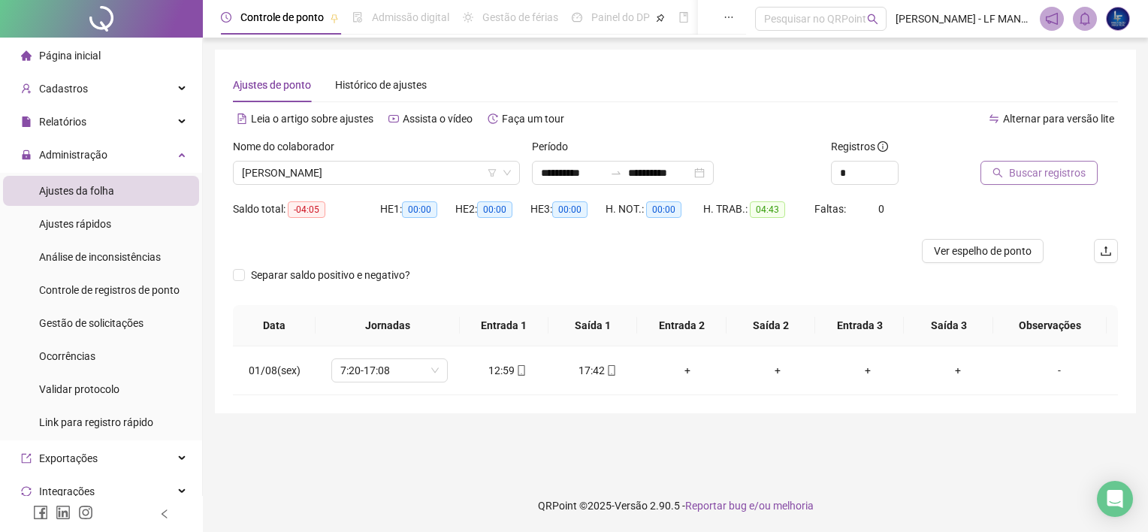
click at [1008, 171] on button "Buscar registros" at bounding box center [1038, 173] width 117 height 24
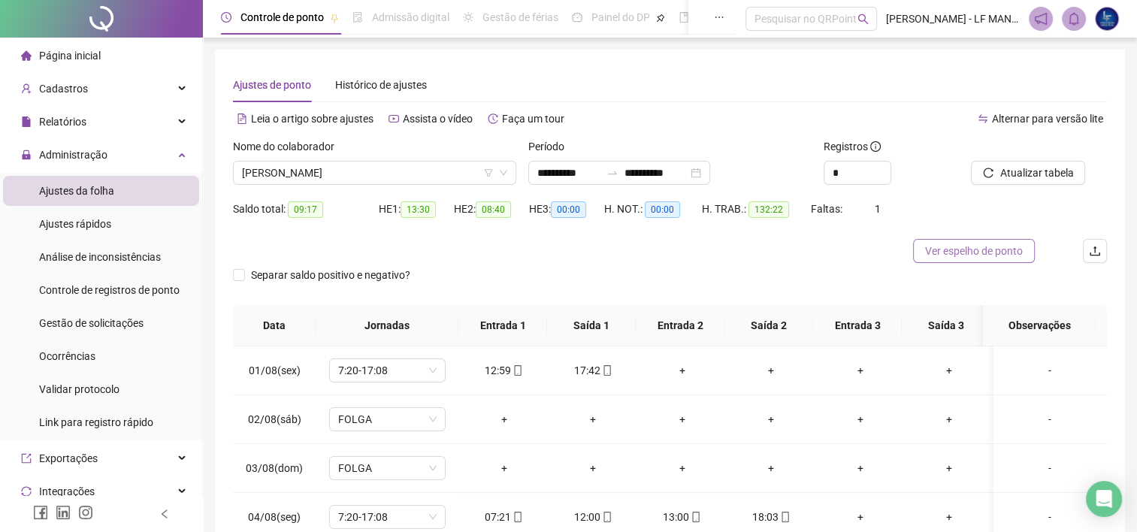
click at [955, 240] on button "Ver espelho de ponto" at bounding box center [974, 251] width 122 height 24
